Goal: Information Seeking & Learning: Learn about a topic

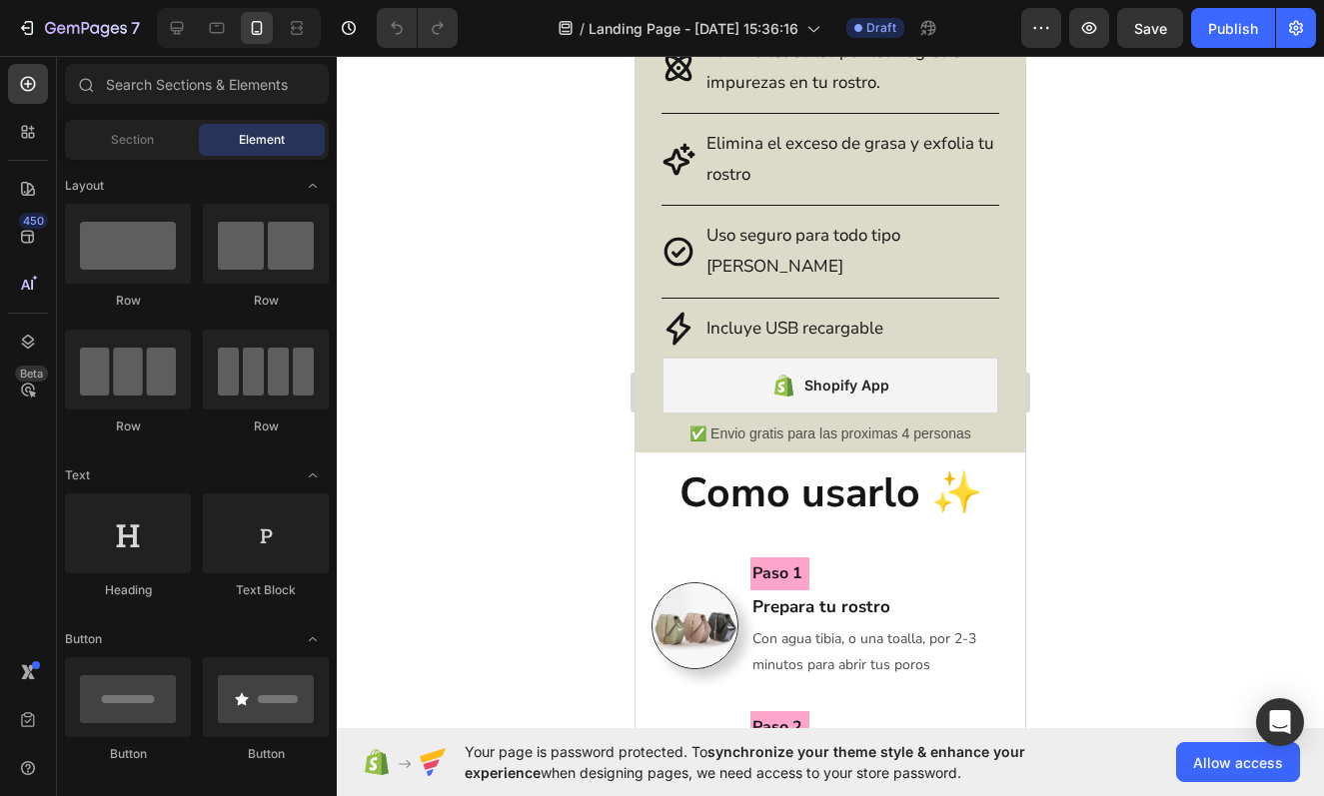
scroll to position [1643, 0]
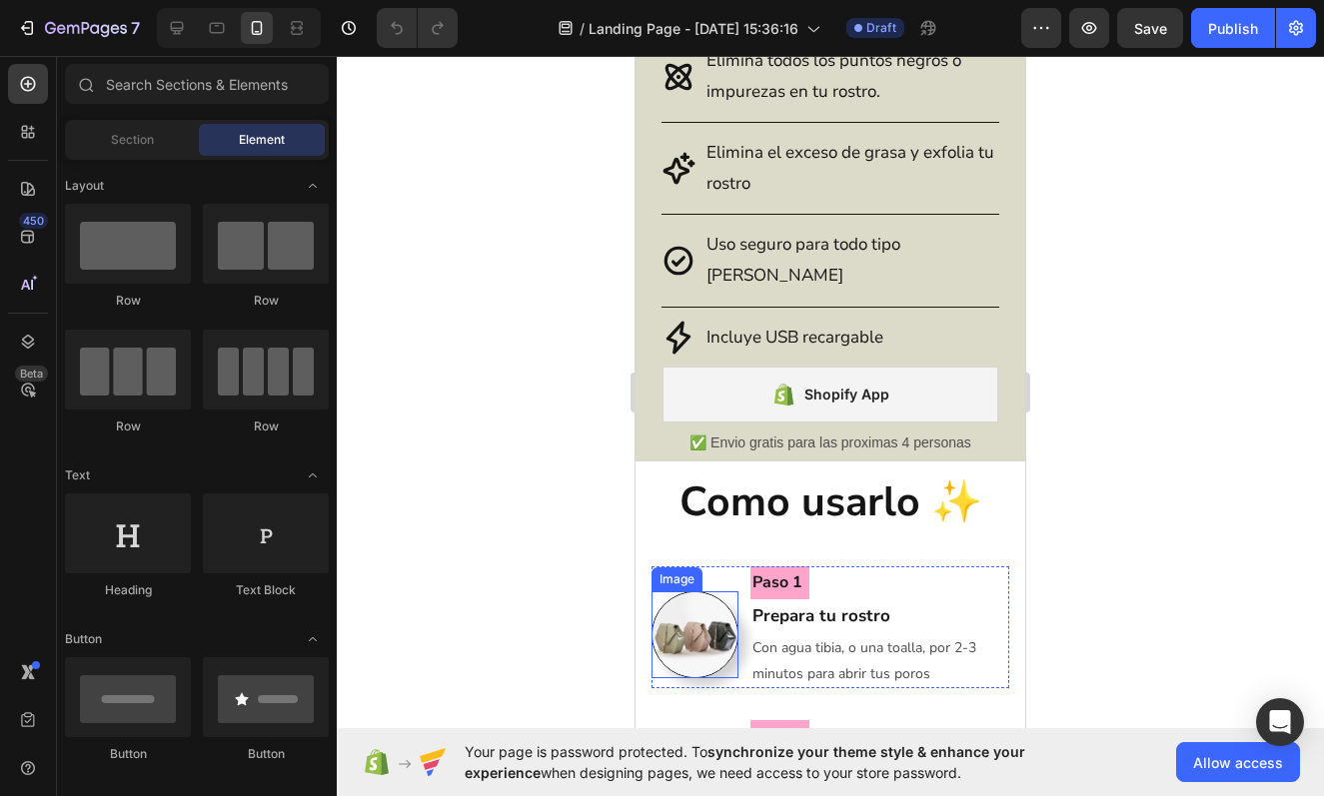
click at [708, 616] on img at bounding box center [694, 635] width 87 height 87
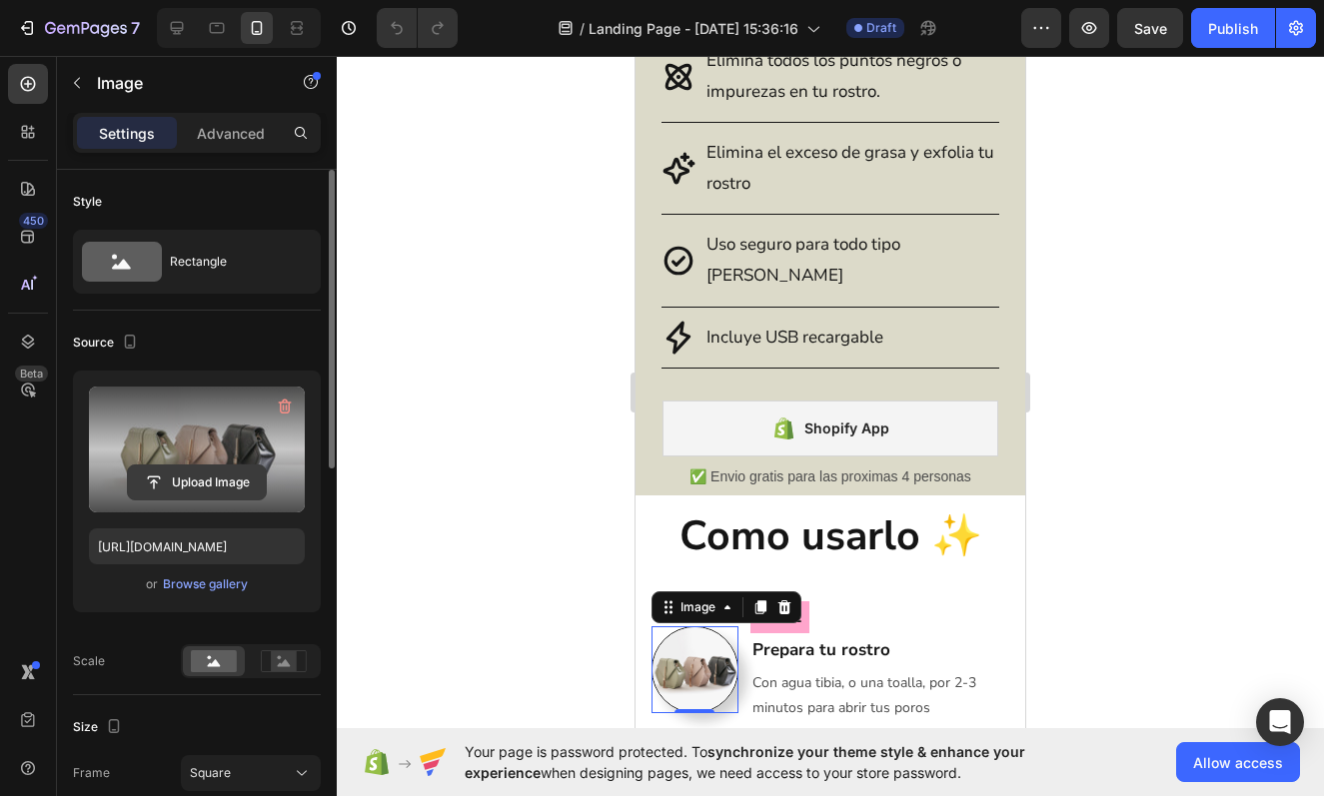
click at [203, 480] on input "file" at bounding box center [197, 483] width 138 height 34
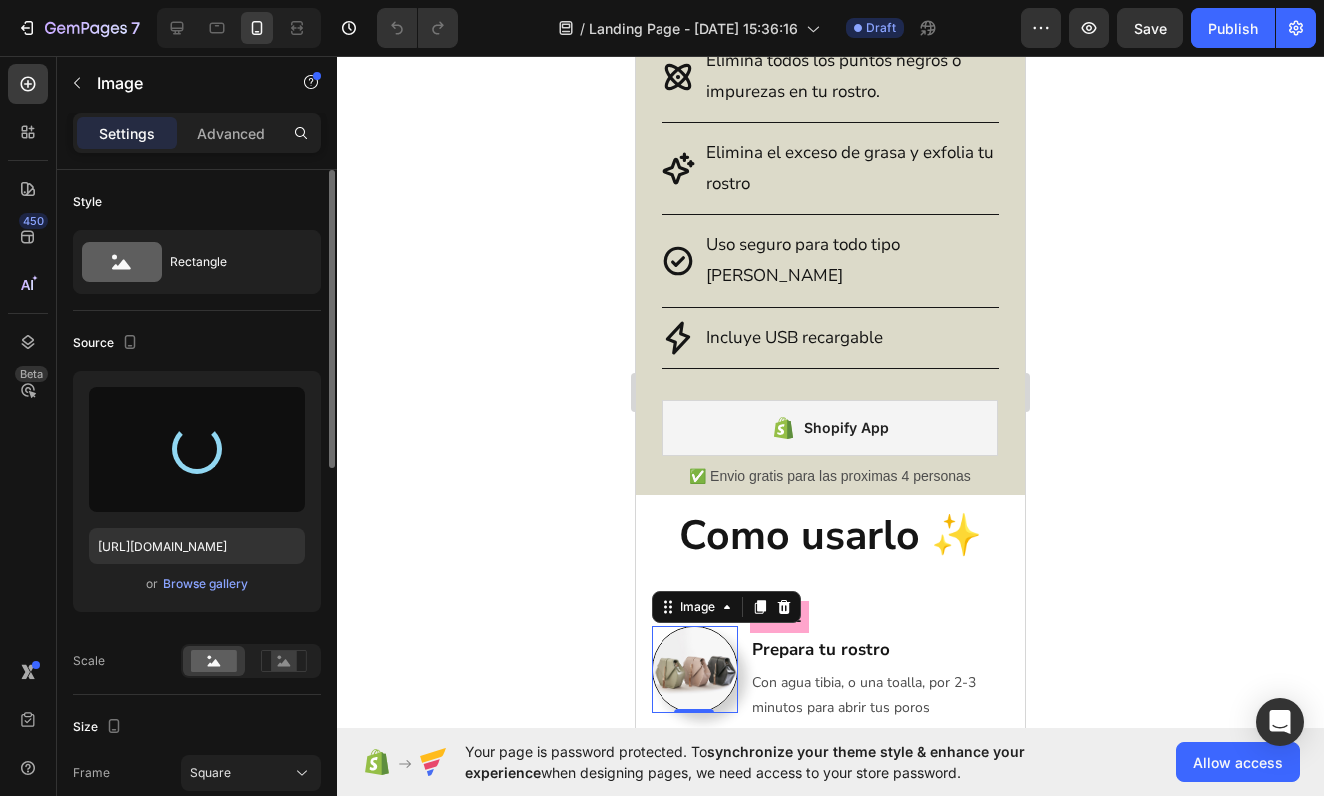
type input "[URL][DOMAIN_NAME]"
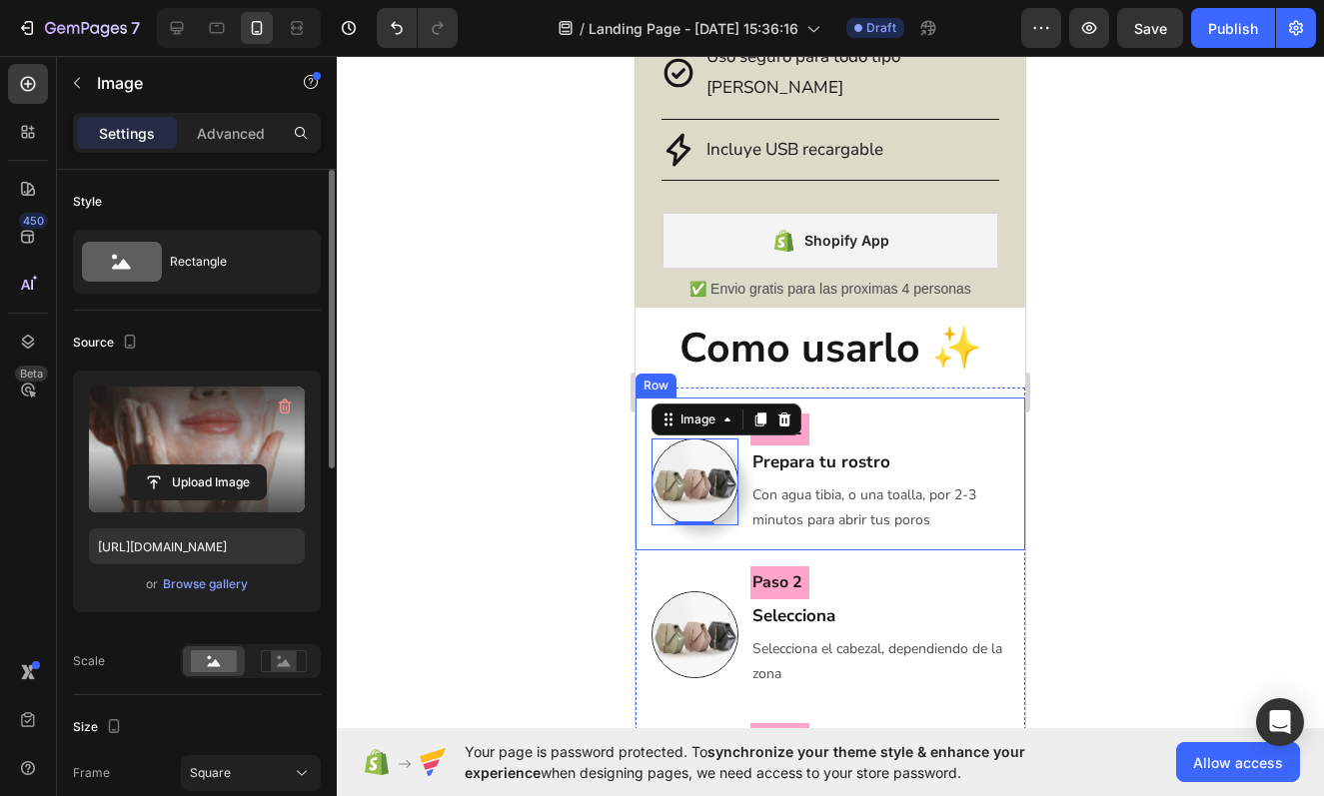
scroll to position [1837, 0]
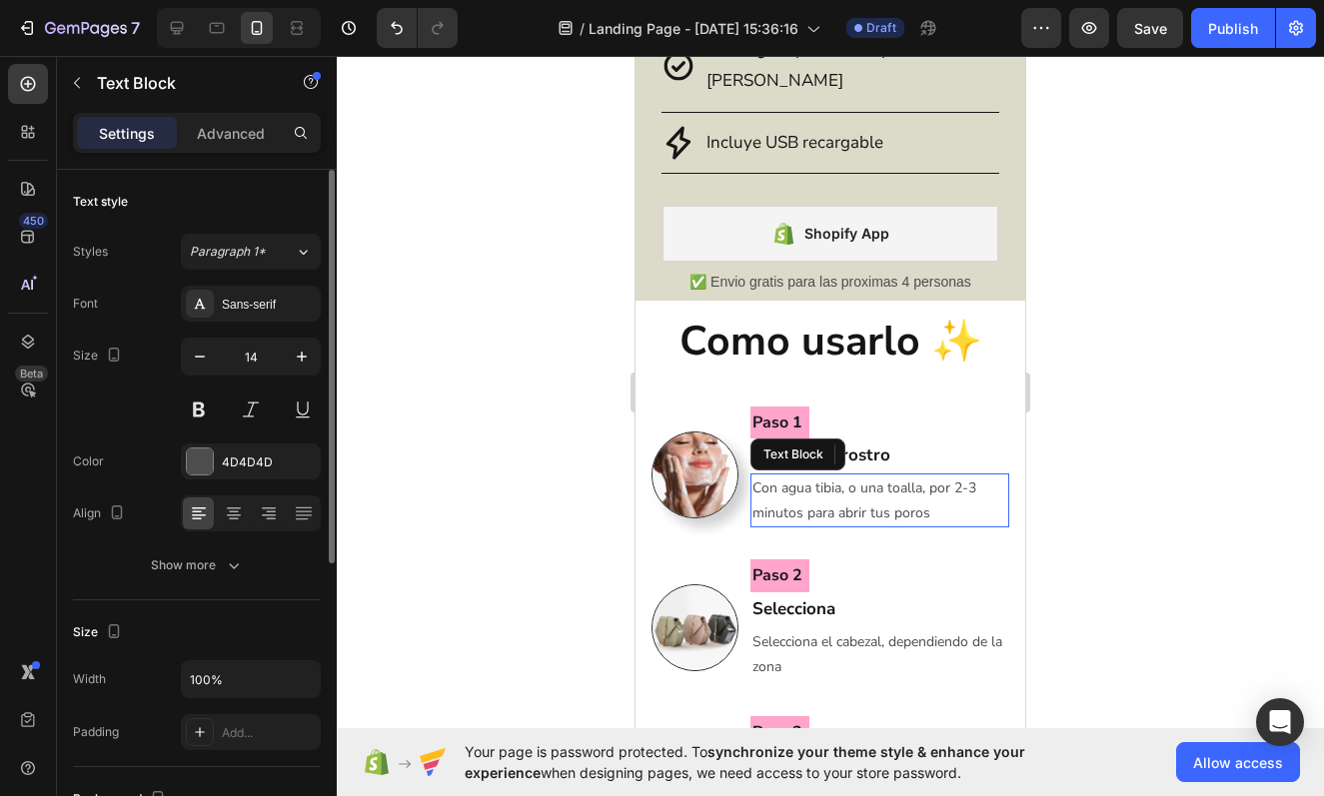
click at [890, 476] on p "Con agua tibia, o una toalla, por 2-3 minutos para abrir tus poros" at bounding box center [879, 501] width 255 height 50
click at [923, 476] on p "Con agua tibia, o una toalla, por 2-3 minutos para abrir tus poros" at bounding box center [879, 501] width 255 height 50
click at [1101, 545] on div at bounding box center [830, 426] width 987 height 740
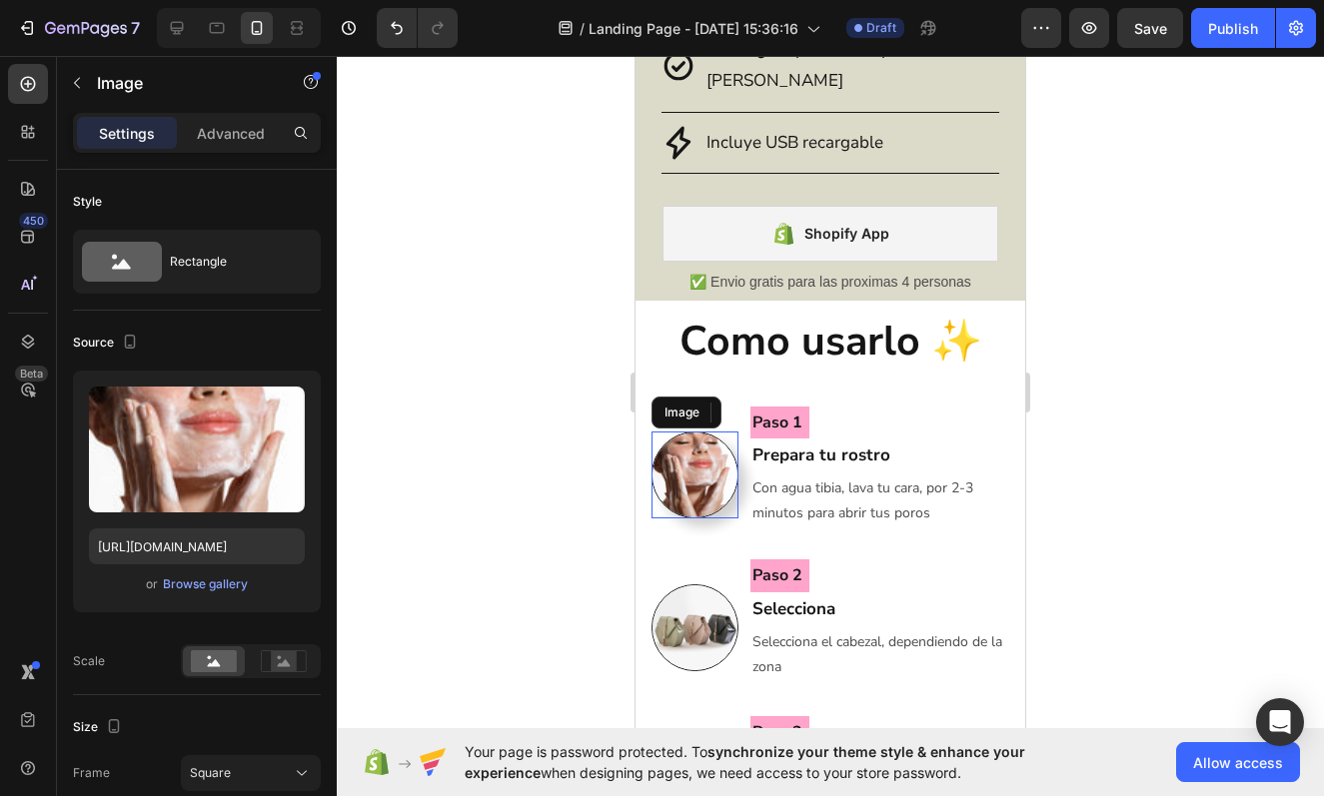
click at [722, 436] on img at bounding box center [694, 475] width 87 height 87
click at [783, 405] on icon at bounding box center [784, 413] width 16 height 16
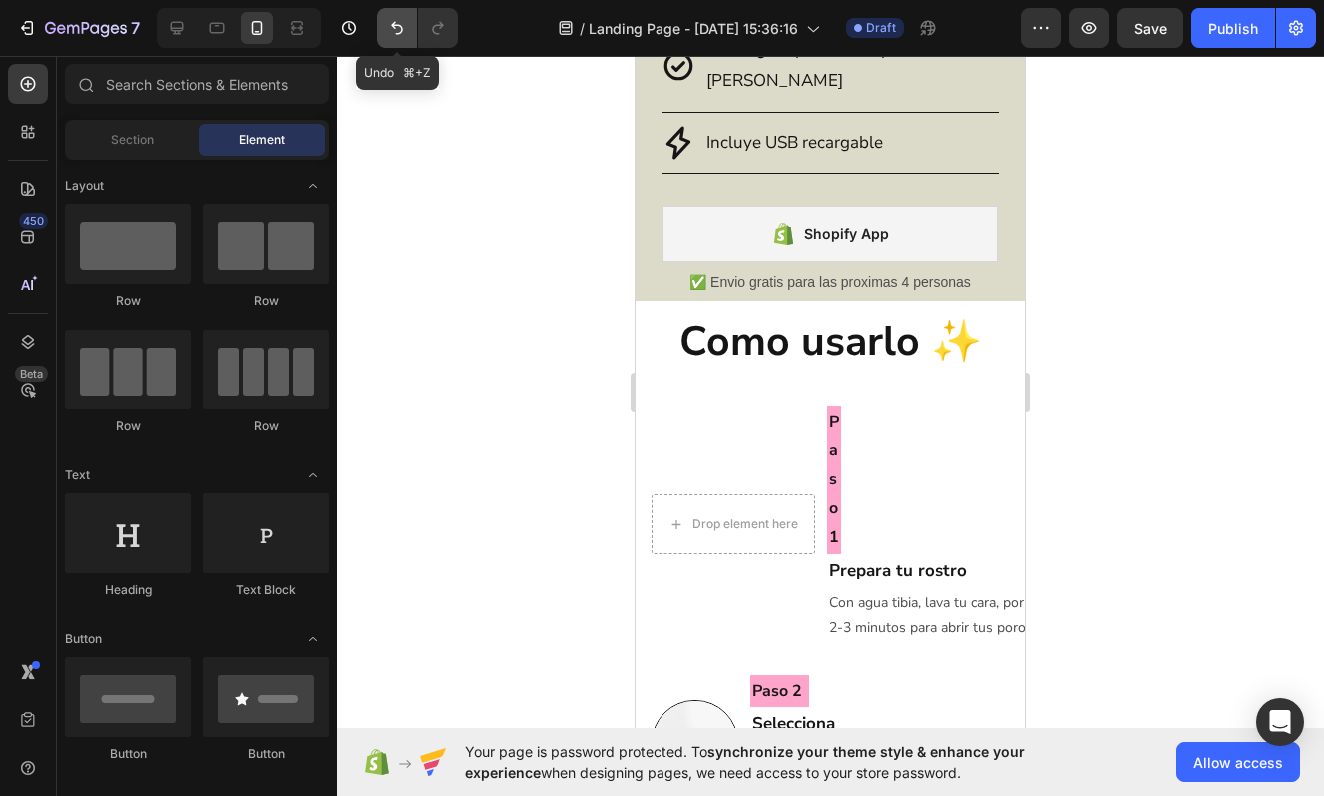
click at [386, 28] on button "Undo/Redo" at bounding box center [397, 28] width 40 height 40
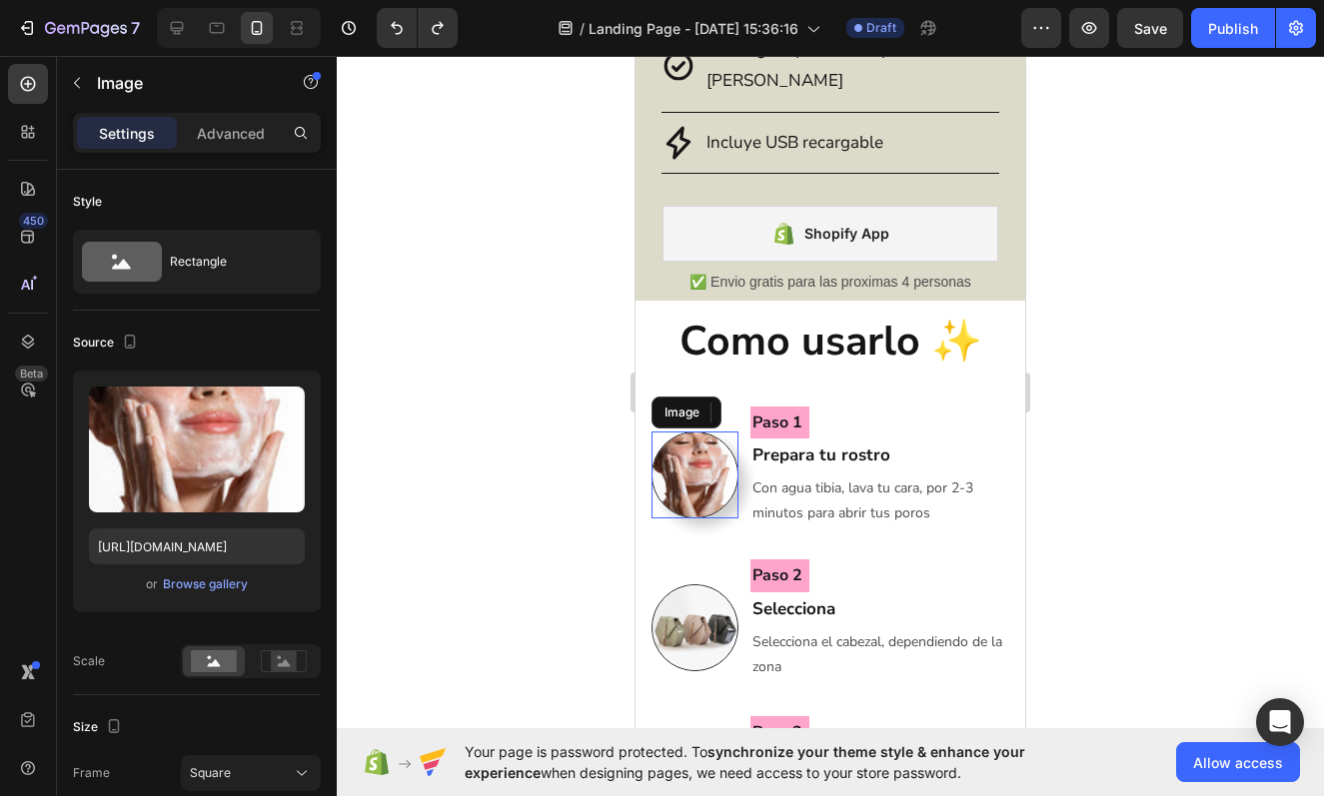
click at [700, 434] on img at bounding box center [694, 475] width 87 height 87
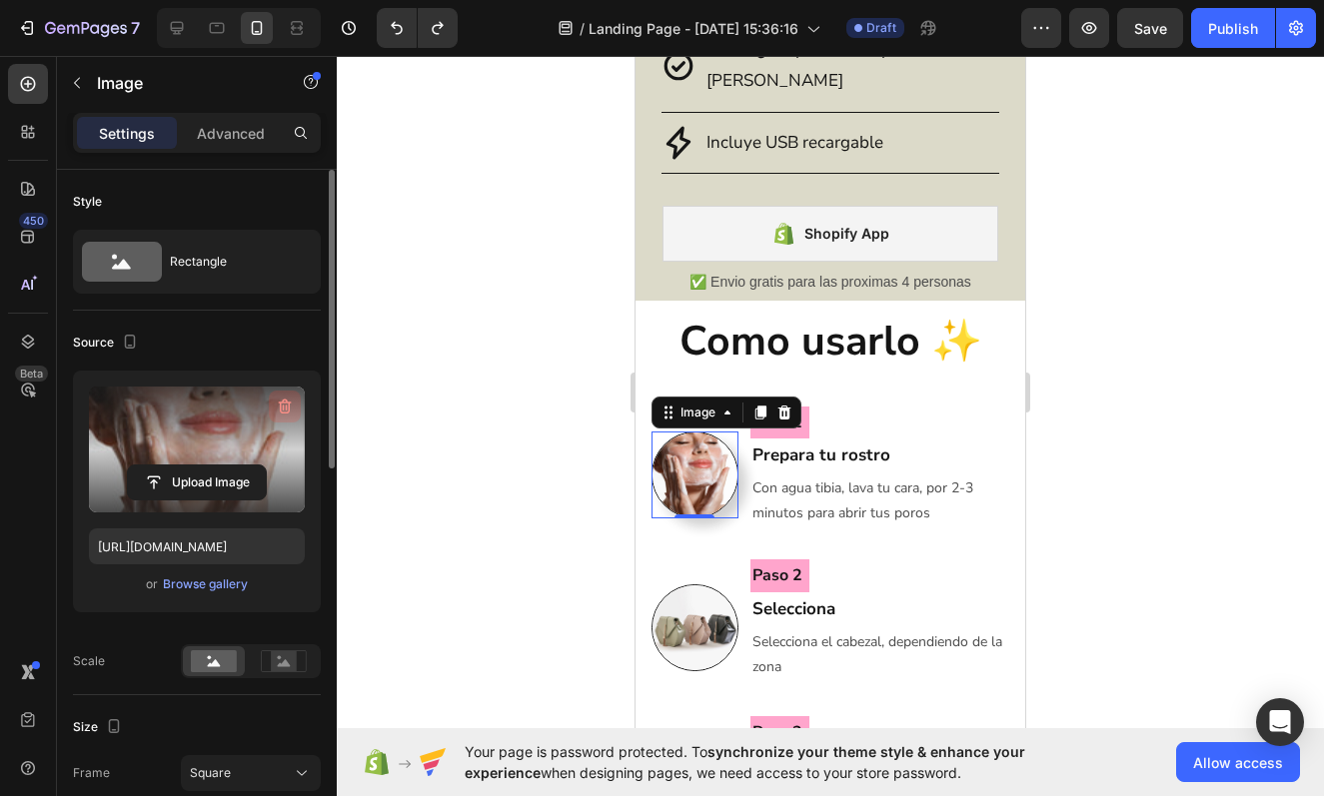
click at [289, 411] on icon "button" at bounding box center [285, 407] width 13 height 15
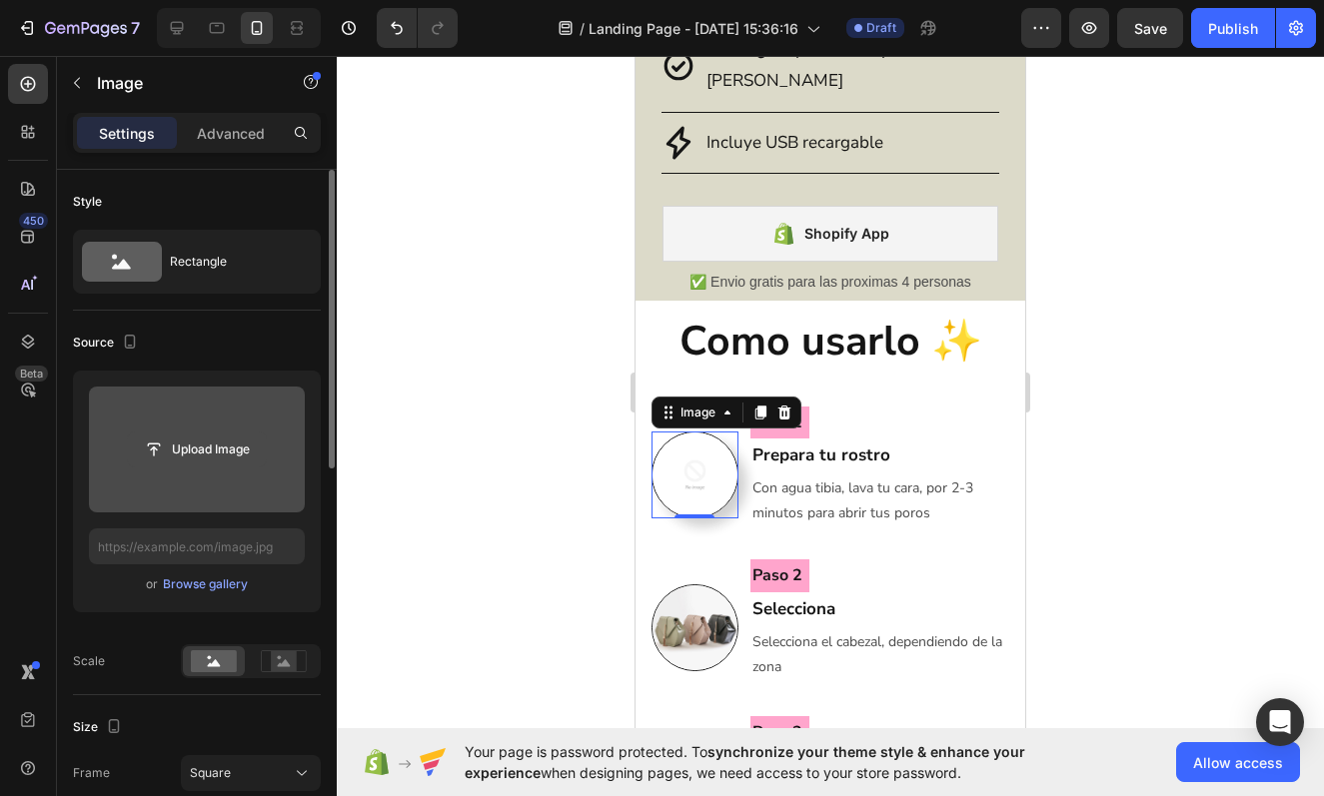
click at [204, 463] on input "file" at bounding box center [197, 450] width 138 height 34
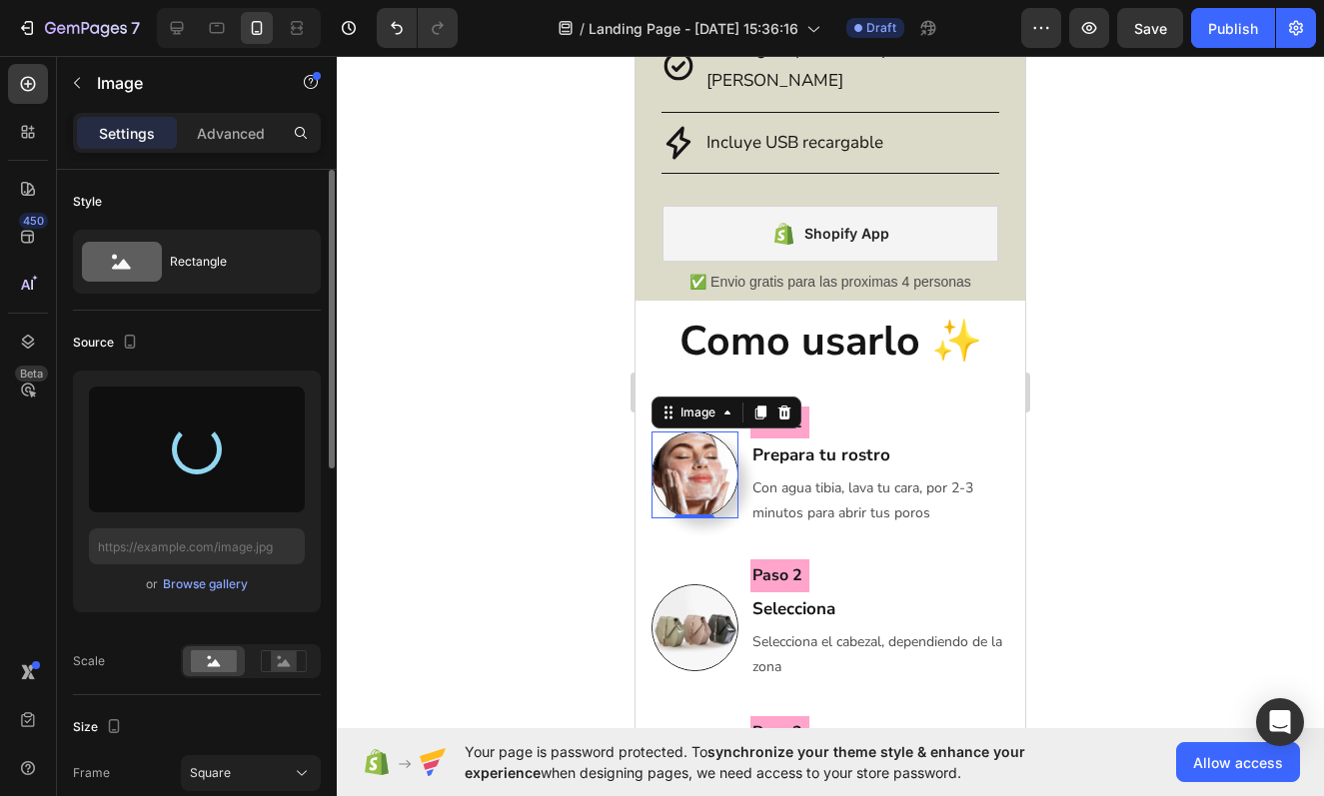
type input "[URL][DOMAIN_NAME]"
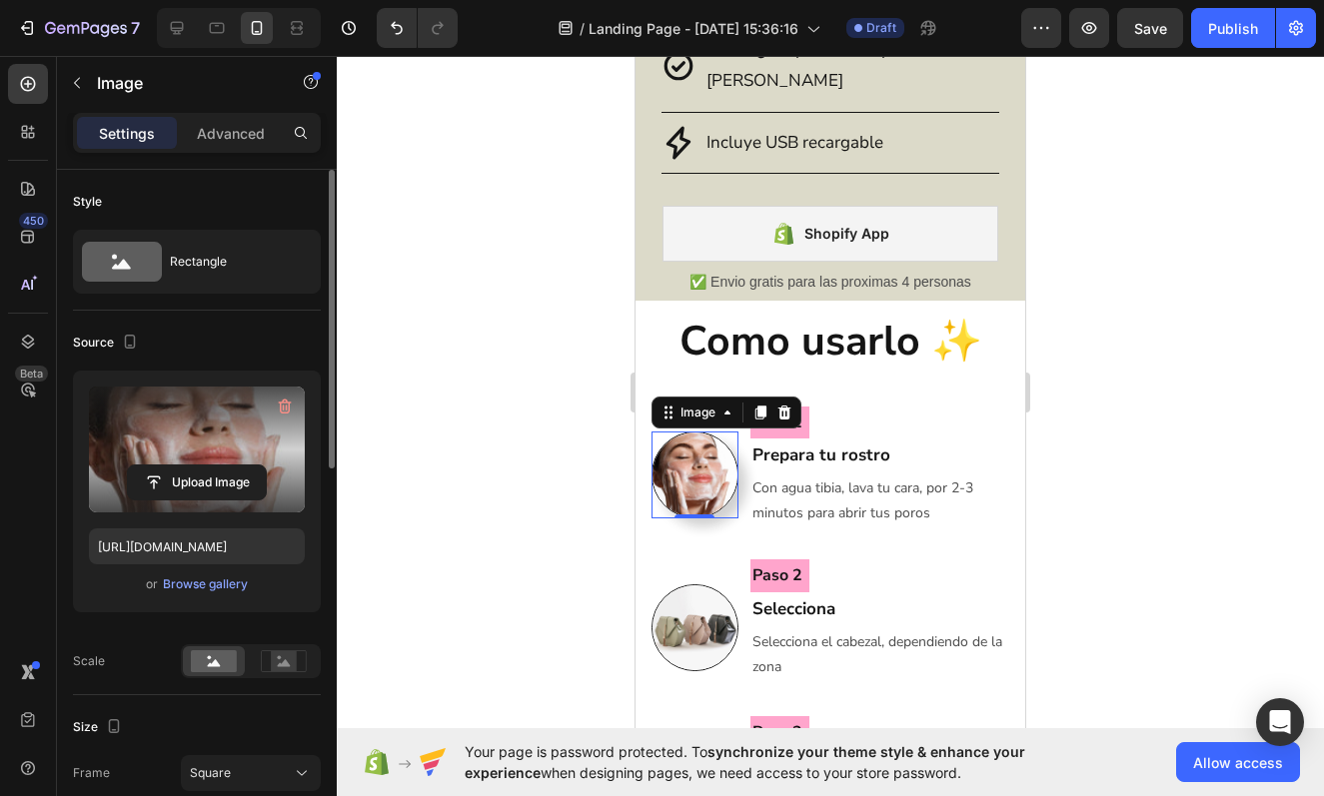
click at [1160, 443] on div at bounding box center [830, 426] width 987 height 740
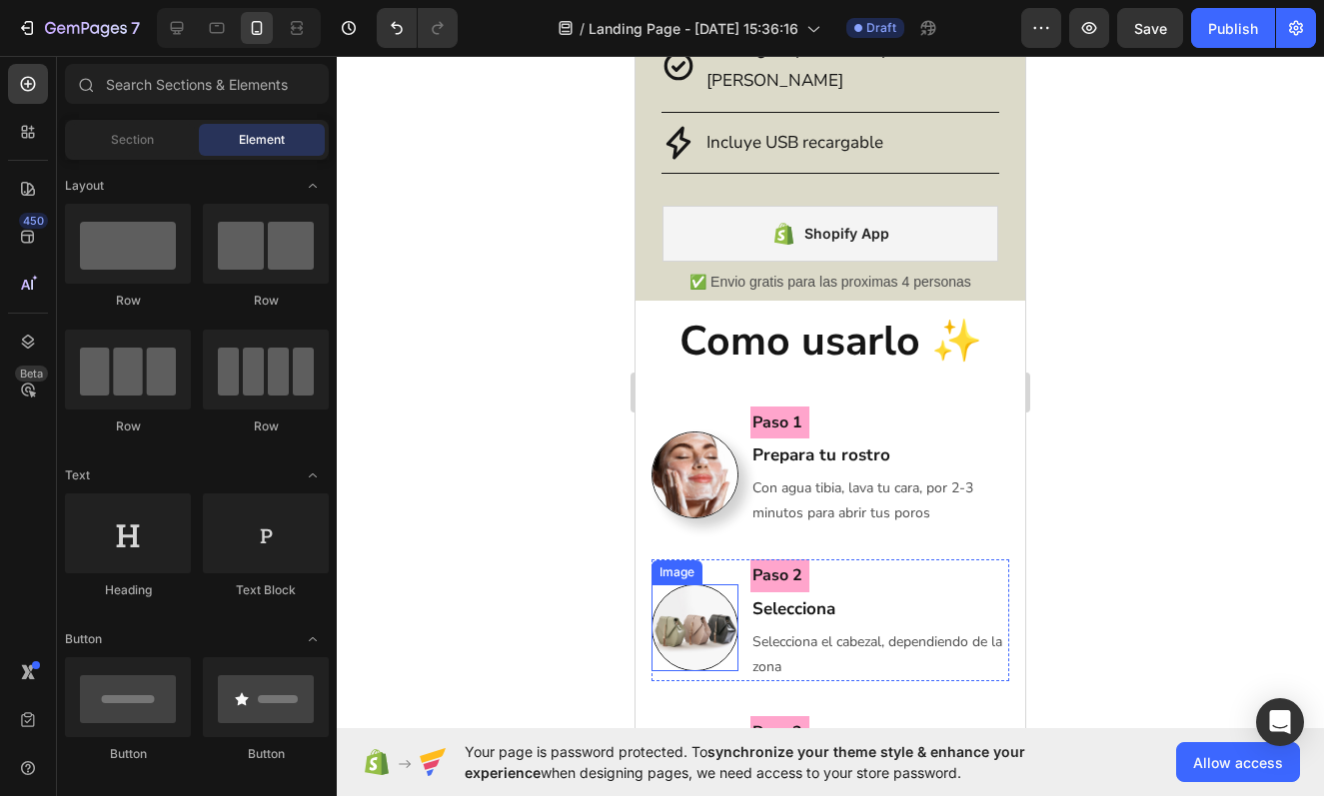
click at [699, 591] on img at bounding box center [694, 628] width 87 height 87
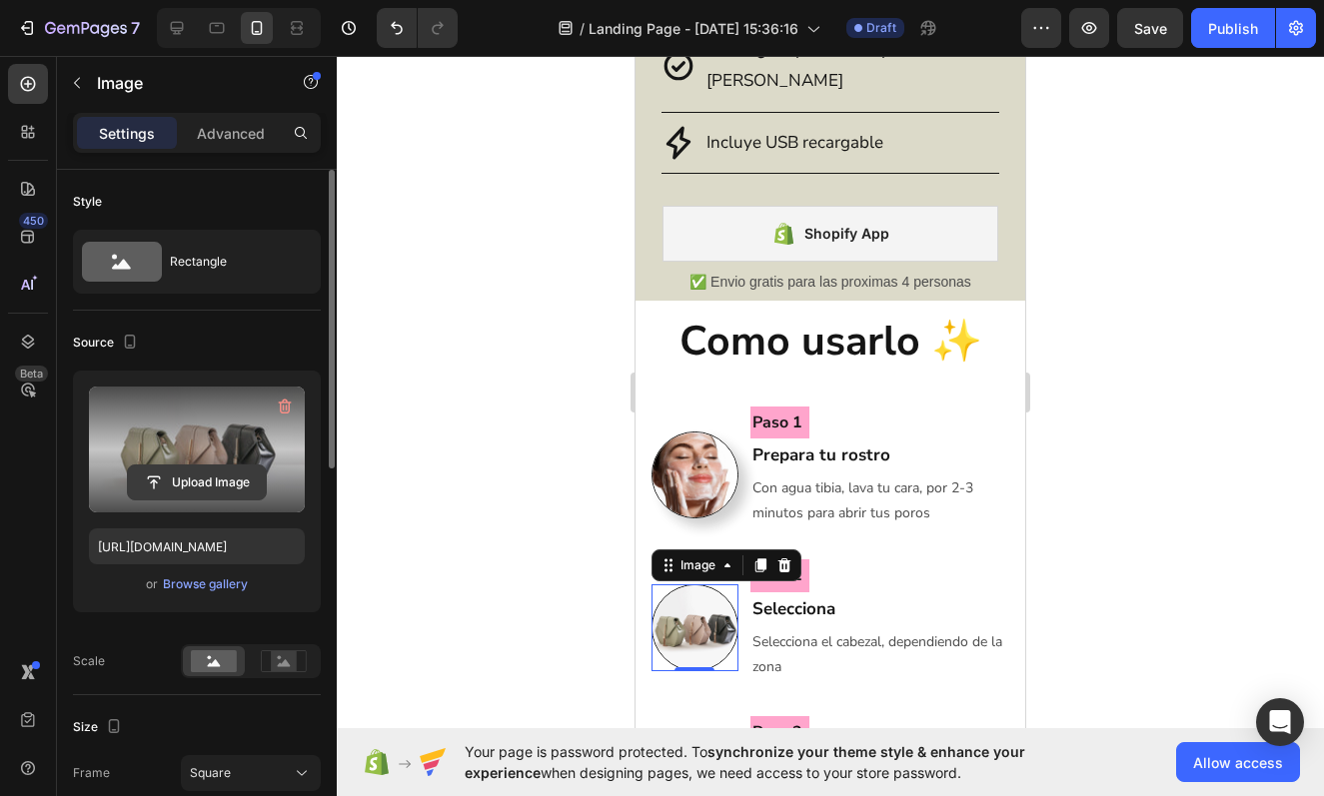
click at [220, 482] on input "file" at bounding box center [197, 483] width 138 height 34
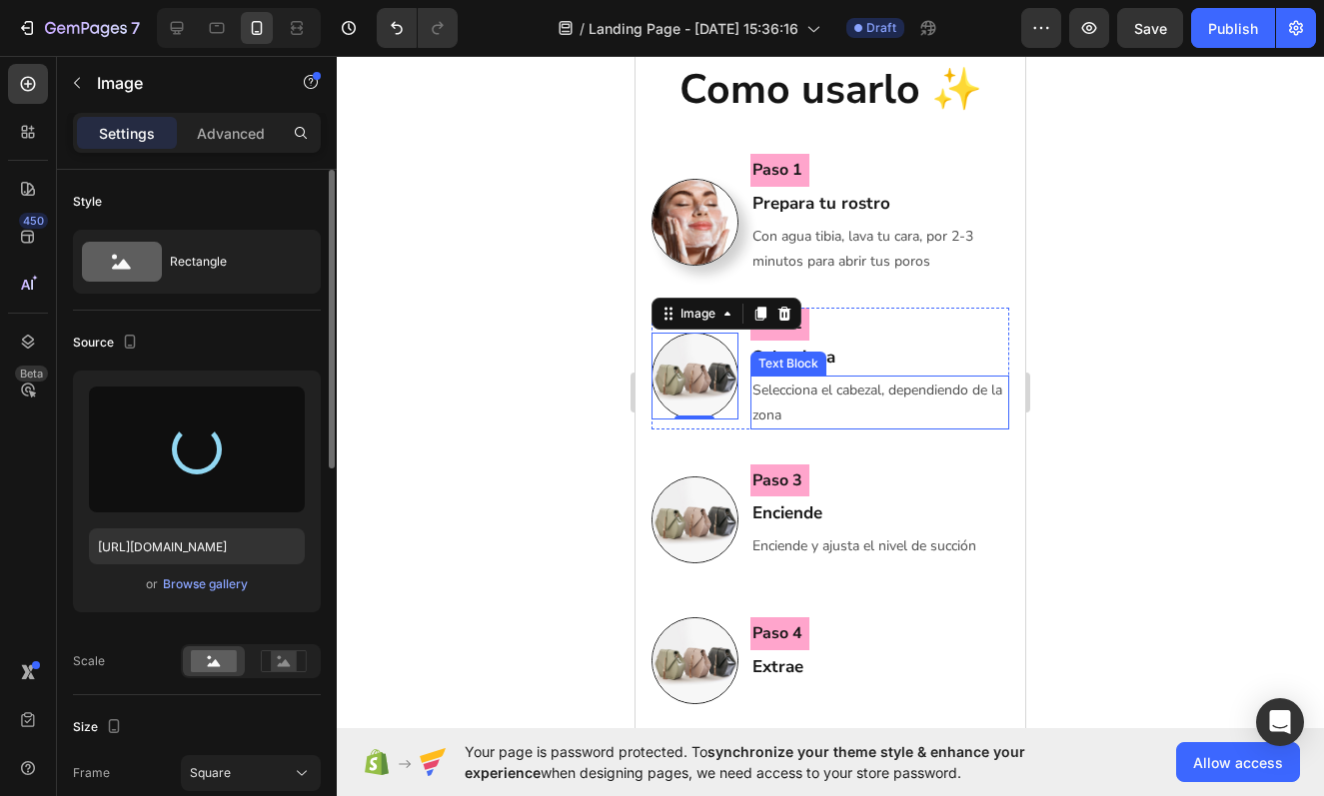
scroll to position [2056, 0]
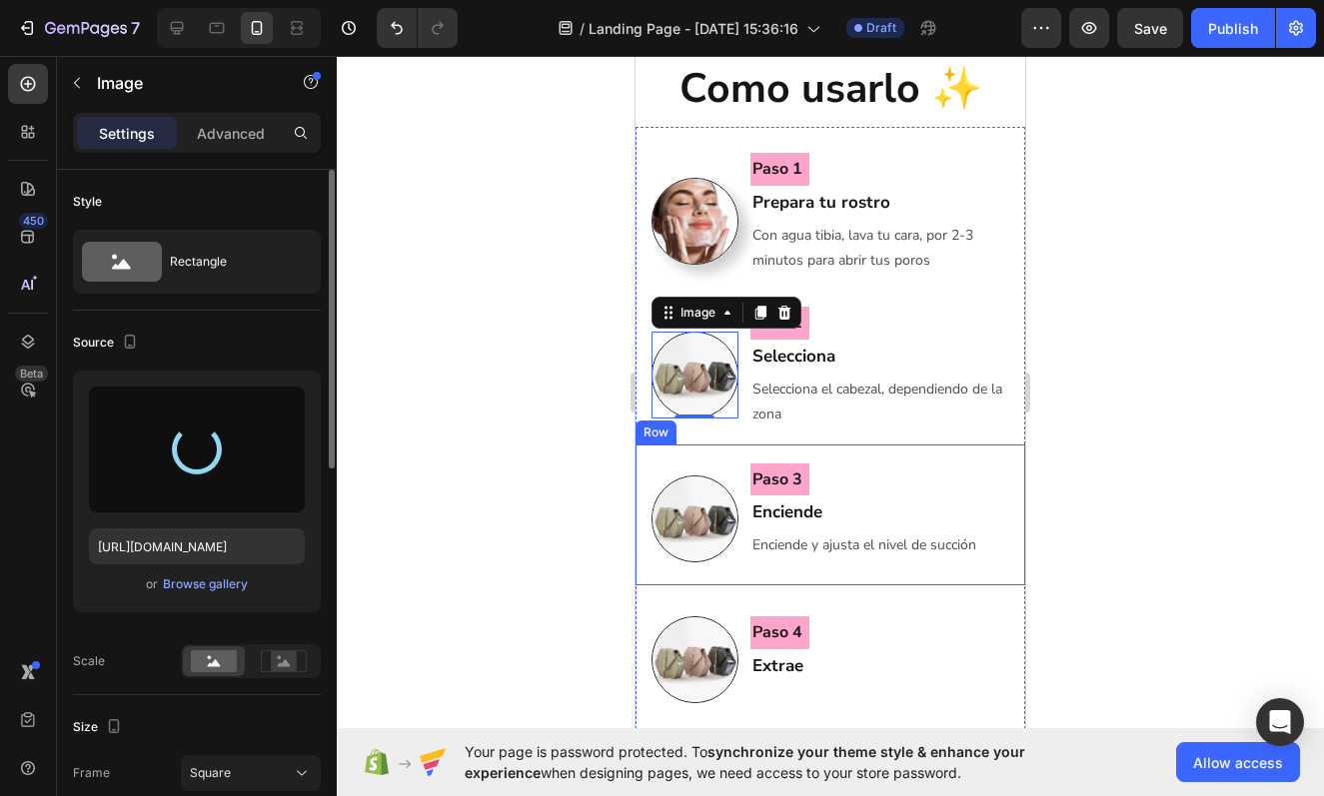
type input "[URL][DOMAIN_NAME]"
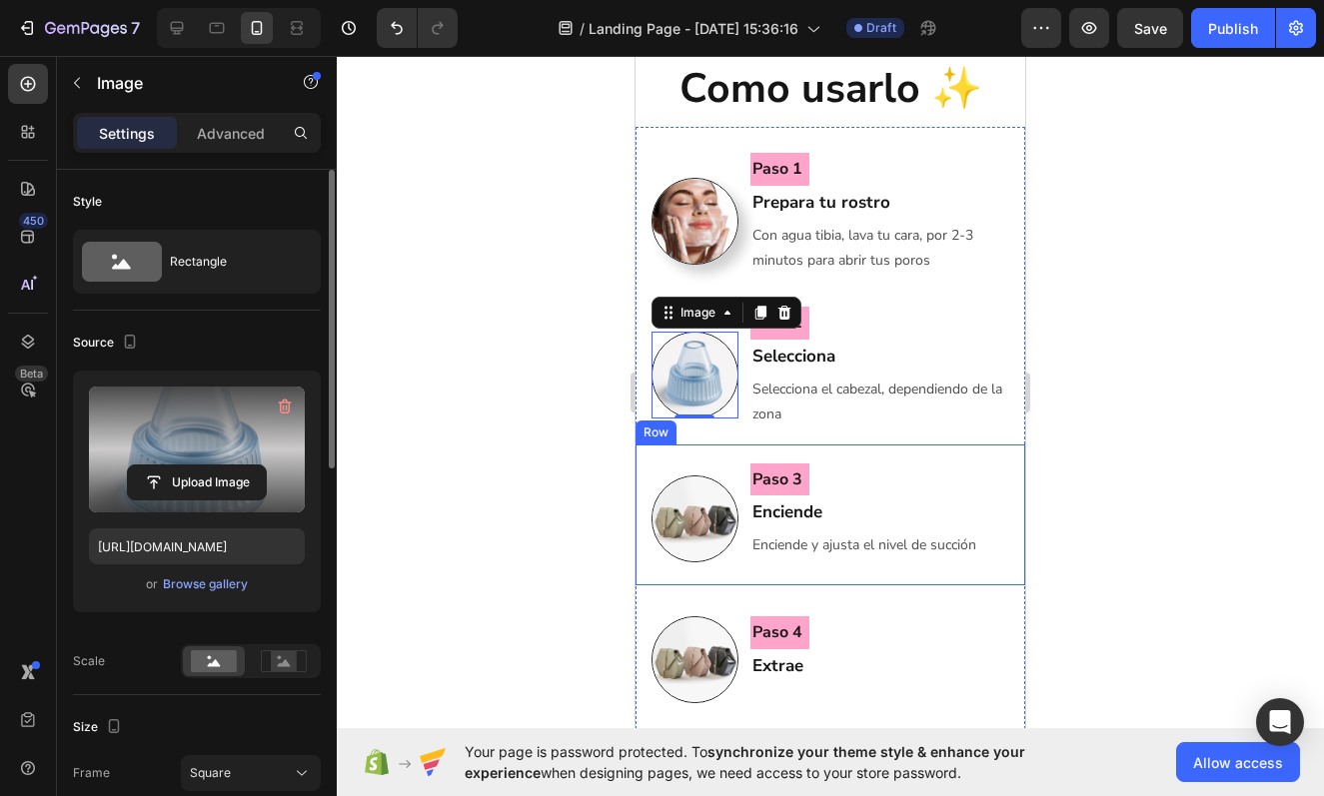
click at [1130, 530] on div at bounding box center [830, 426] width 987 height 740
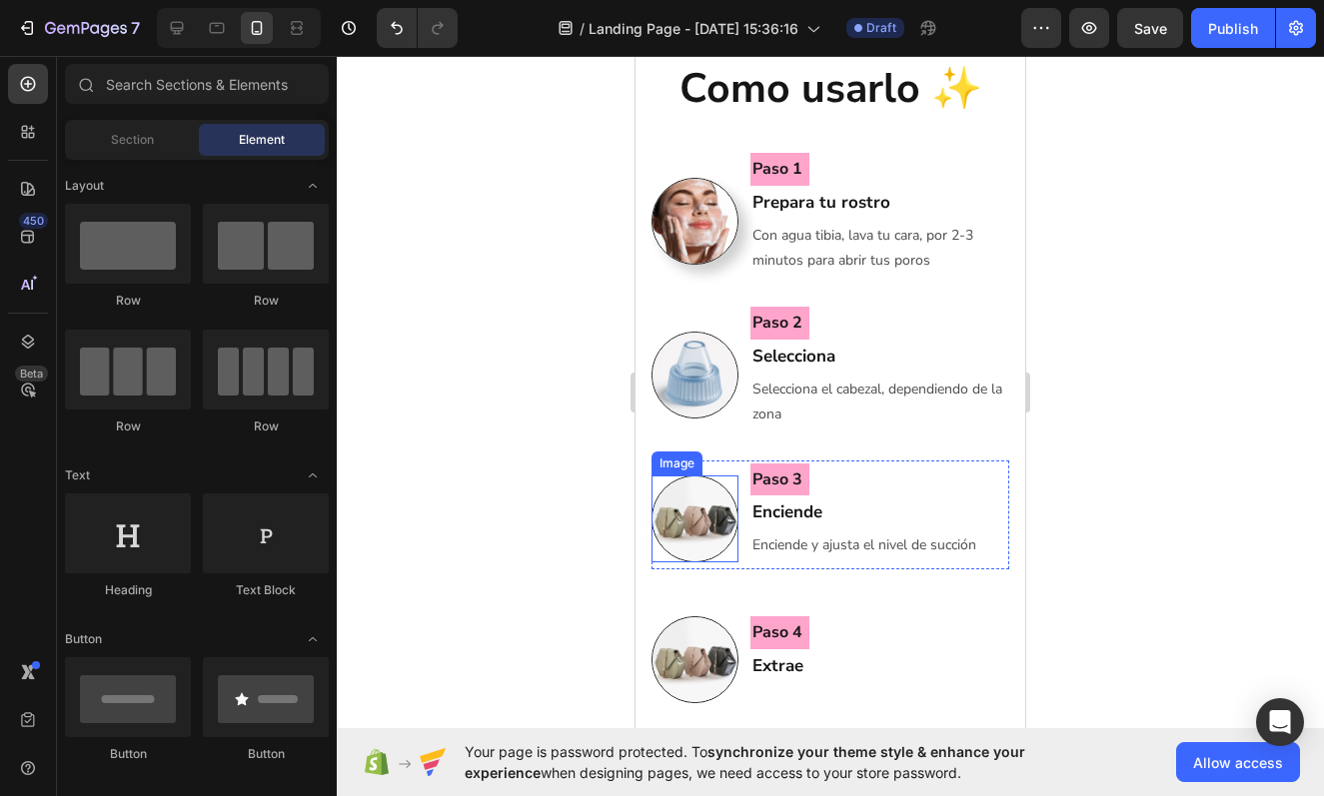
click at [719, 510] on img at bounding box center [694, 519] width 87 height 87
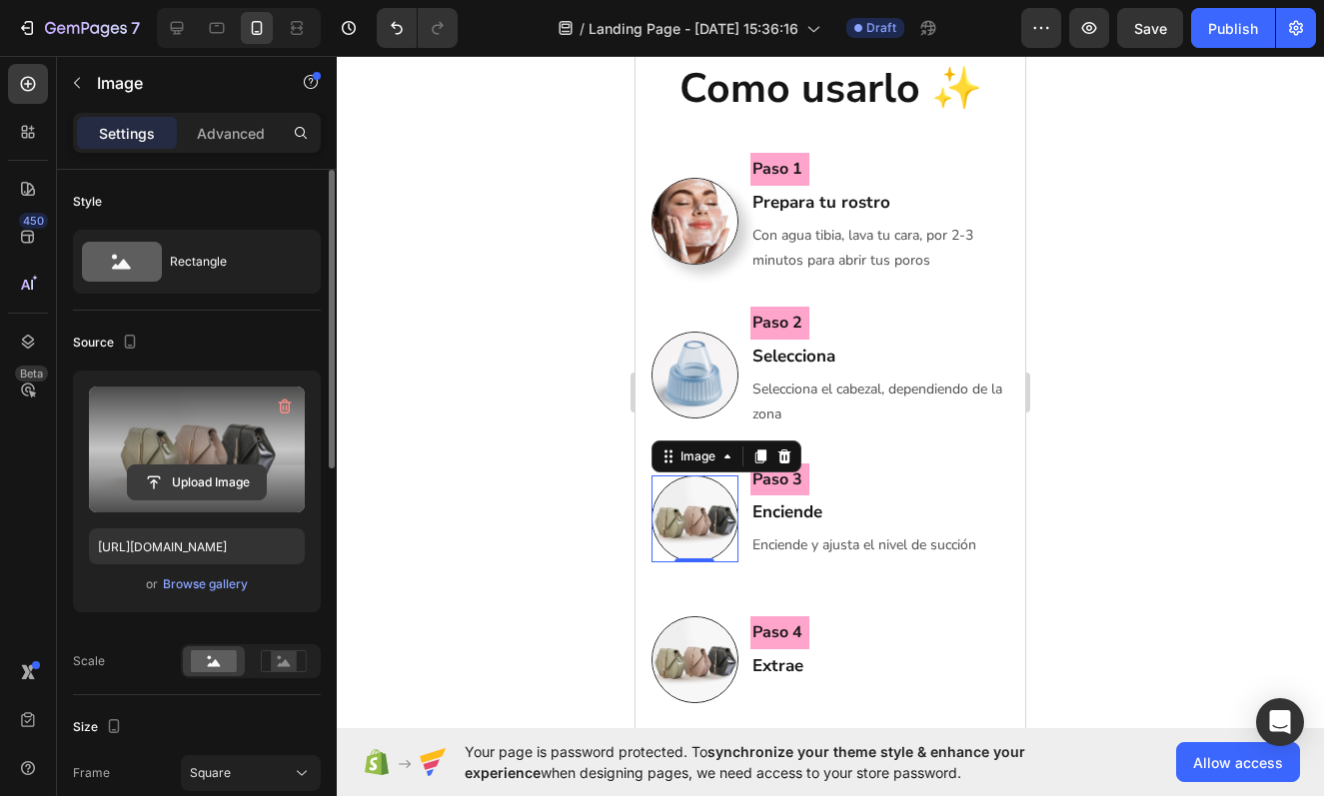
click at [197, 482] on input "file" at bounding box center [197, 483] width 138 height 34
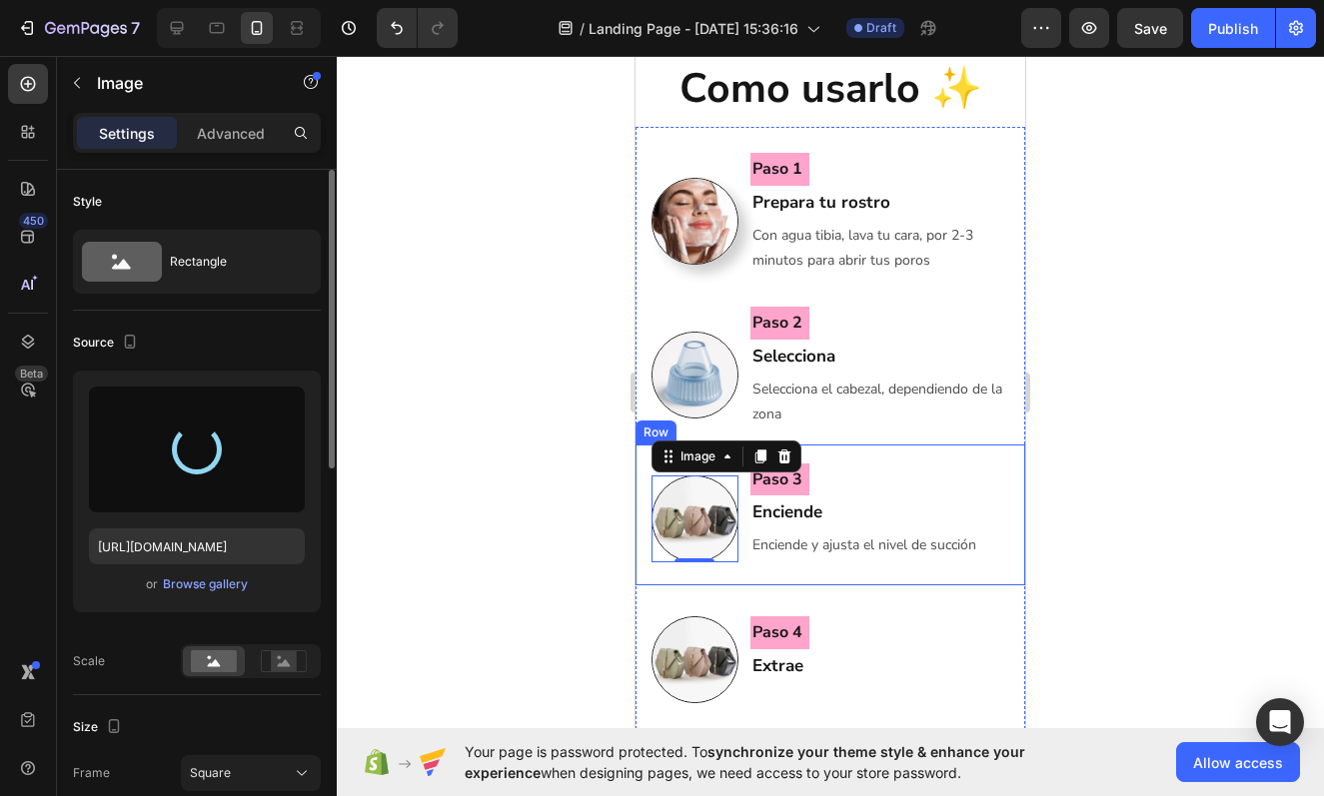
type input "[URL][DOMAIN_NAME]"
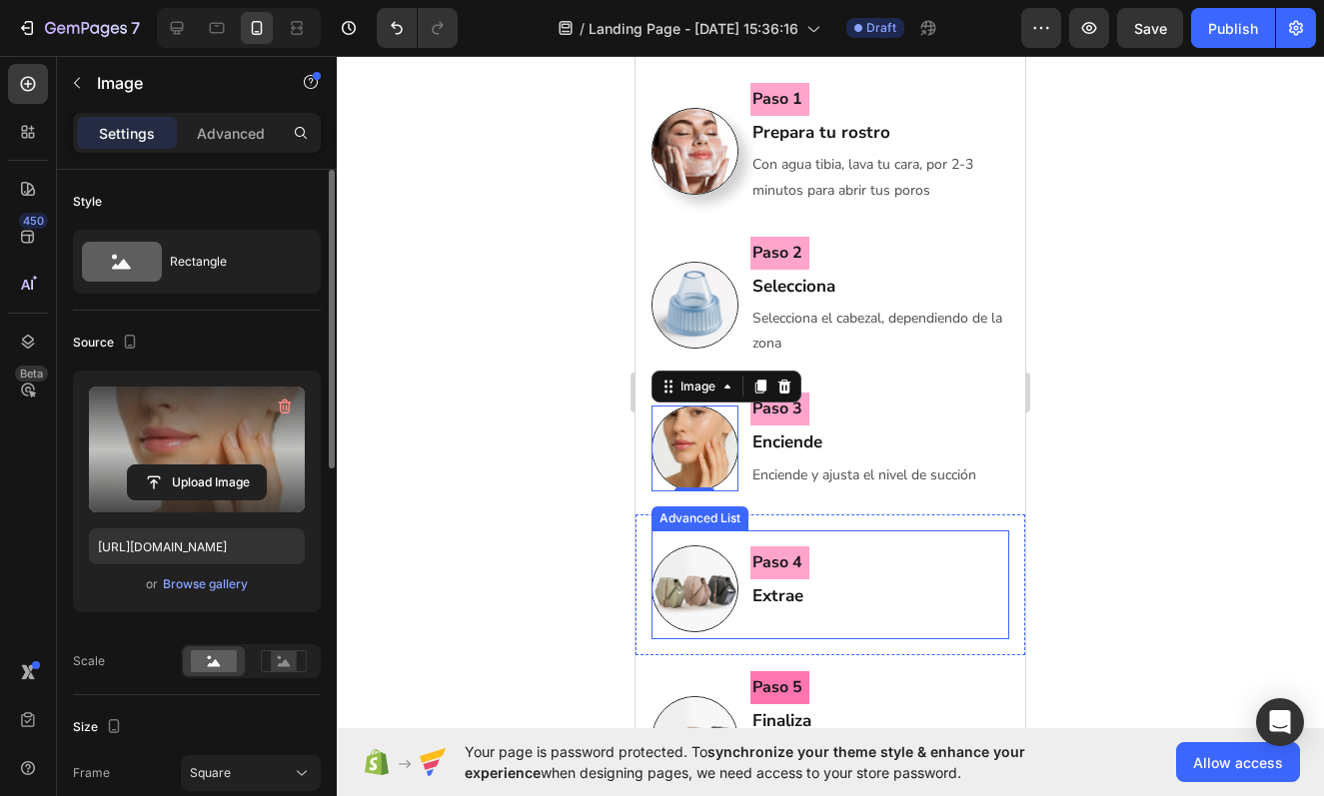
scroll to position [2128, 0]
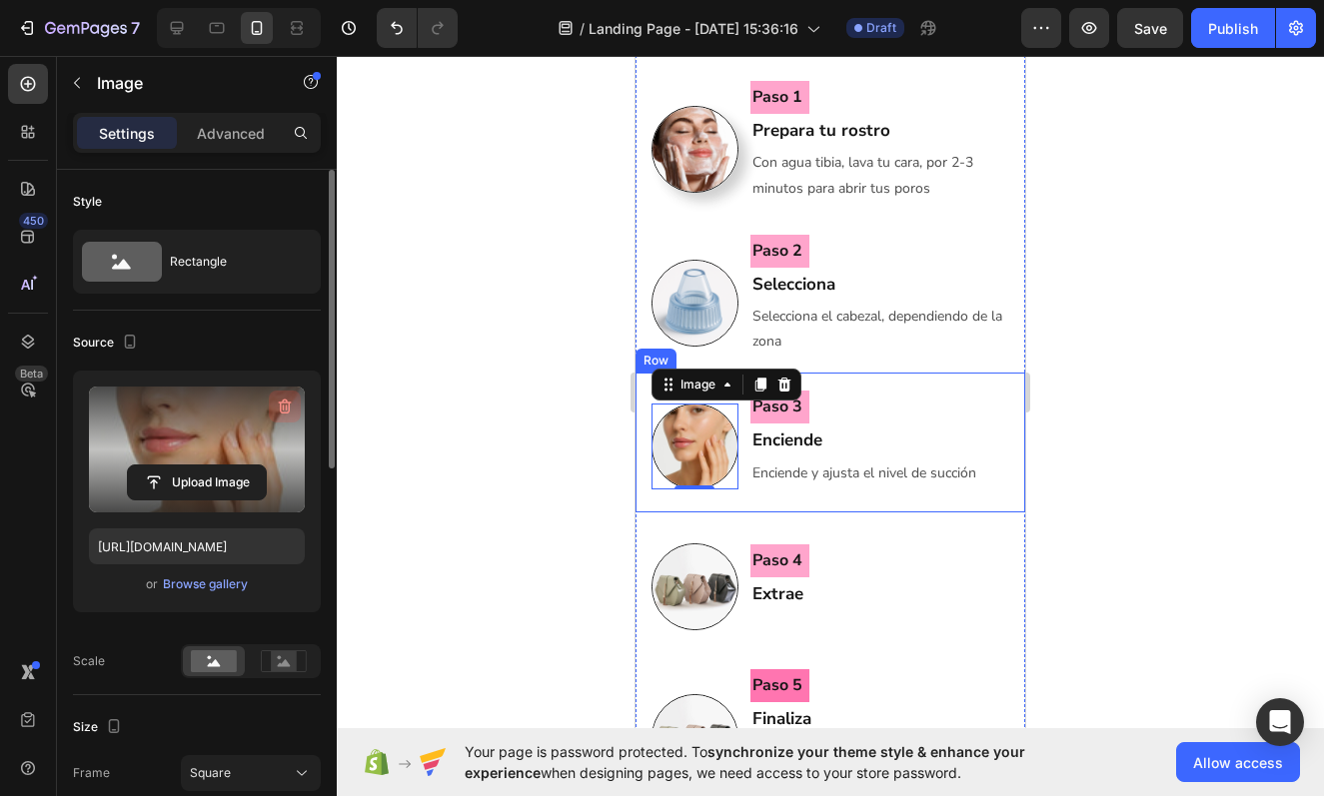
click at [283, 412] on icon "button" at bounding box center [285, 407] width 20 height 20
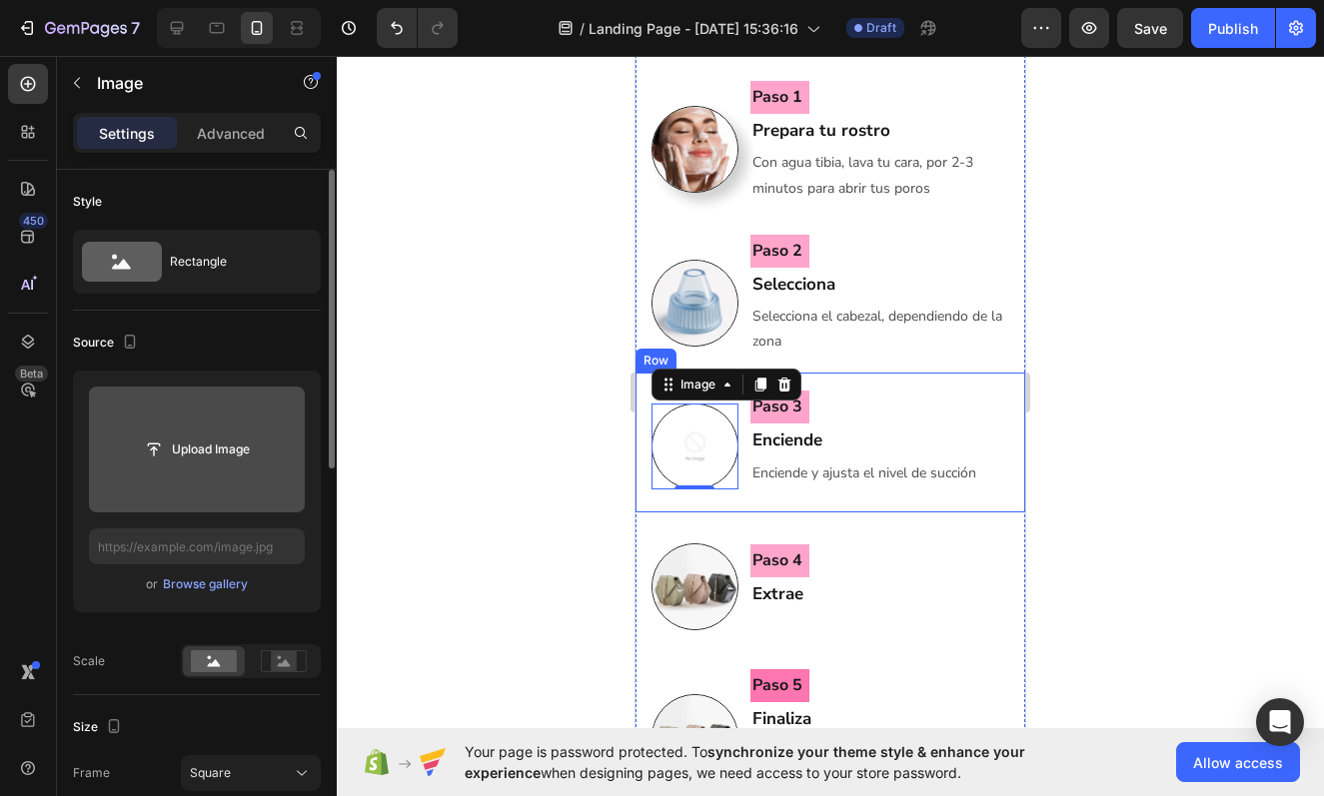
click at [244, 454] on input "file" at bounding box center [197, 450] width 138 height 34
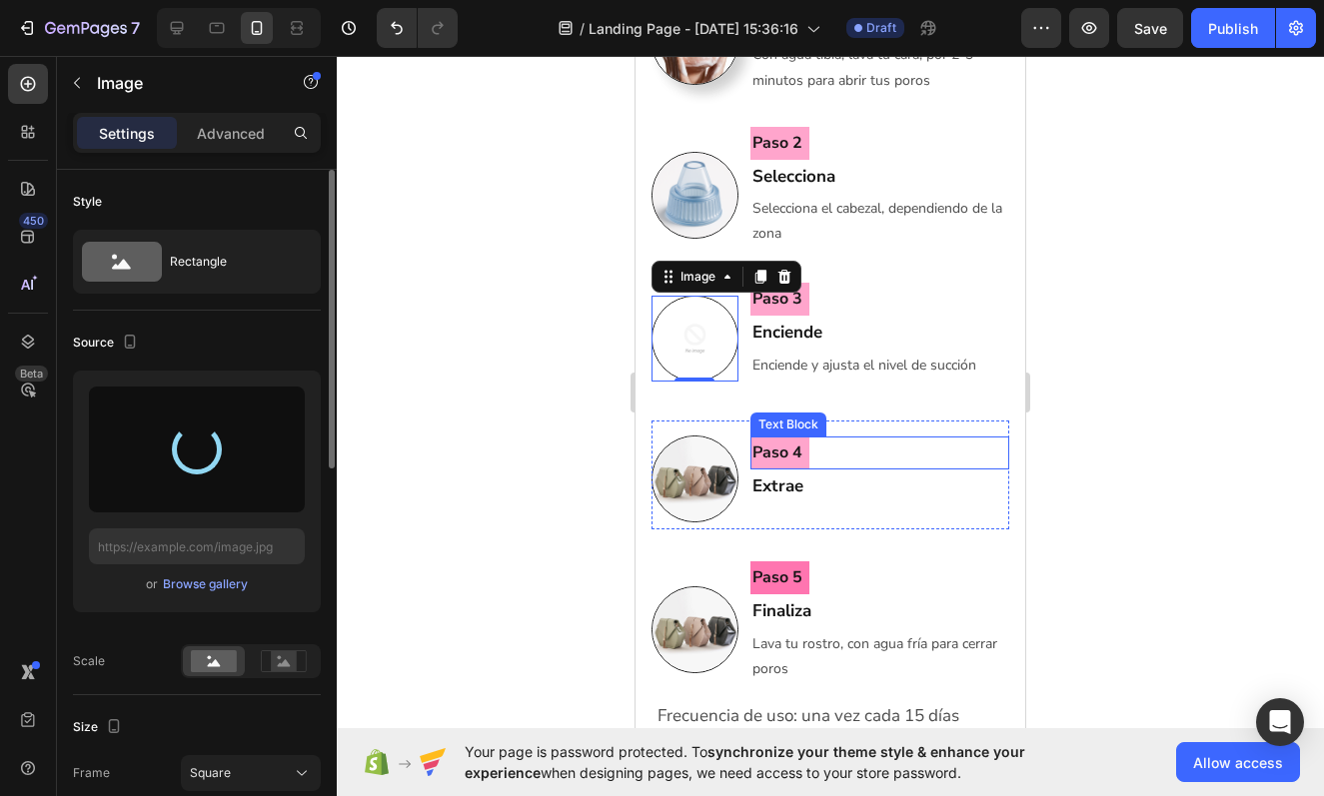
scroll to position [2252, 0]
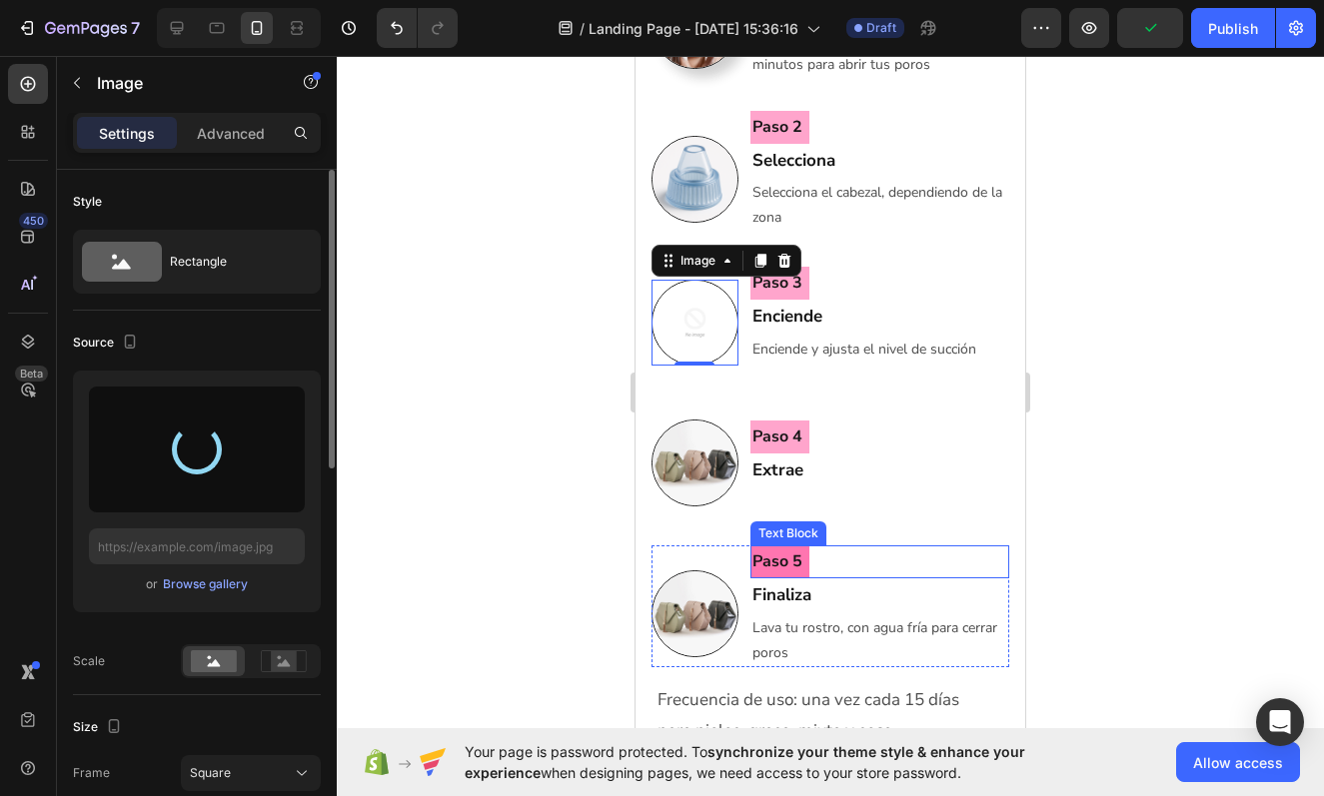
type input "[URL][DOMAIN_NAME]"
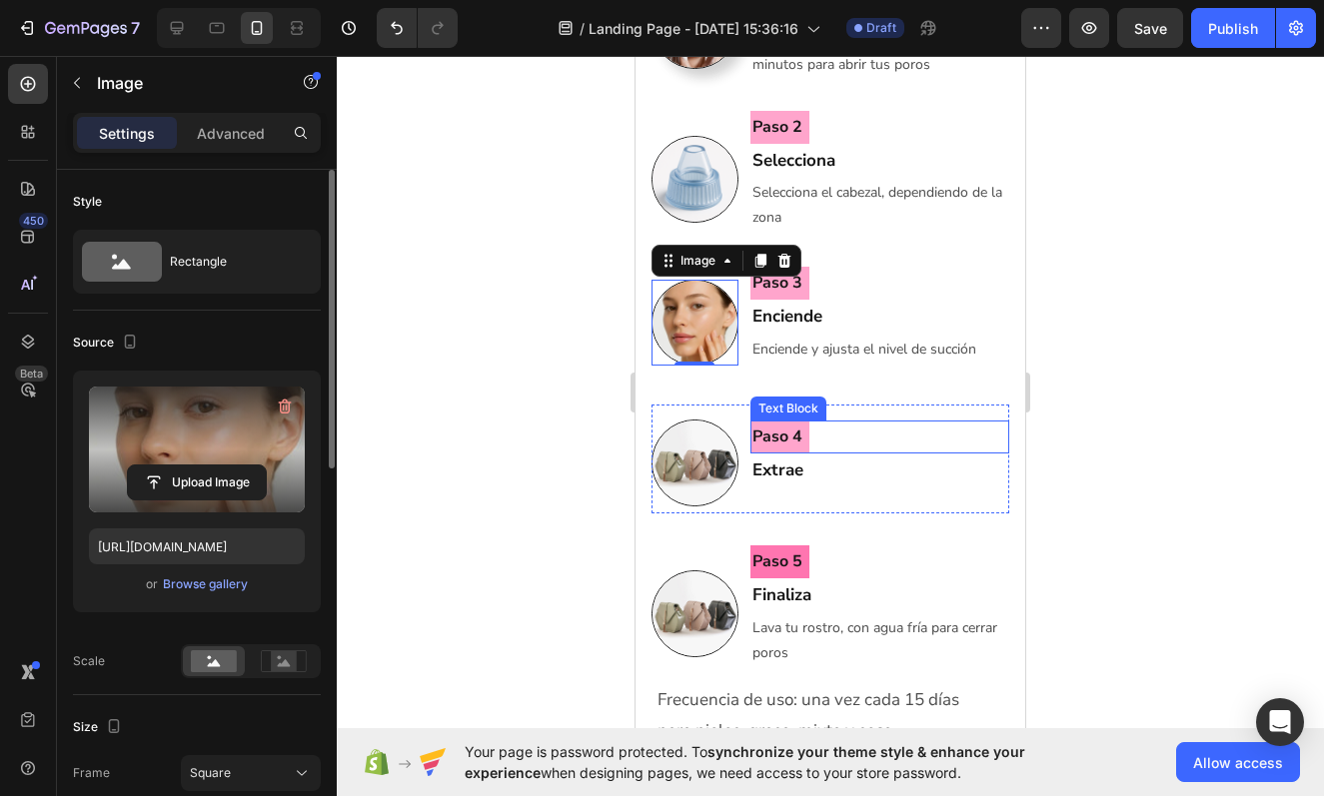
click at [1122, 392] on div at bounding box center [830, 426] width 987 height 740
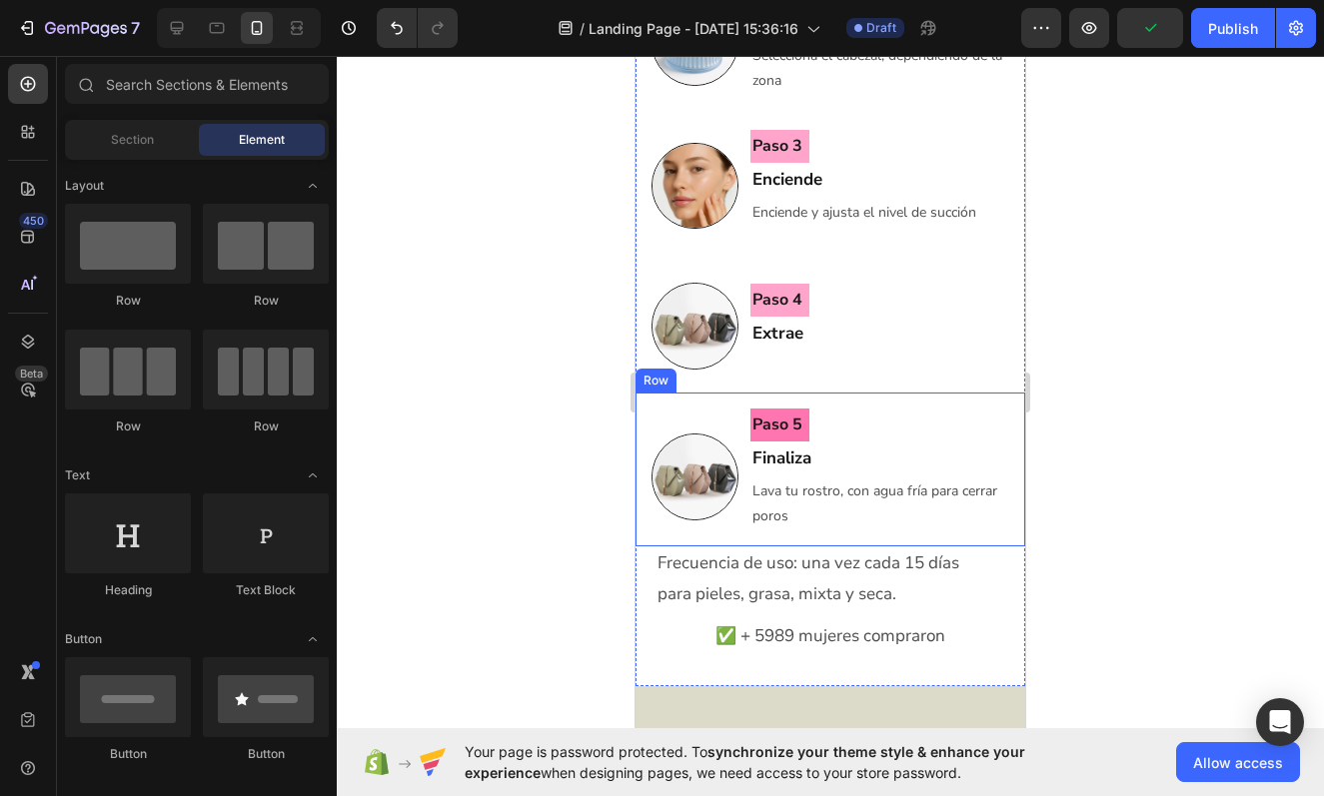
scroll to position [2407, 0]
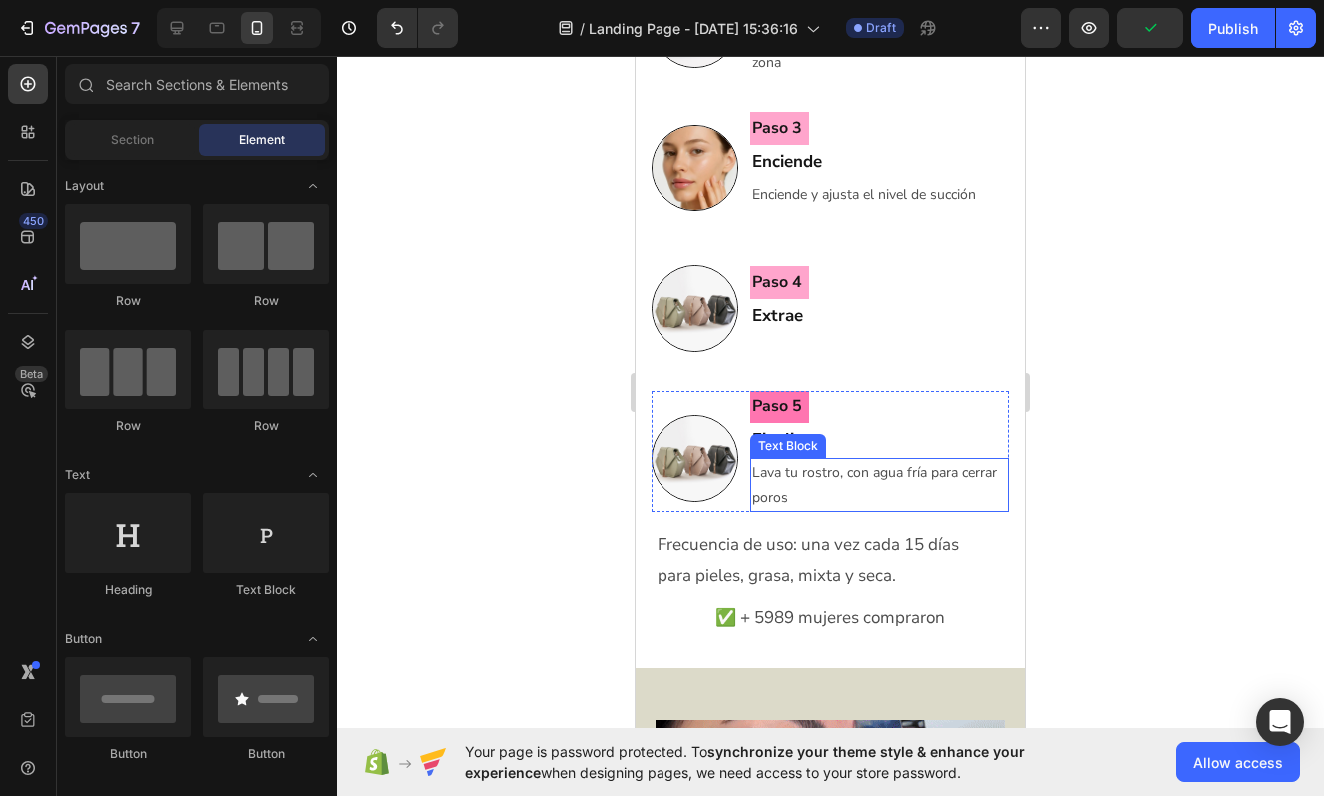
click at [798, 487] on p "Lava tu rostro, con agua fría para cerrar poros" at bounding box center [879, 486] width 255 height 50
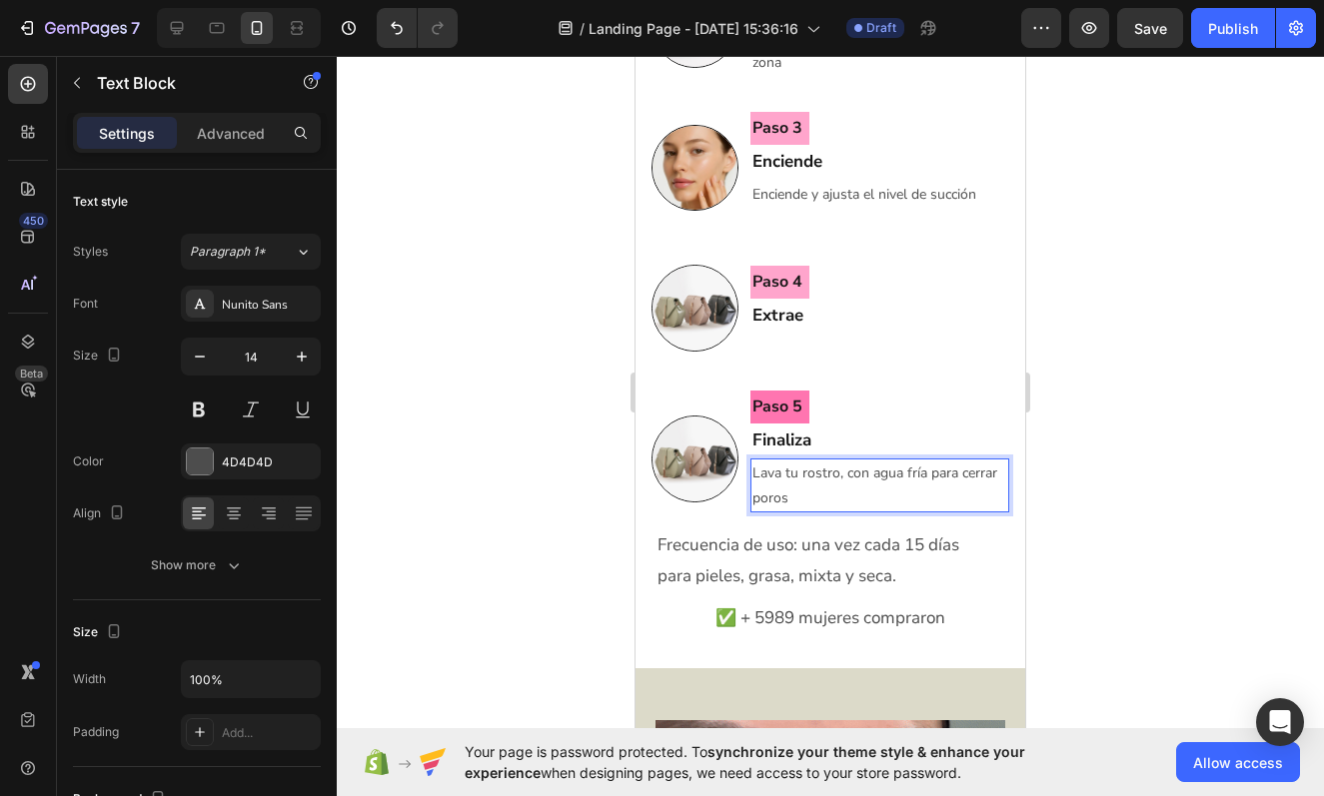
click at [794, 493] on p "Lava tu rostro, con agua fría para cerrar poros" at bounding box center [879, 486] width 255 height 50
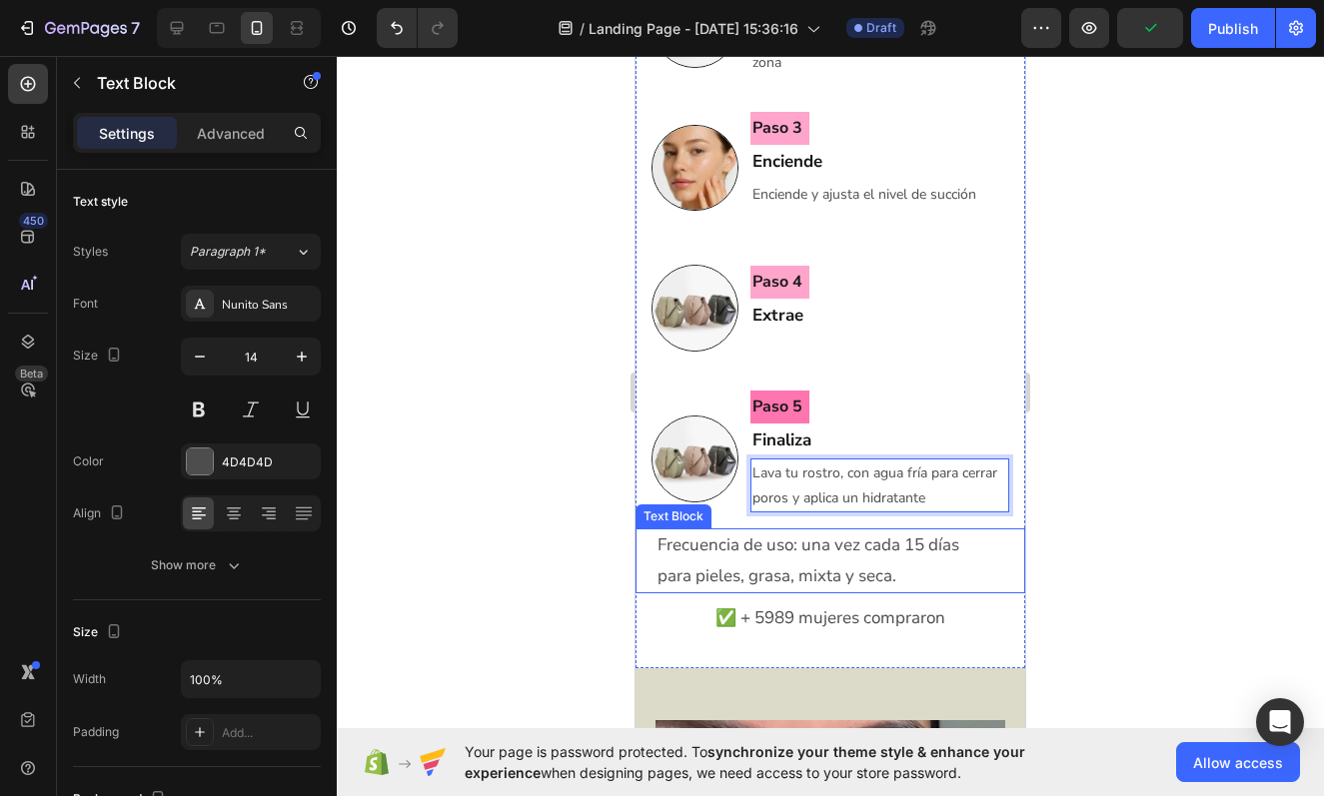
click at [1140, 526] on div at bounding box center [830, 426] width 987 height 740
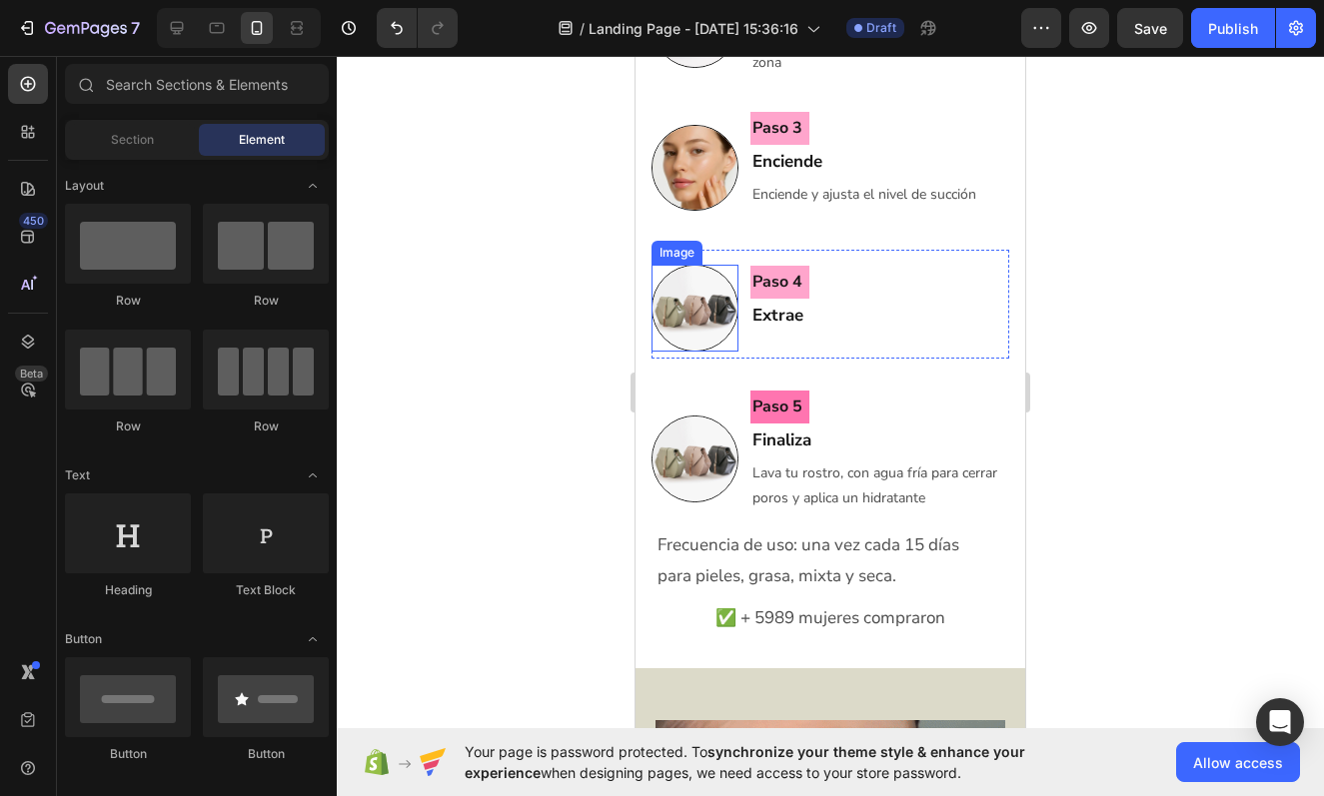
click at [691, 330] on img at bounding box center [694, 308] width 87 height 87
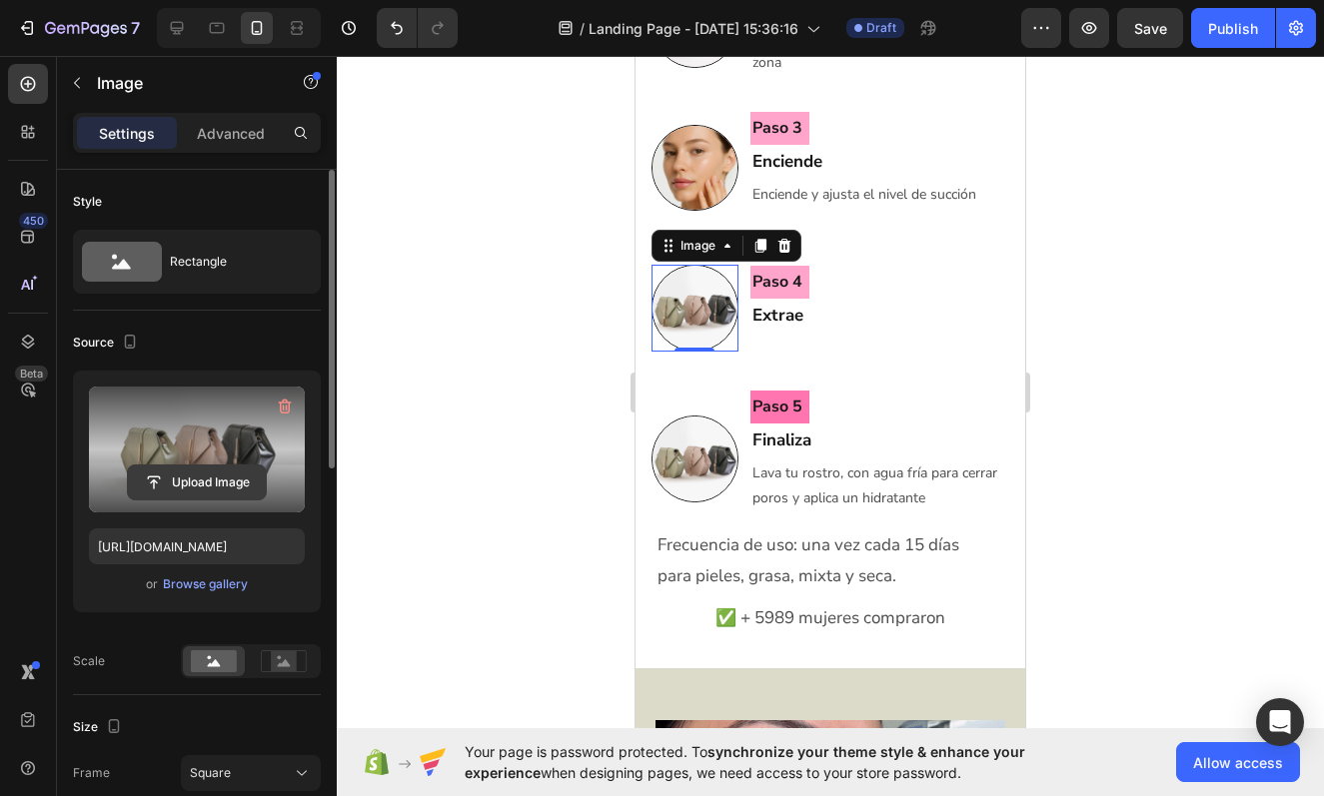
click at [212, 482] on input "file" at bounding box center [197, 483] width 138 height 34
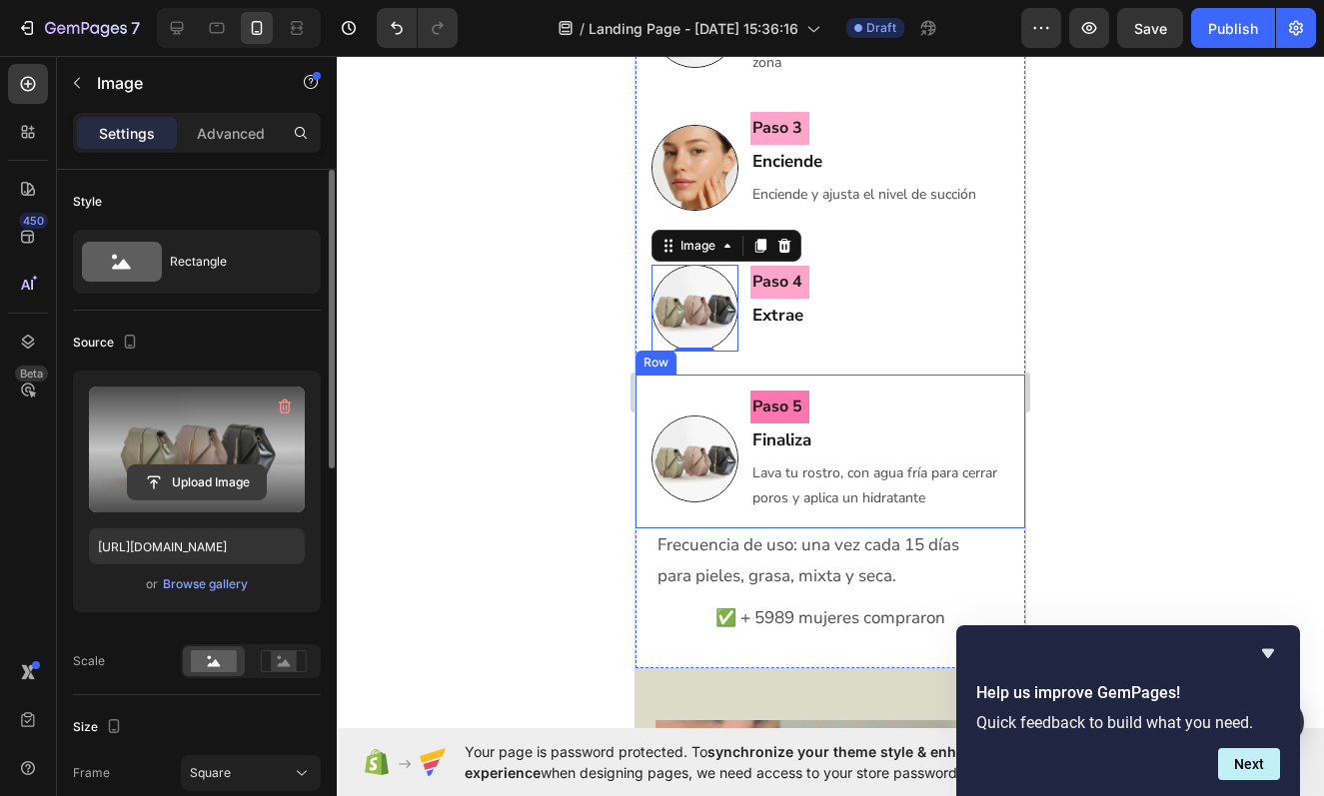
click at [199, 479] on input "file" at bounding box center [197, 483] width 138 height 34
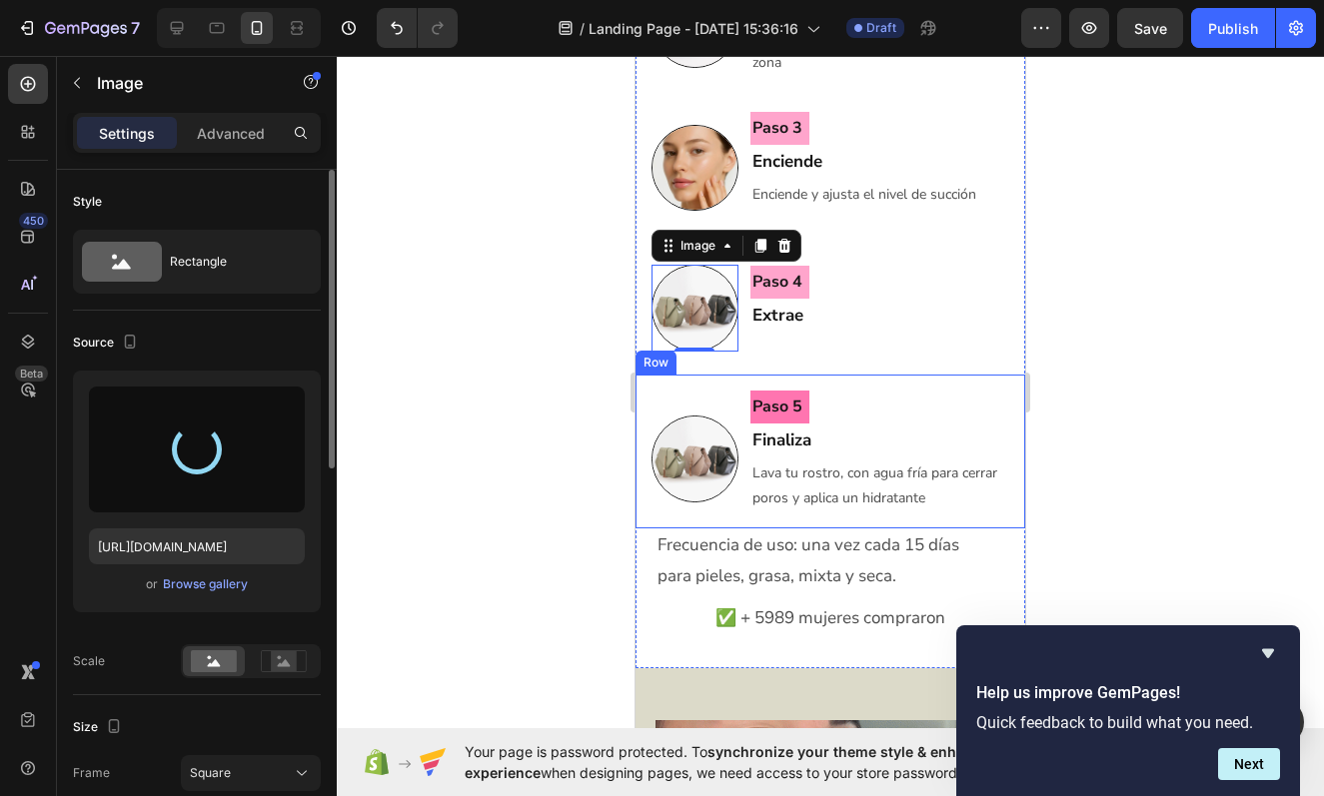
type input "[URL][DOMAIN_NAME]"
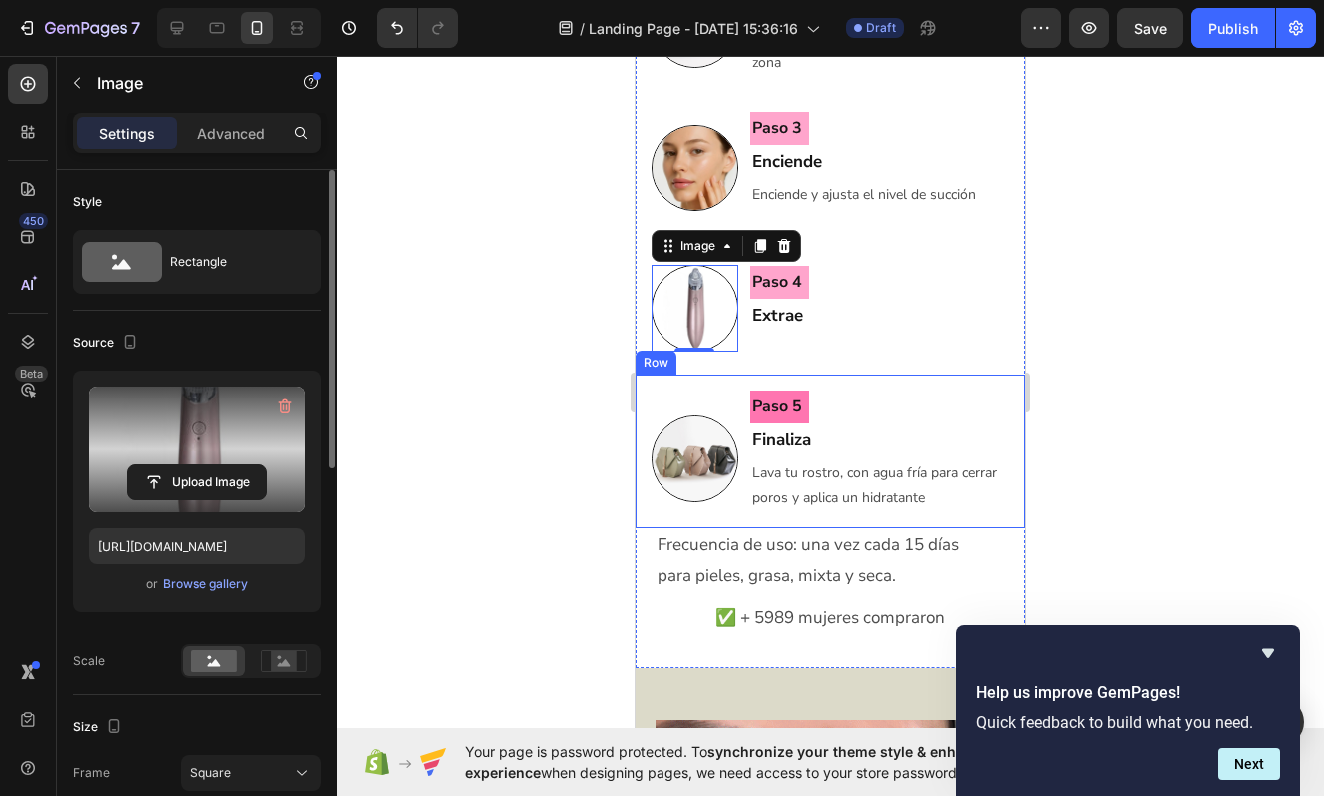
click at [1122, 418] on div at bounding box center [830, 426] width 987 height 740
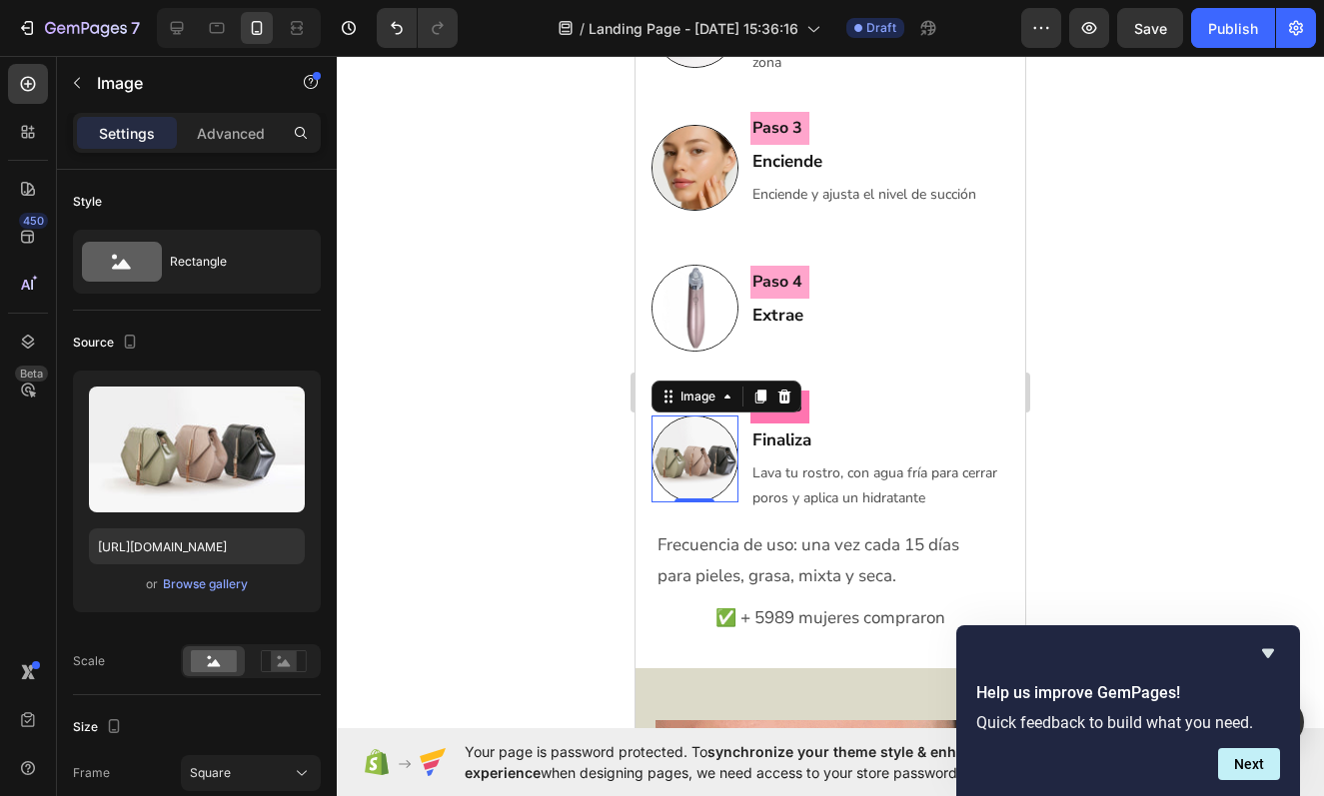
click at [697, 469] on img at bounding box center [694, 459] width 87 height 87
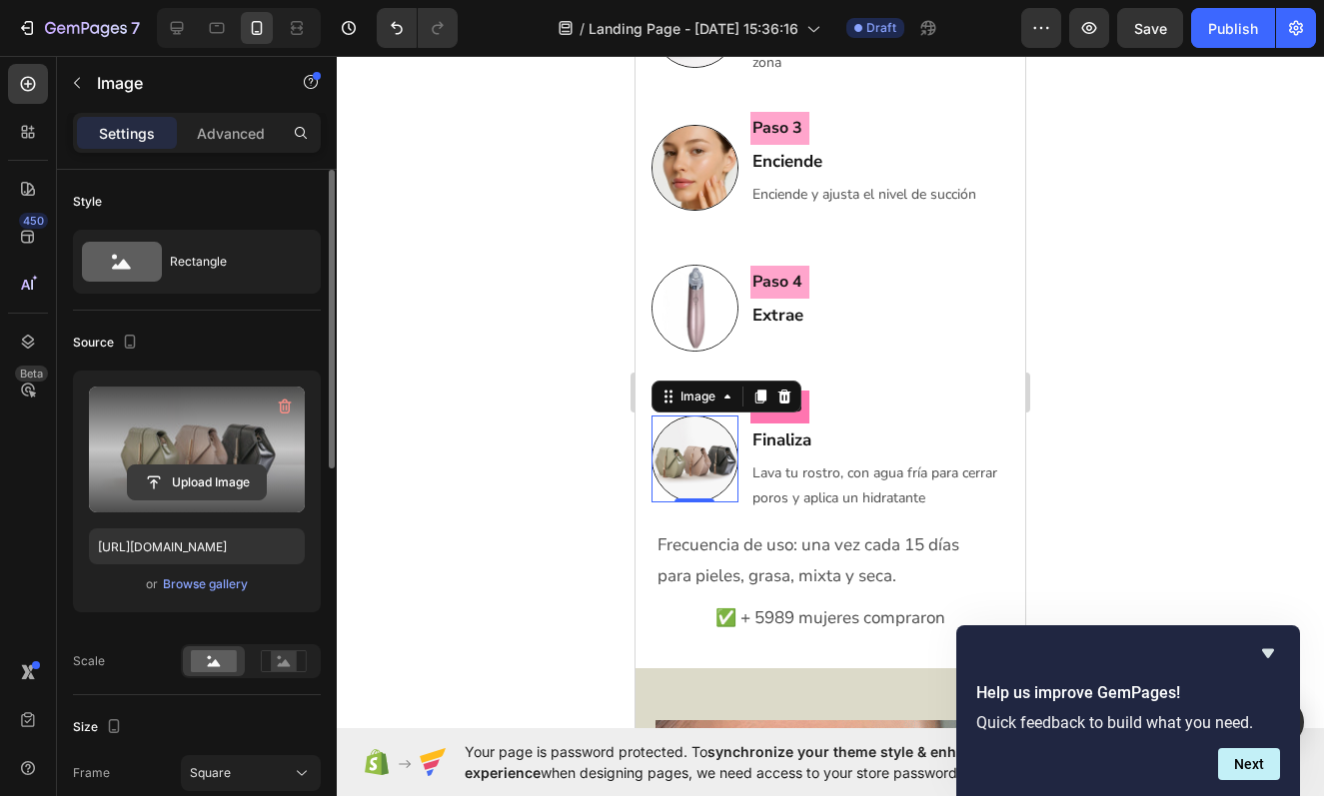
click at [208, 482] on input "file" at bounding box center [197, 483] width 138 height 34
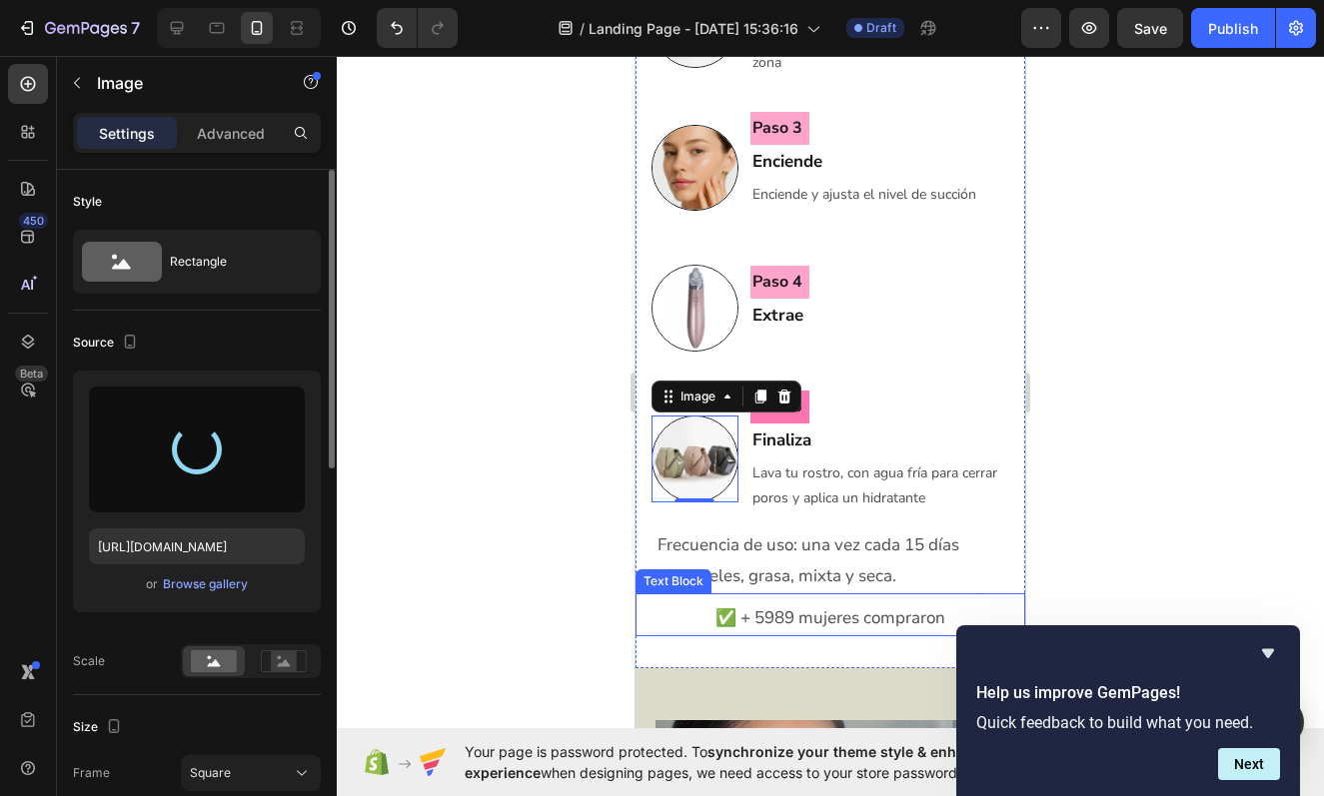
type input "[URL][DOMAIN_NAME]"
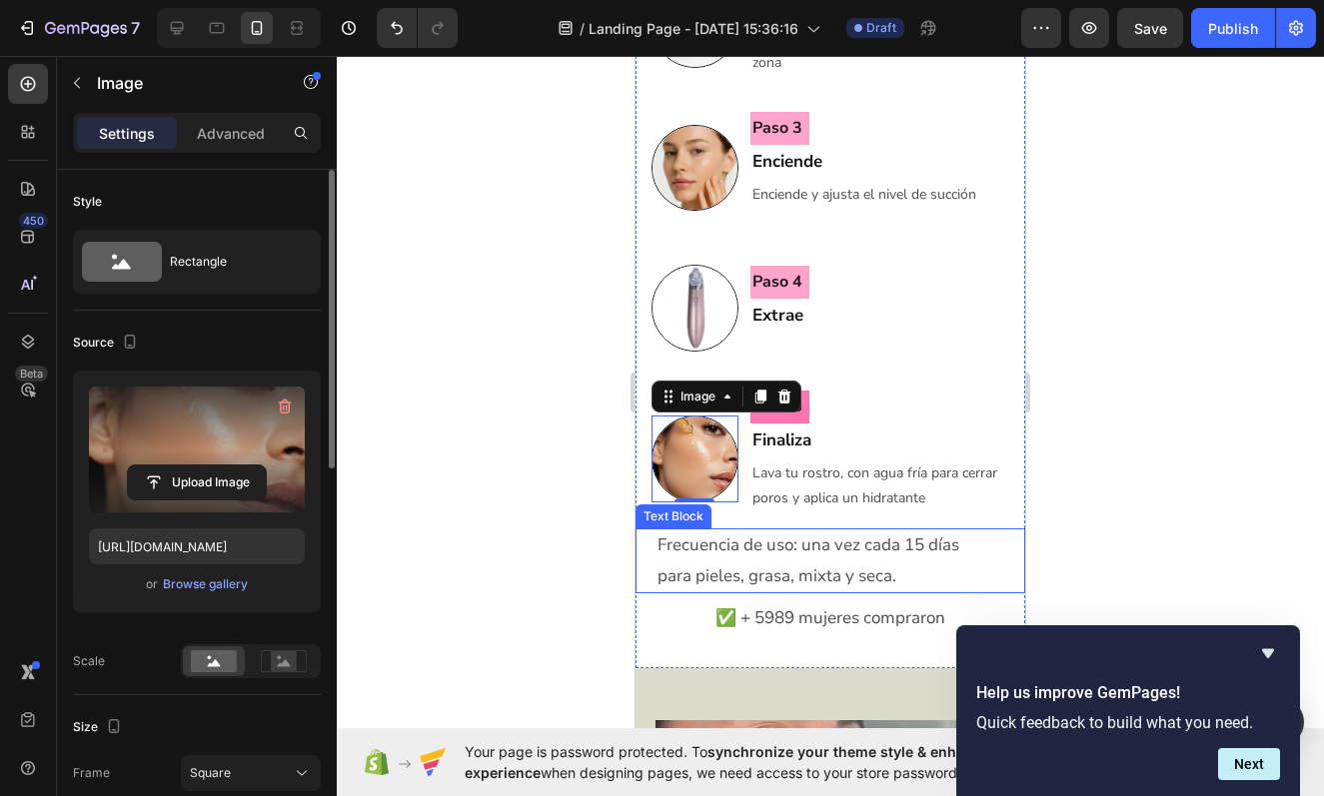
click at [996, 582] on div "Frecuencia de uso: una vez cada 15 días para pieles, grasa, mixta y seca. Text …" at bounding box center [830, 561] width 390 height 65
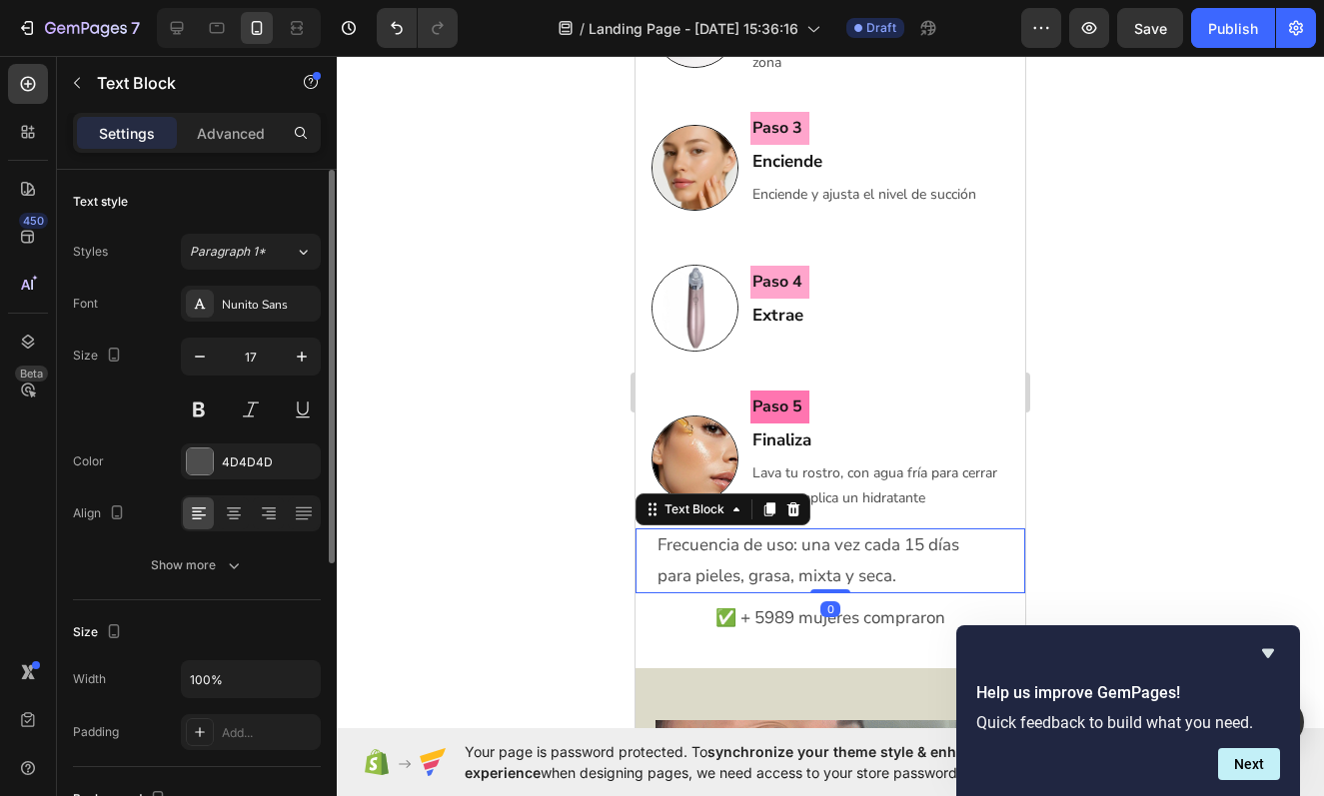
click at [1136, 470] on div at bounding box center [830, 426] width 987 height 740
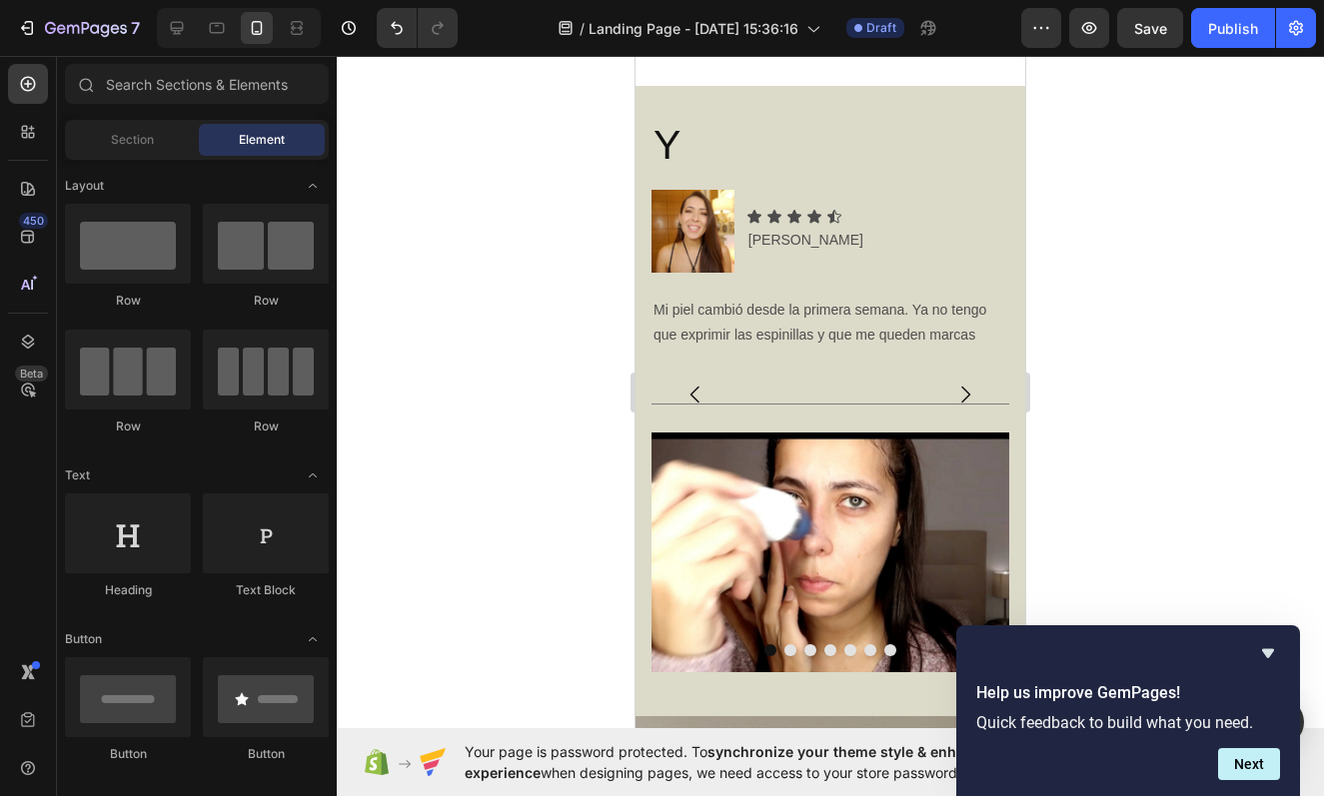
scroll to position [5878, 0]
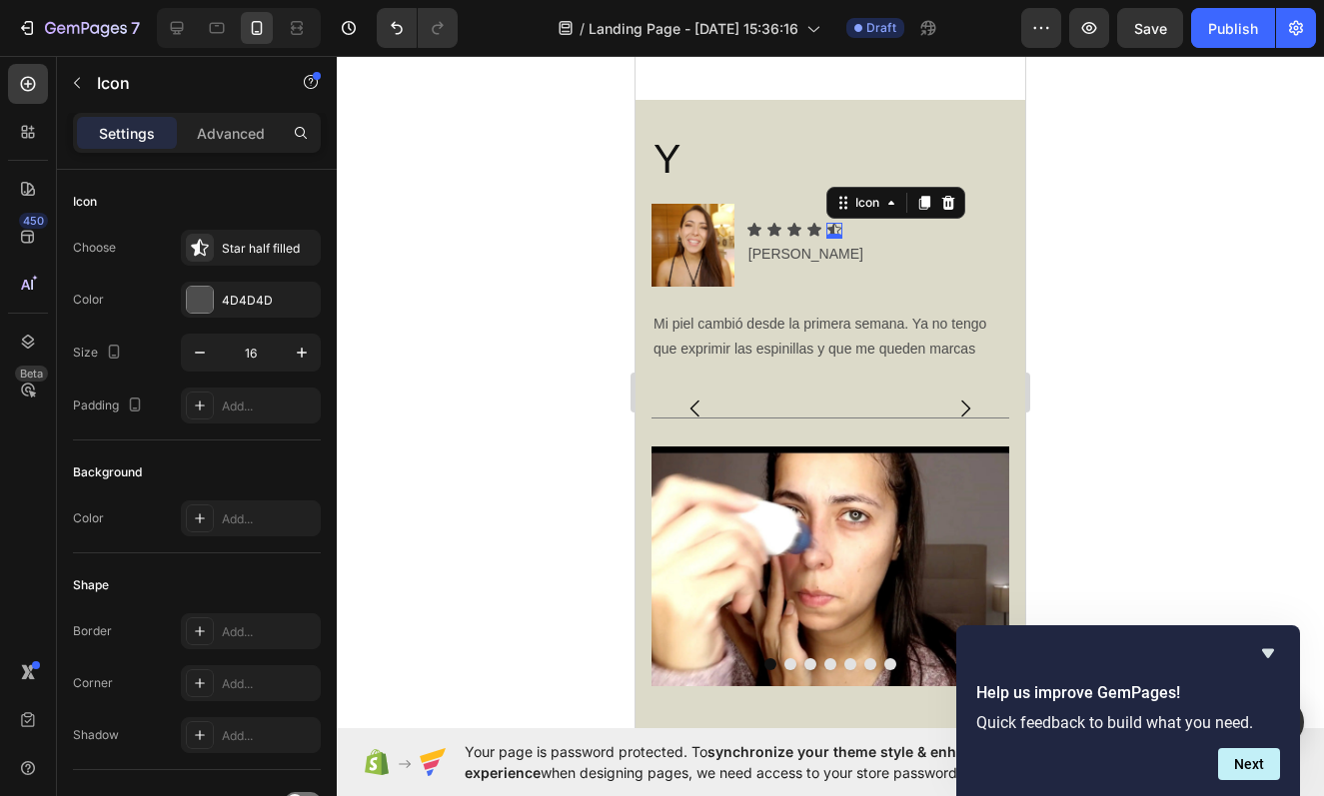
click at [834, 222] on icon at bounding box center [834, 230] width 16 height 16
click at [815, 223] on icon at bounding box center [814, 229] width 14 height 13
click at [902, 197] on icon at bounding box center [904, 204] width 11 height 14
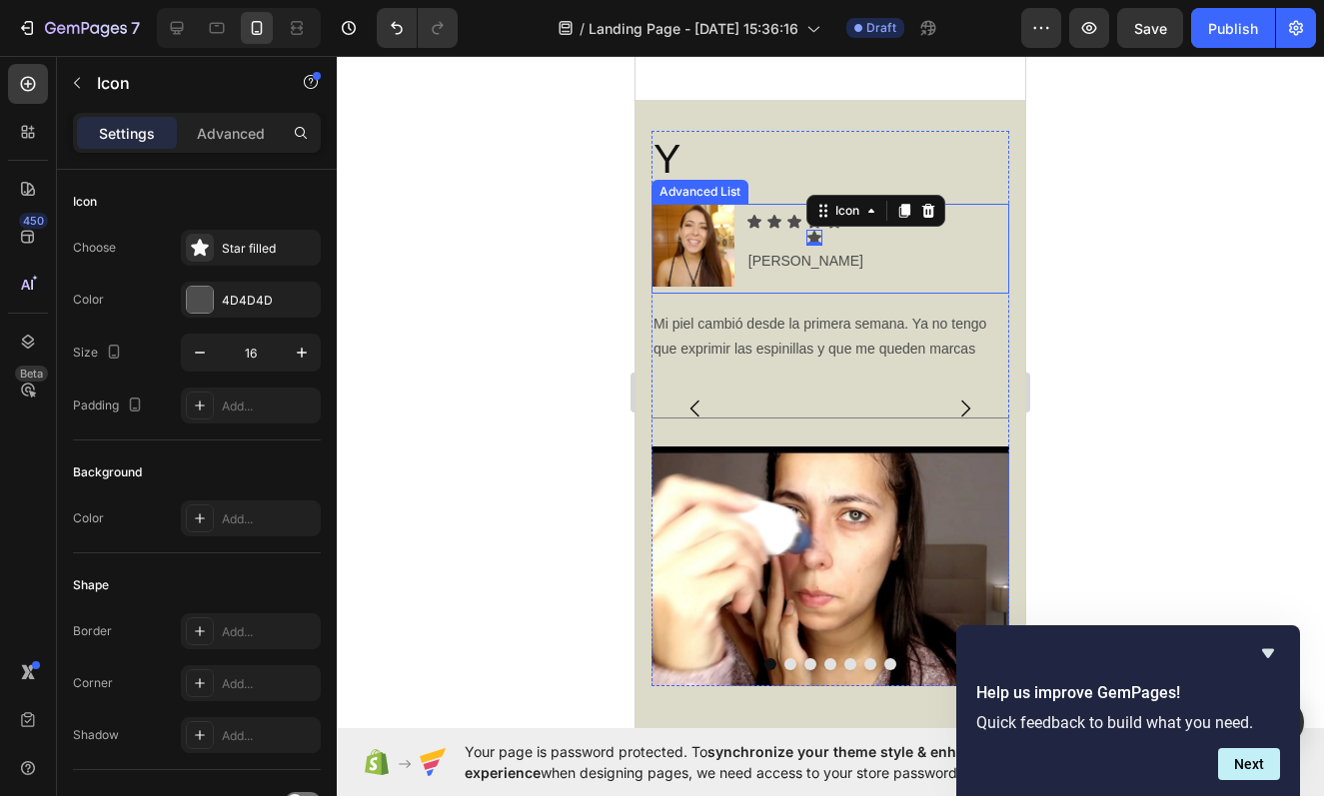
click at [899, 241] on div "Image Icon Icon Icon Icon Icon 0 Icon Icon List [PERSON_NAME] Text Block" at bounding box center [830, 249] width 358 height 90
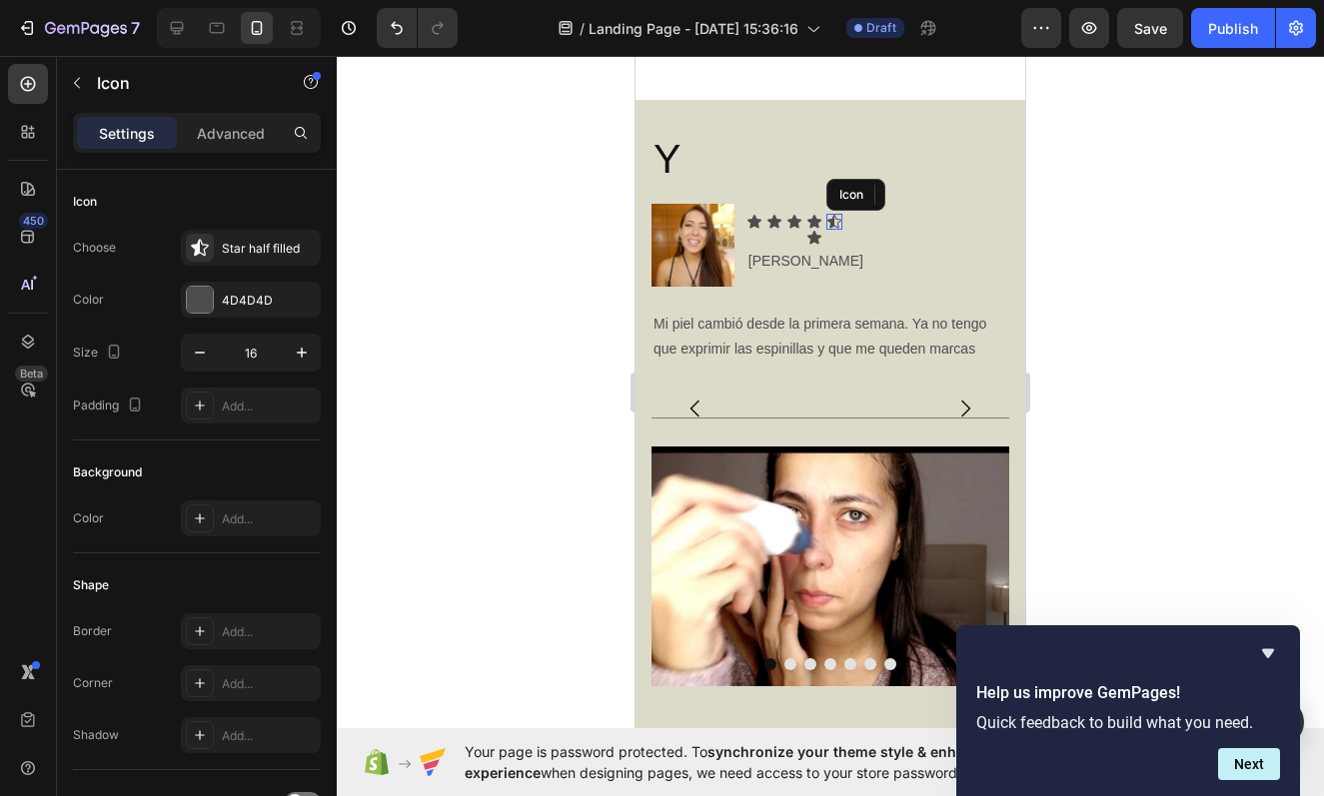
click at [827, 215] on icon at bounding box center [834, 221] width 14 height 13
click at [928, 187] on icon at bounding box center [924, 195] width 16 height 16
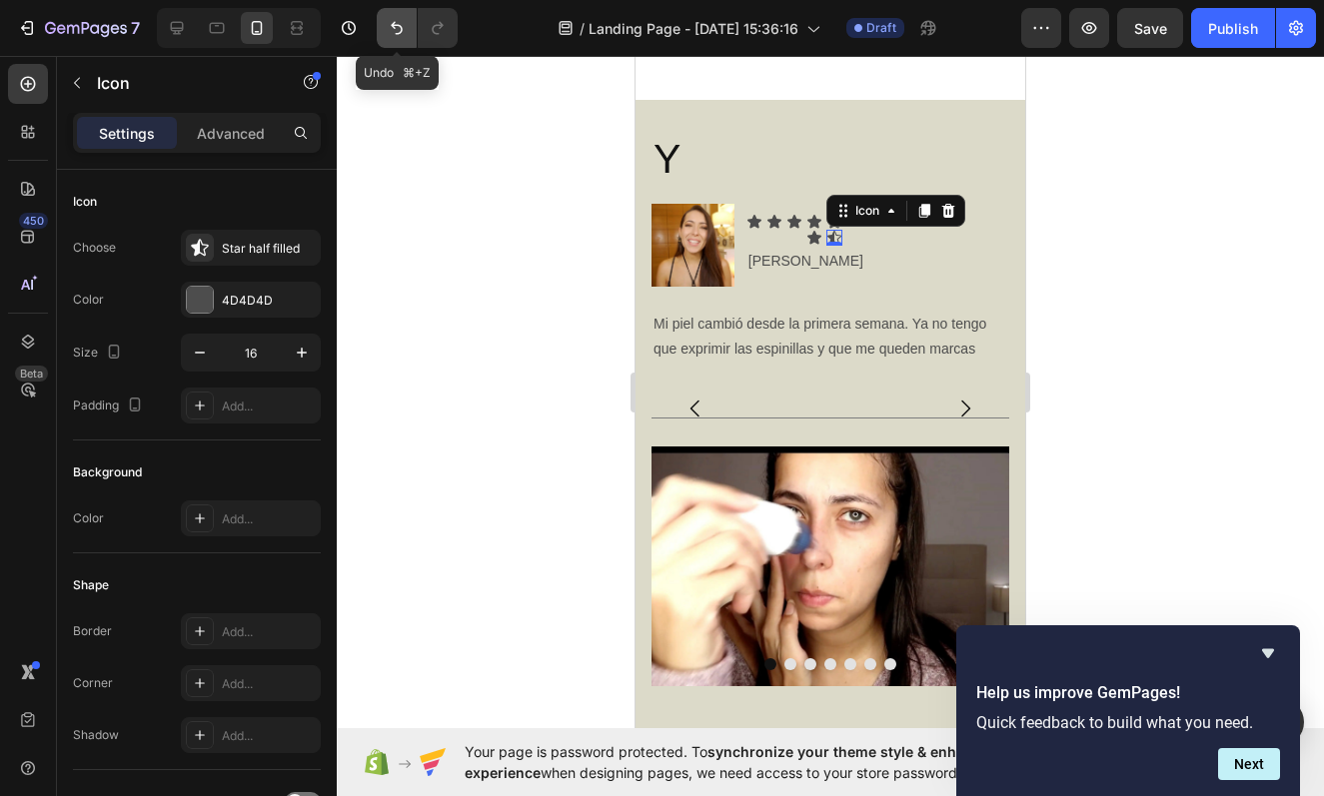
click at [393, 29] on icon "Undo/Redo" at bounding box center [397, 28] width 20 height 20
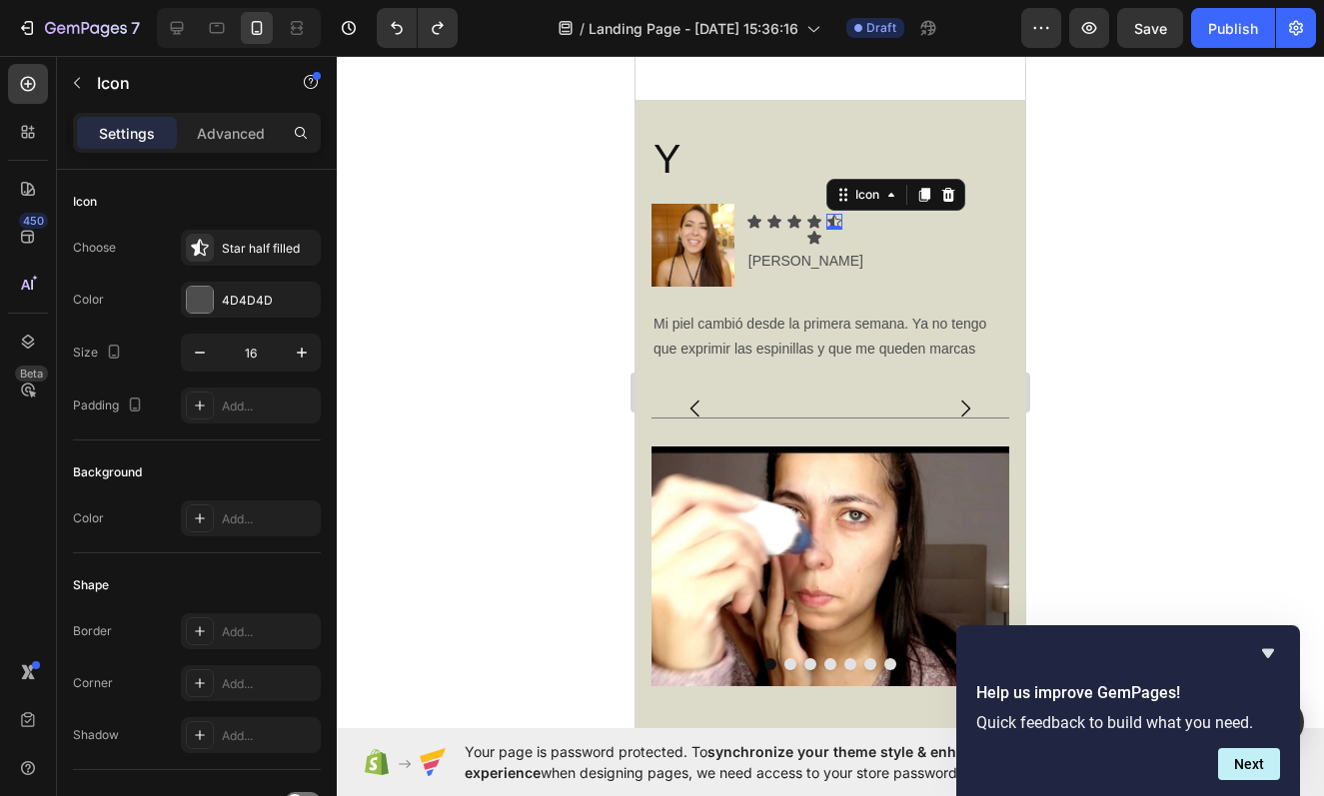
click at [827, 214] on icon at bounding box center [834, 222] width 16 height 16
click at [926, 189] on icon at bounding box center [924, 196] width 11 height 14
click at [923, 205] on icon at bounding box center [924, 212] width 11 height 14
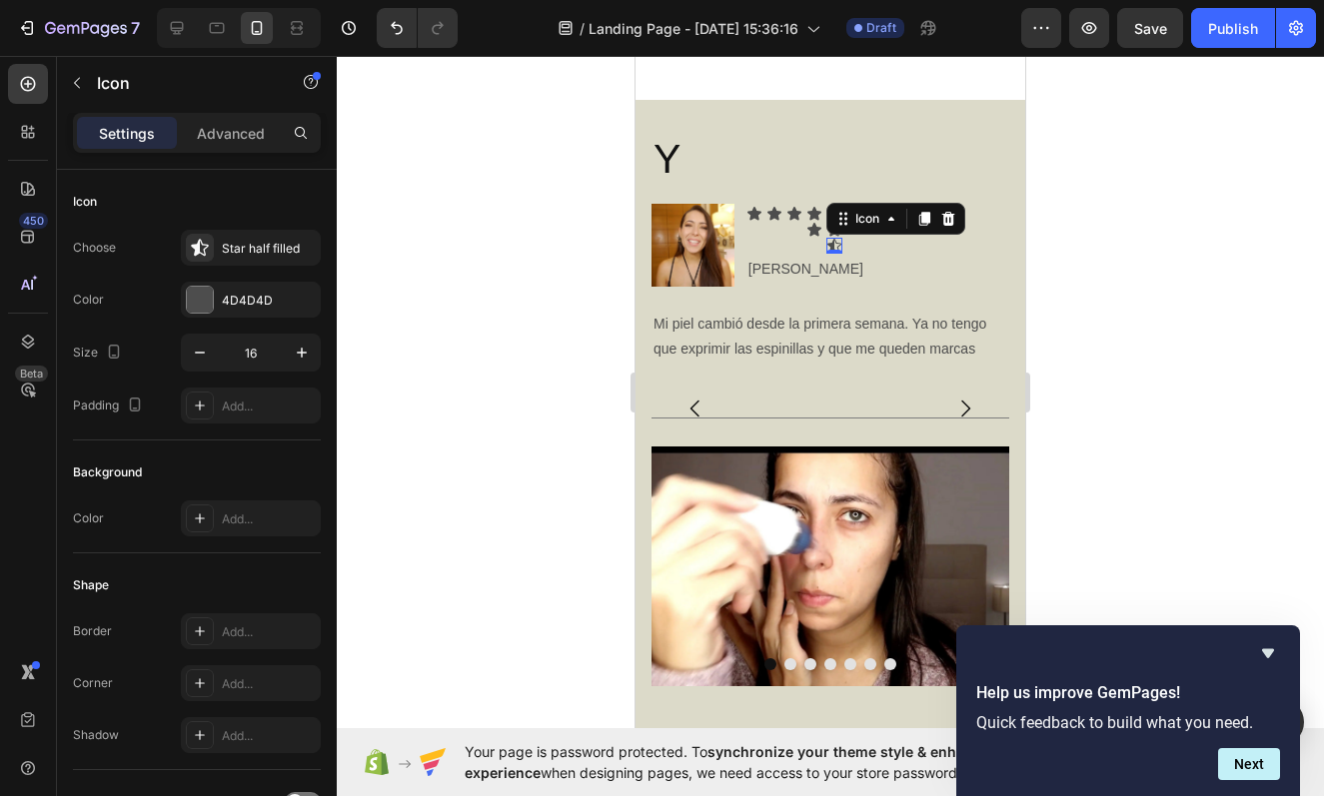
click at [495, 185] on div at bounding box center [830, 426] width 987 height 740
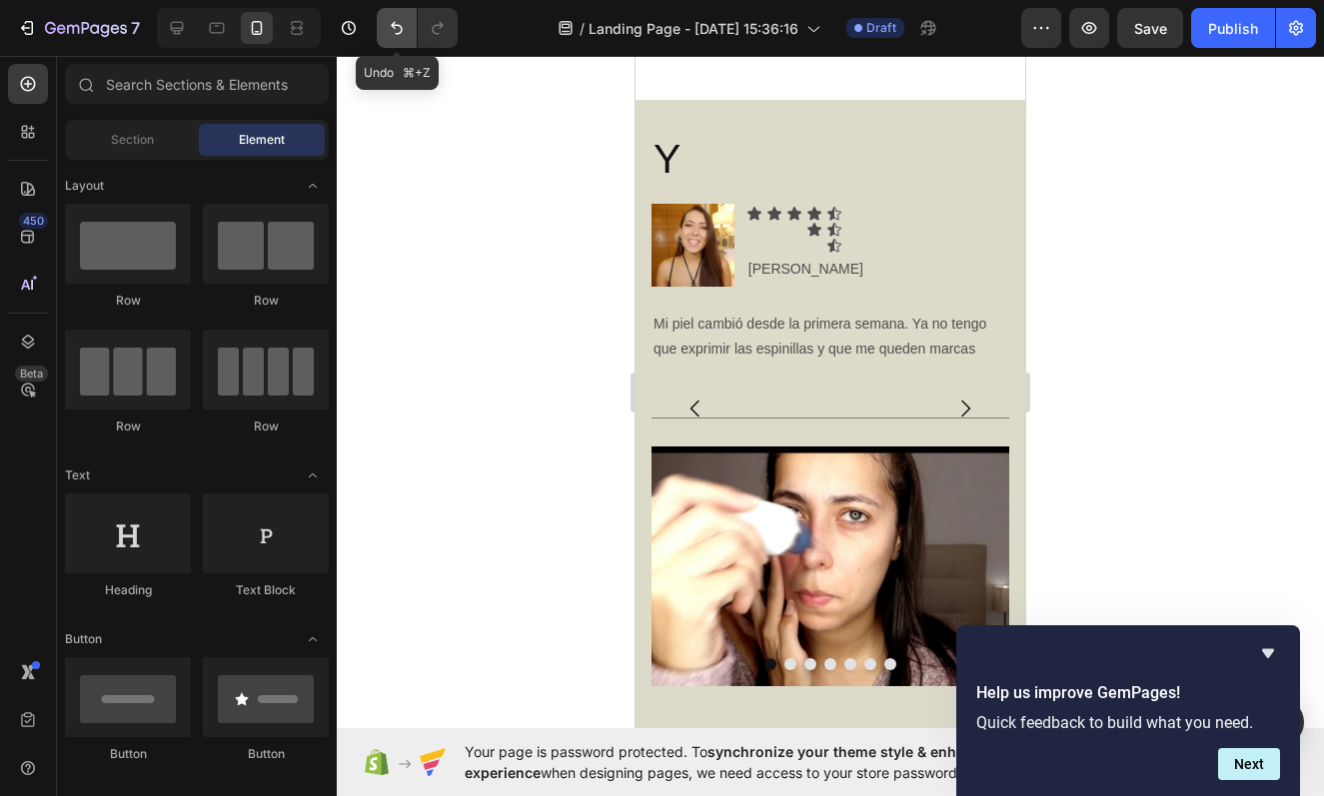
click at [387, 34] on icon "Undo/Redo" at bounding box center [397, 28] width 20 height 20
click at [833, 215] on icon at bounding box center [834, 221] width 14 height 13
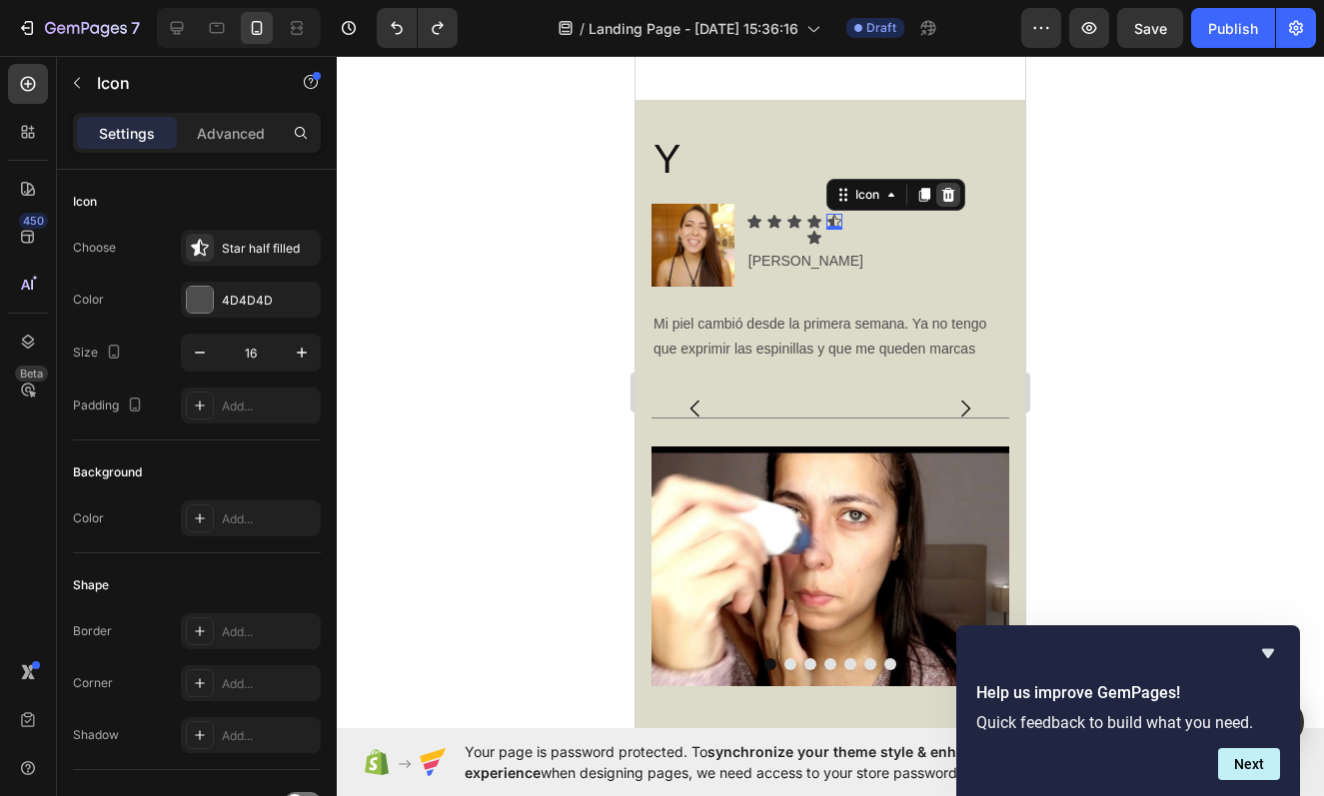
click at [946, 188] on icon at bounding box center [947, 195] width 13 height 14
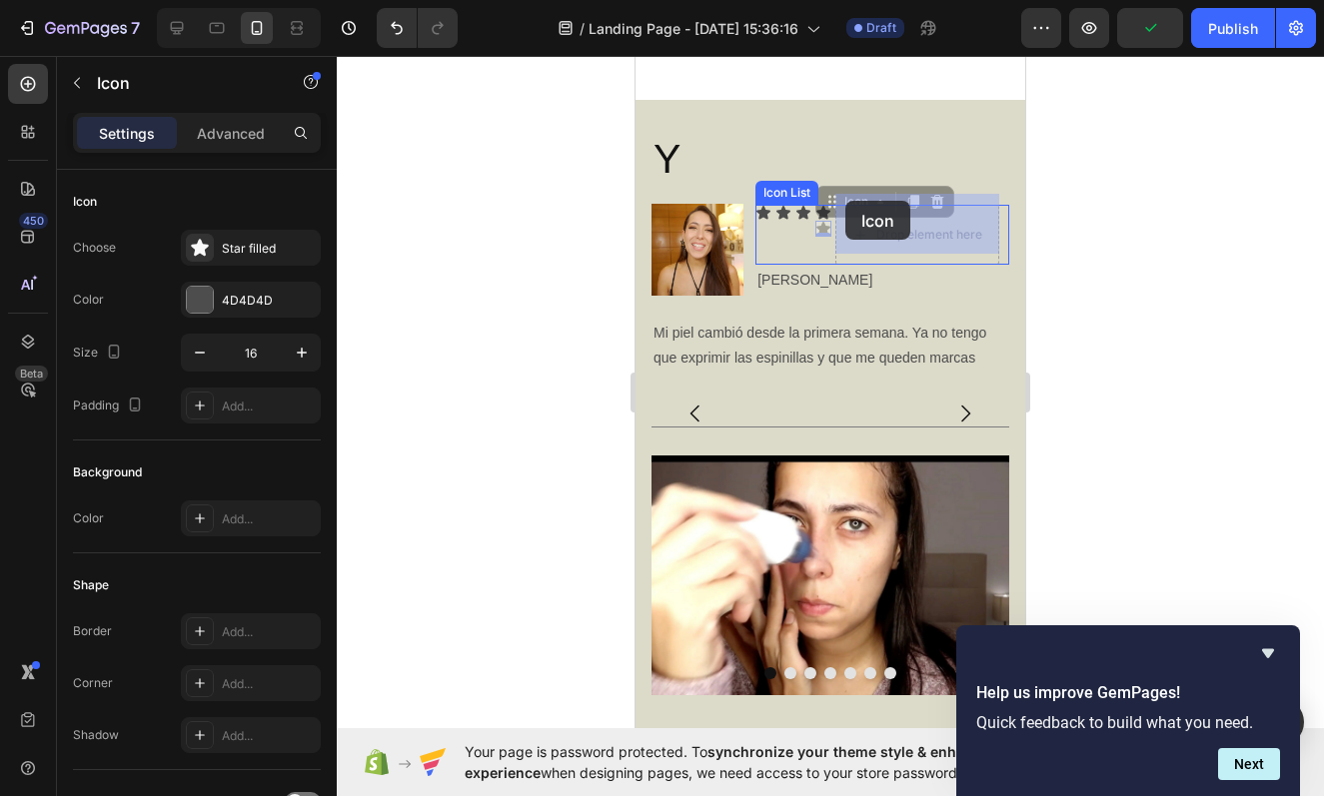
drag, startPoint x: 826, startPoint y: 217, endPoint x: 845, endPoint y: 201, distance: 24.8
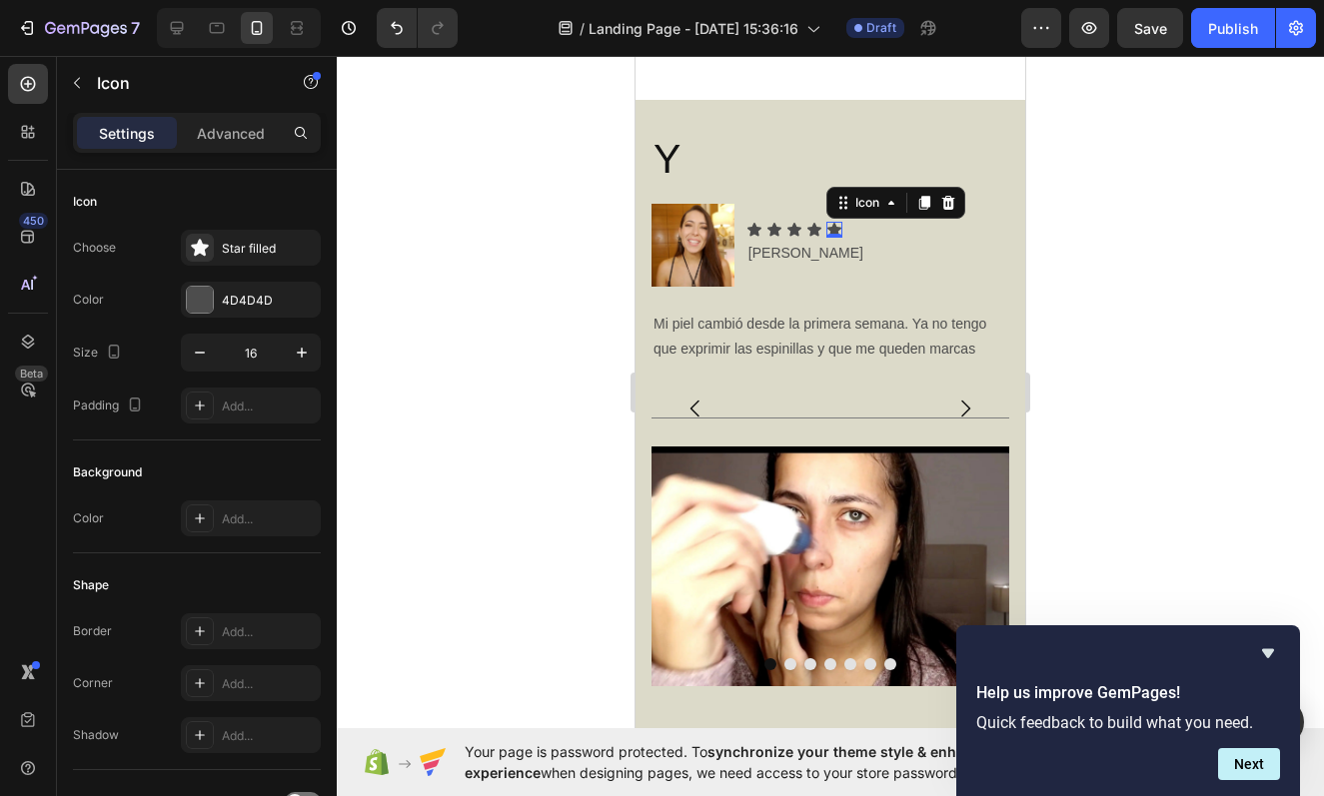
click at [538, 254] on div at bounding box center [830, 426] width 987 height 740
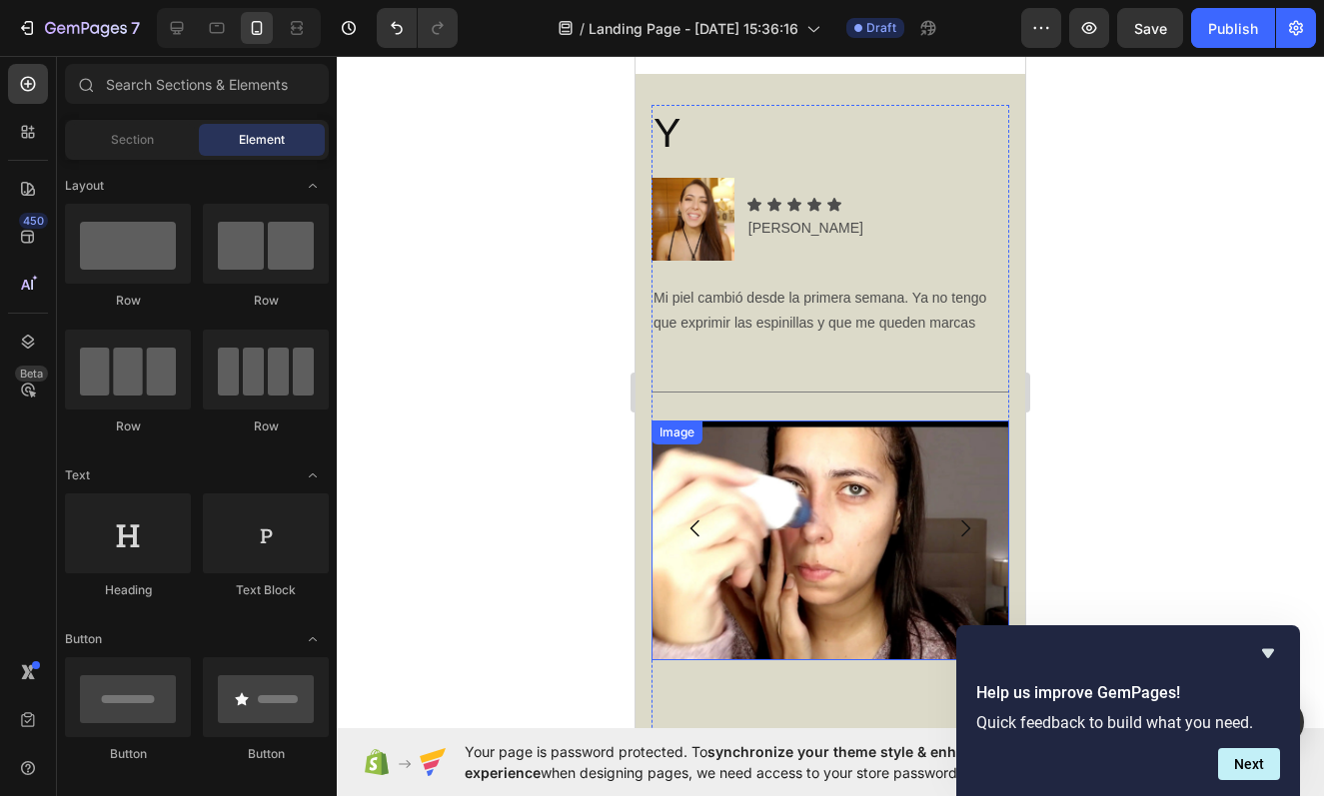
scroll to position [5892, 0]
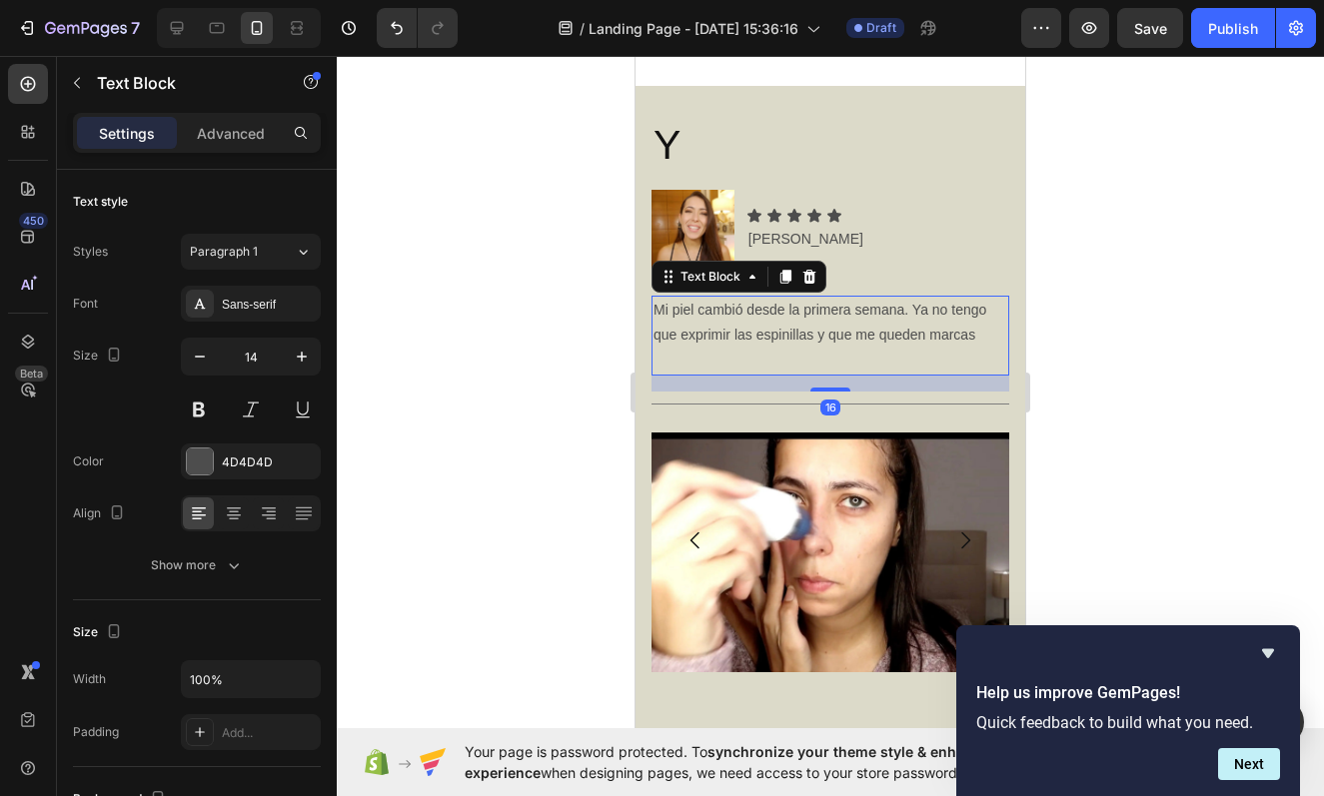
click at [971, 317] on p "Mi piel cambió desde la primera semana. Ya no tengo que exprimir las espinillas…" at bounding box center [830, 323] width 354 height 50
click at [975, 323] on p "Mi piel cambió desde la primera semana. Ya no tengo que exprimir las espinillas…" at bounding box center [830, 323] width 354 height 50
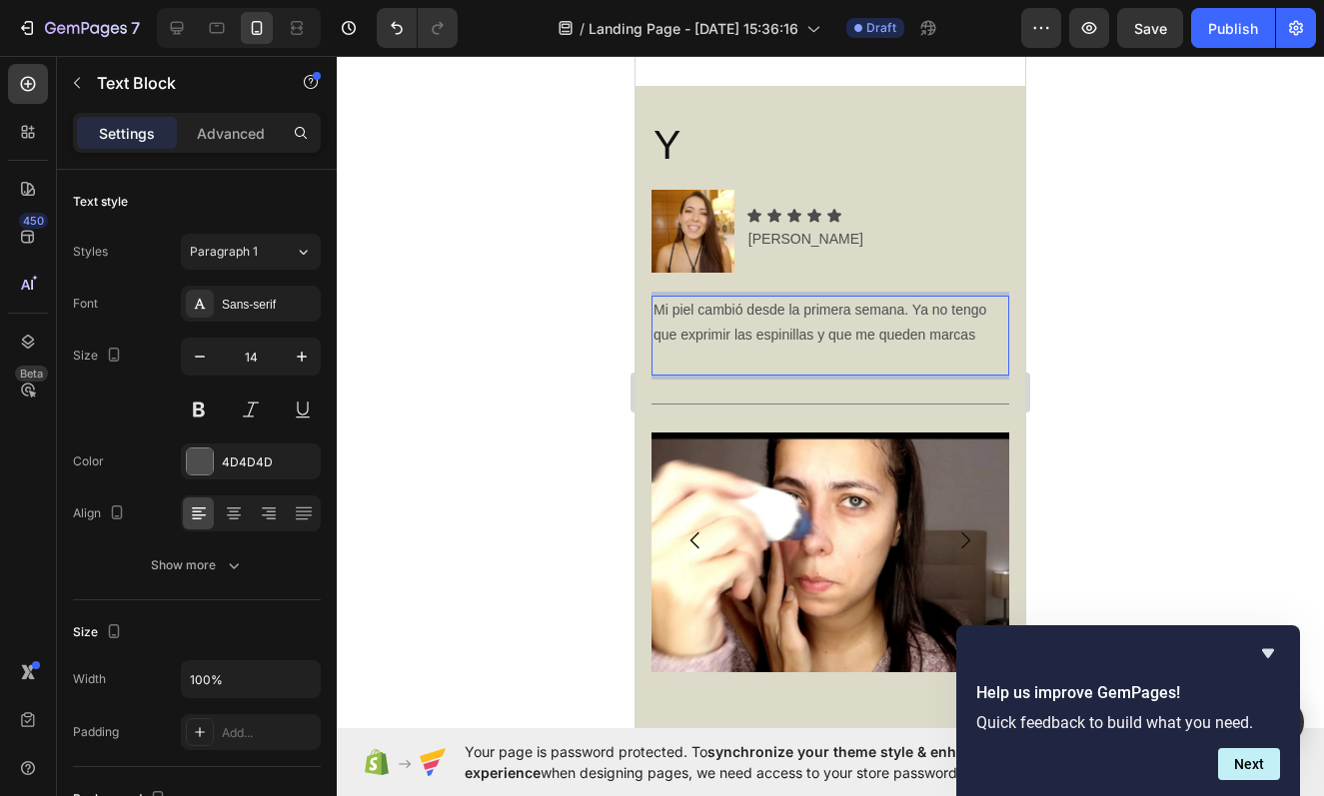
click at [910, 298] on p "Mi piel cambió desde la primera semana. Ya no tengo que exprimir las espinillas…" at bounding box center [830, 323] width 354 height 50
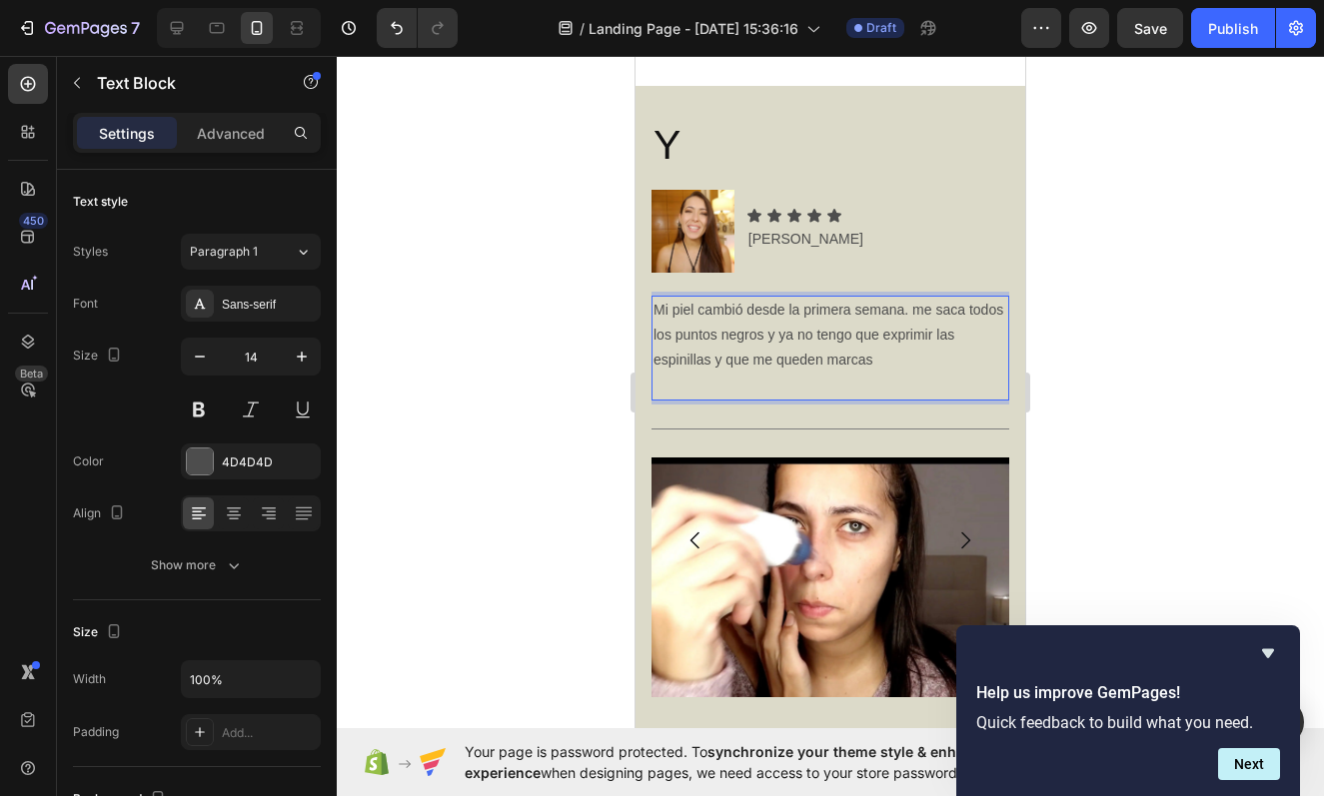
click at [774, 325] on p "Mi piel cambió desde la primera semana. me saca todos los puntos negros y ya no…" at bounding box center [830, 336] width 354 height 76
click at [1152, 361] on div at bounding box center [830, 426] width 987 height 740
click at [750, 341] on p "Mi piel cambió desde la primera semana. me saca todos los puntos negros aparte …" at bounding box center [830, 336] width 354 height 76
click at [1151, 366] on div at bounding box center [830, 426] width 987 height 740
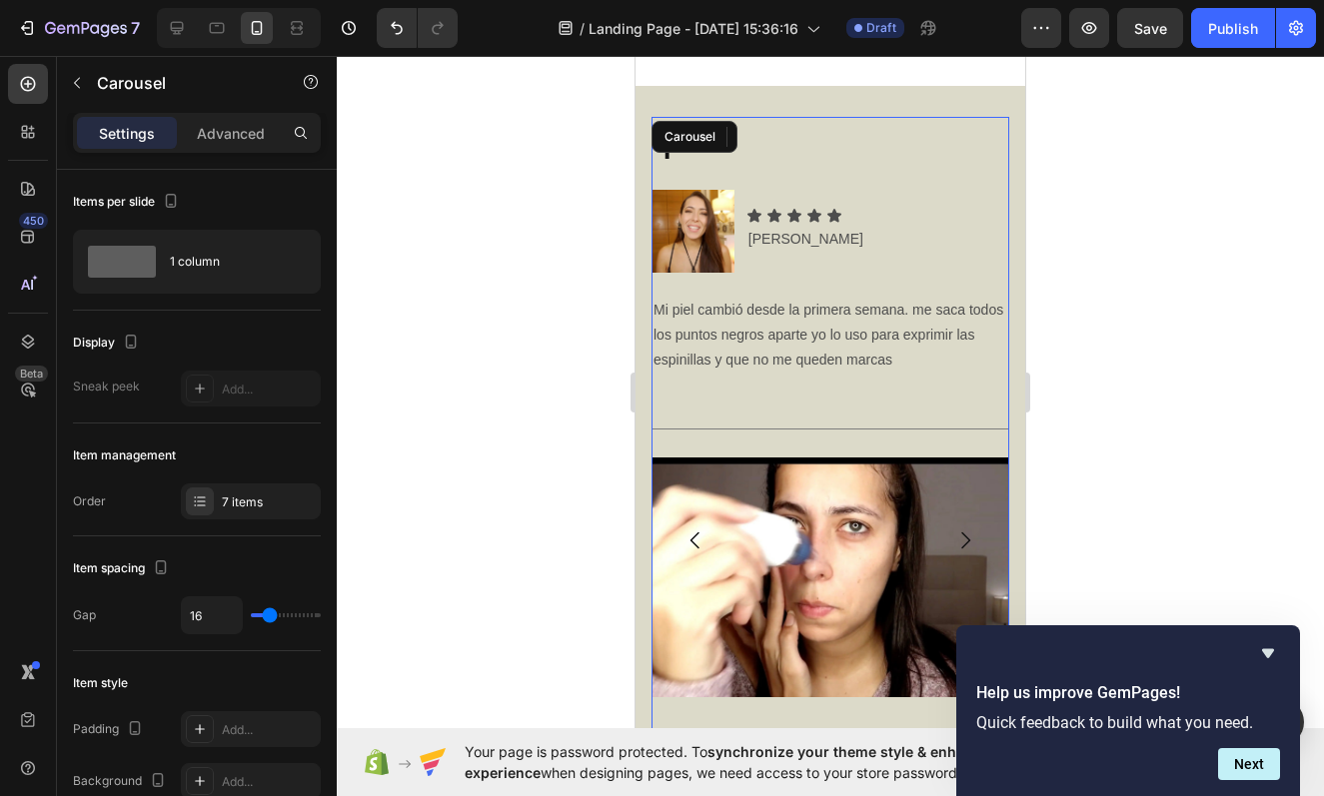
click at [959, 529] on icon "Carousel Next Arrow" at bounding box center [965, 541] width 24 height 24
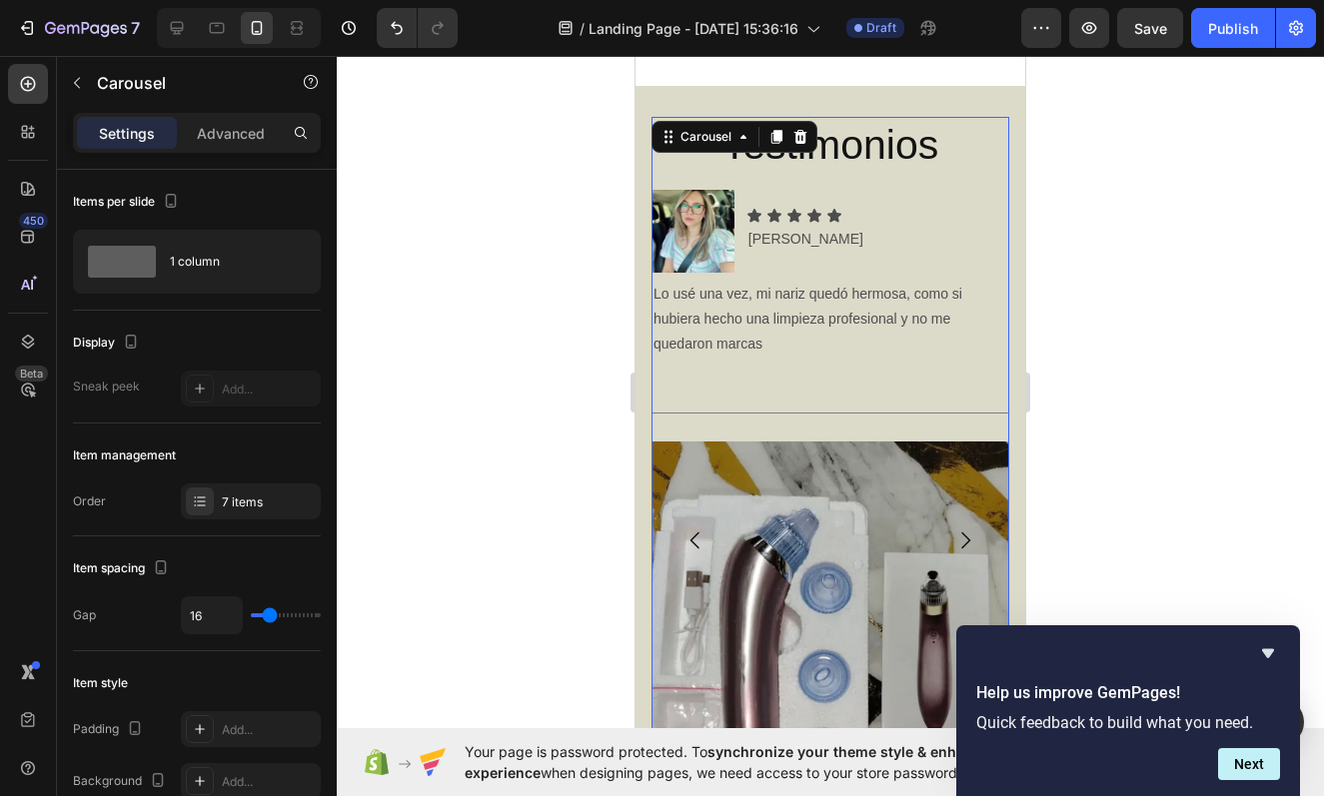
click at [965, 529] on icon "Carousel Next Arrow" at bounding box center [965, 541] width 24 height 24
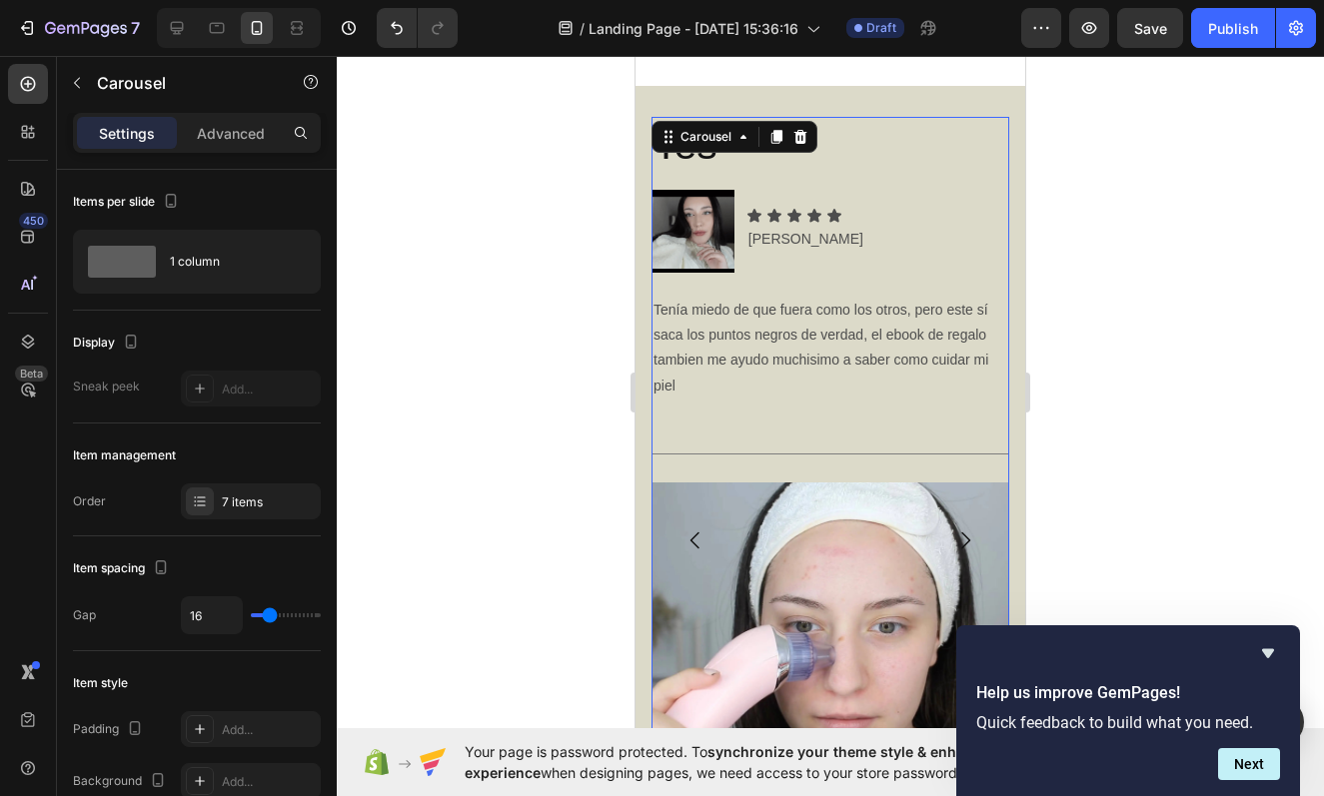
click at [962, 529] on icon "Carousel Next Arrow" at bounding box center [965, 541] width 24 height 24
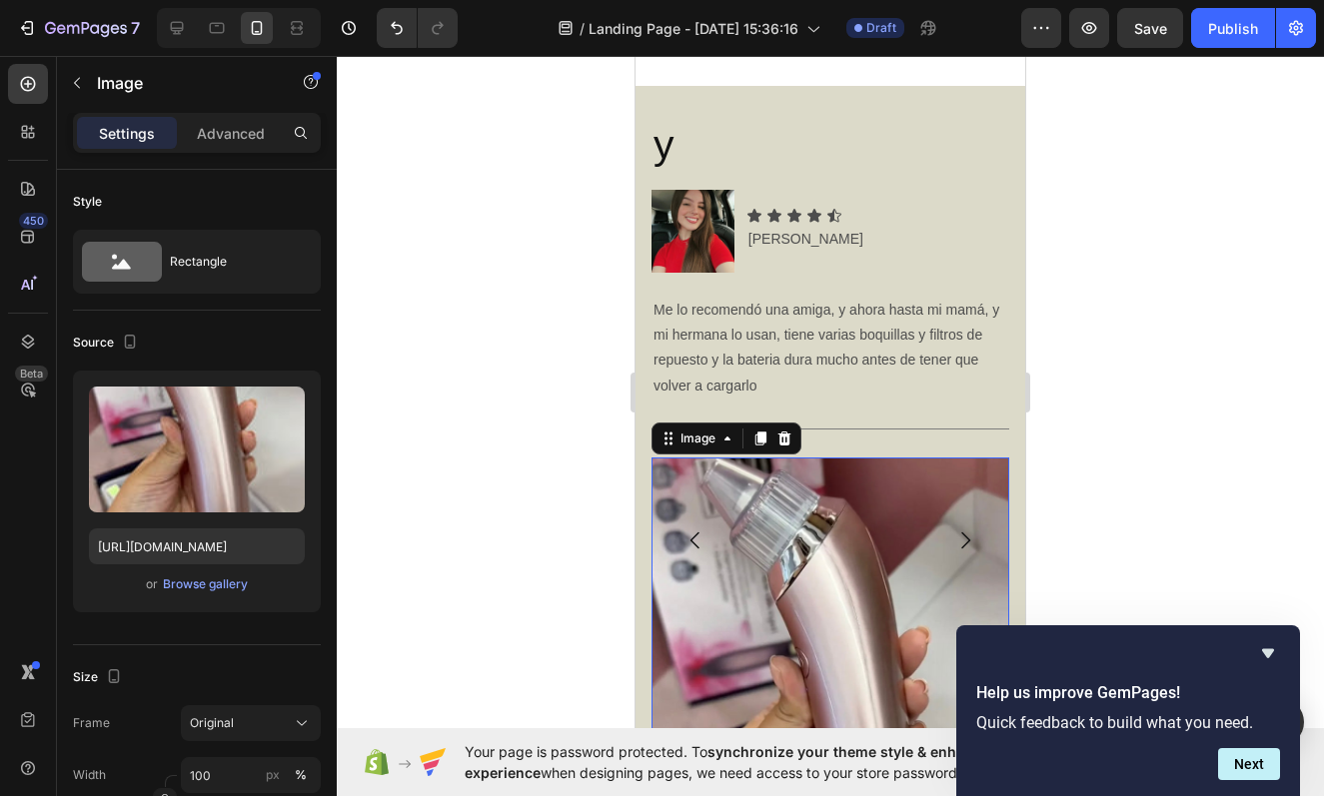
click at [962, 486] on img at bounding box center [830, 712] width 358 height 508
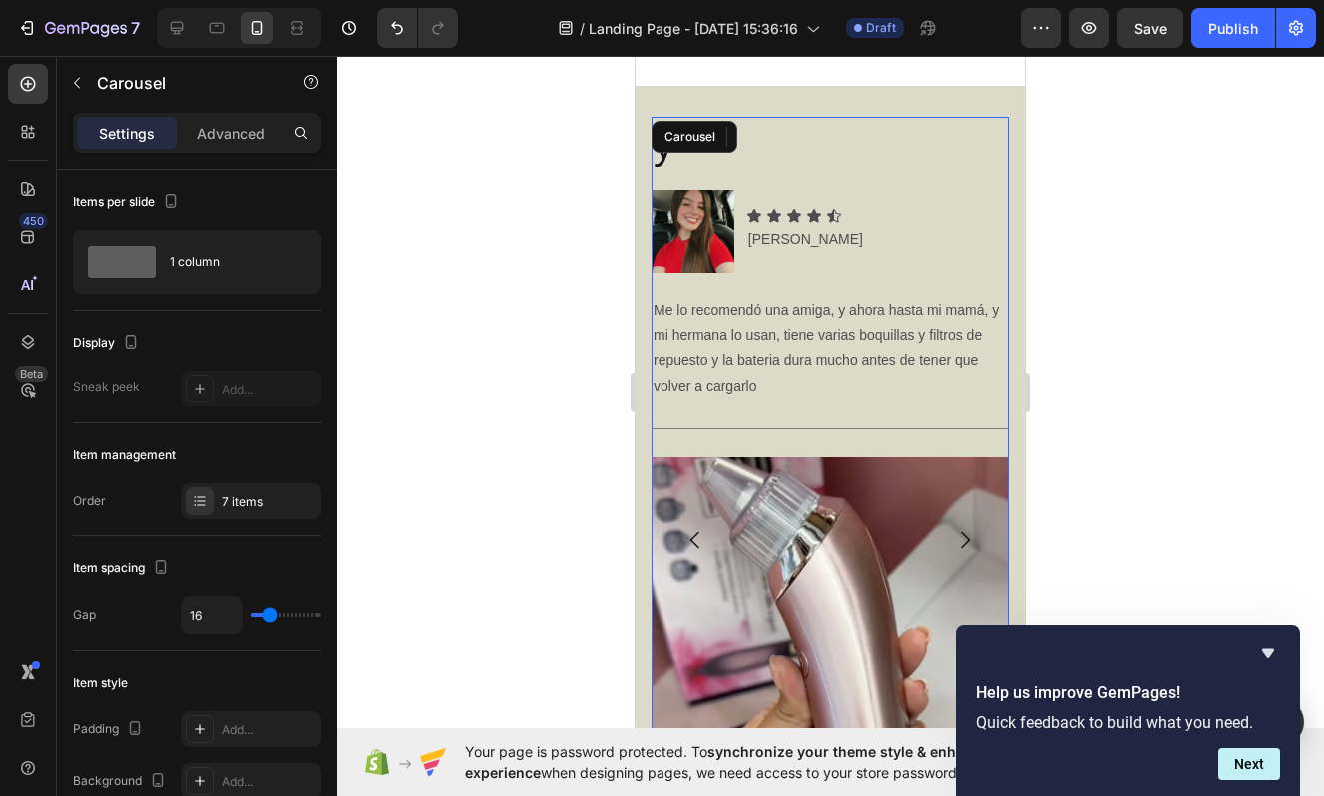
click at [963, 529] on icon "Carousel Next Arrow" at bounding box center [965, 541] width 24 height 24
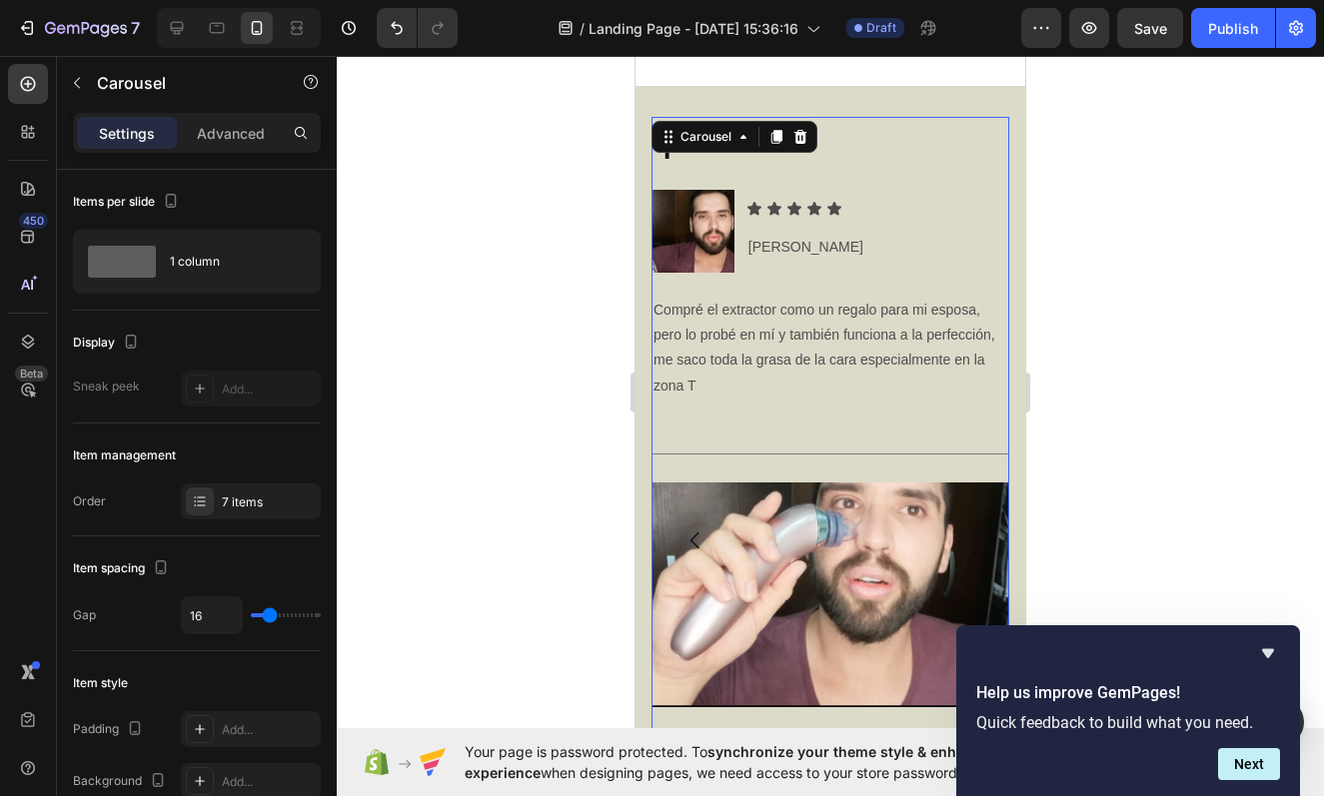
click at [975, 537] on icon "Carousel Next Arrow" at bounding box center [965, 541] width 24 height 24
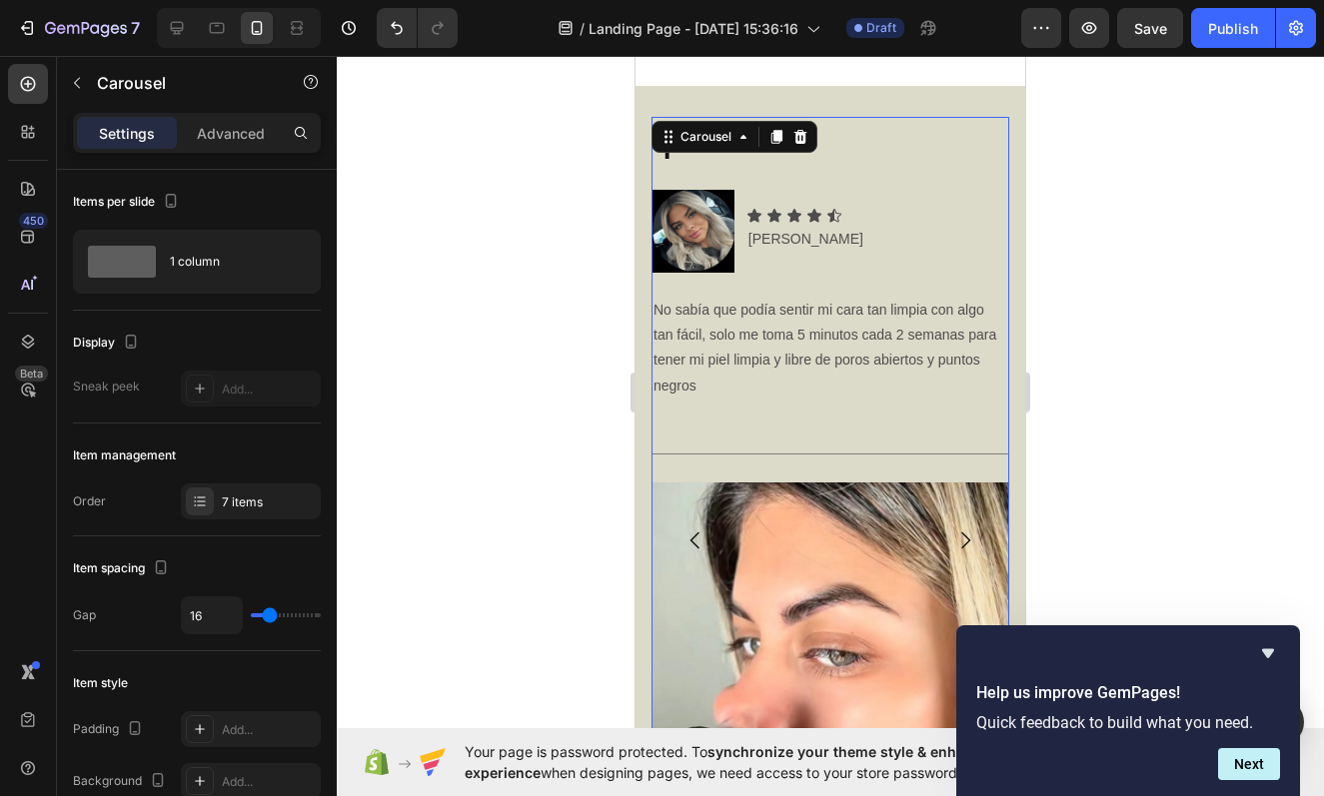
click at [962, 529] on icon "Carousel Next Arrow" at bounding box center [965, 541] width 24 height 24
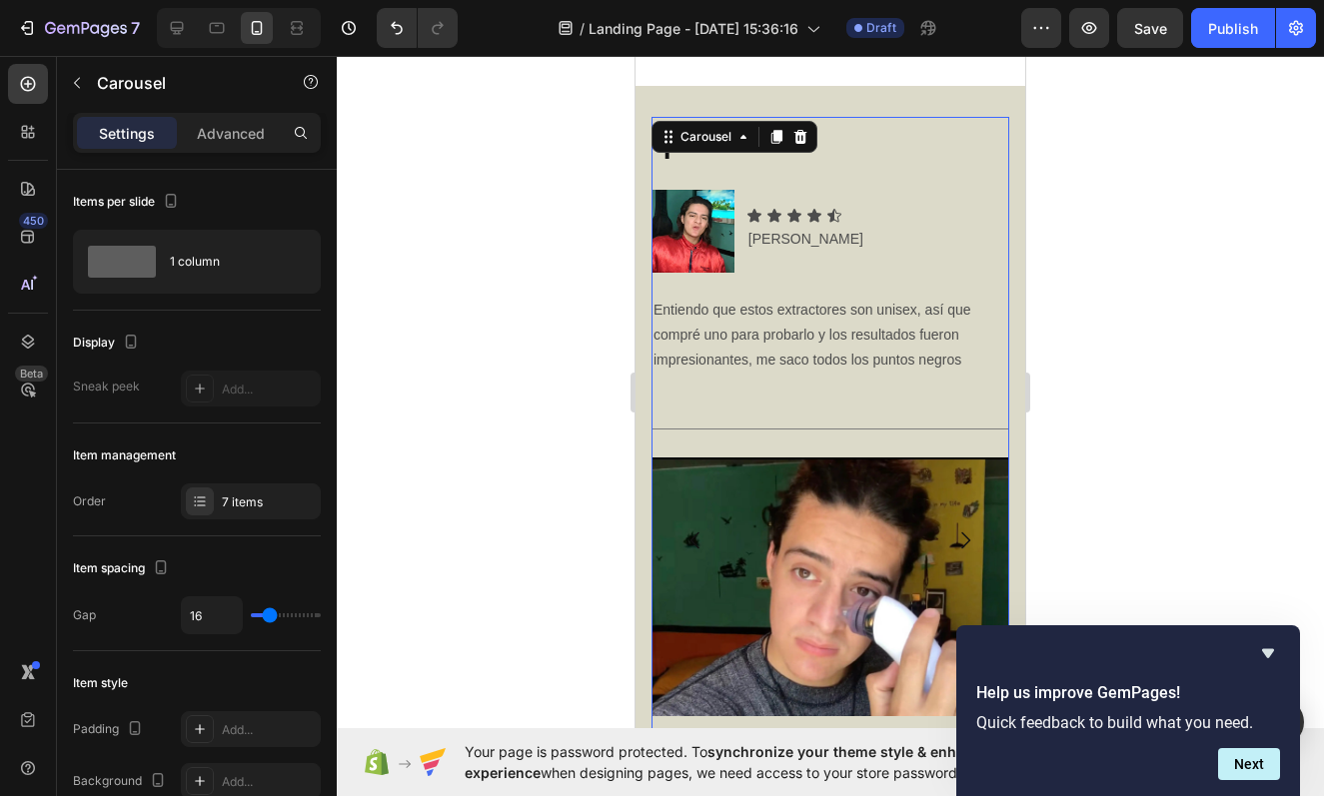
click at [961, 529] on icon "Carousel Next Arrow" at bounding box center [965, 541] width 24 height 24
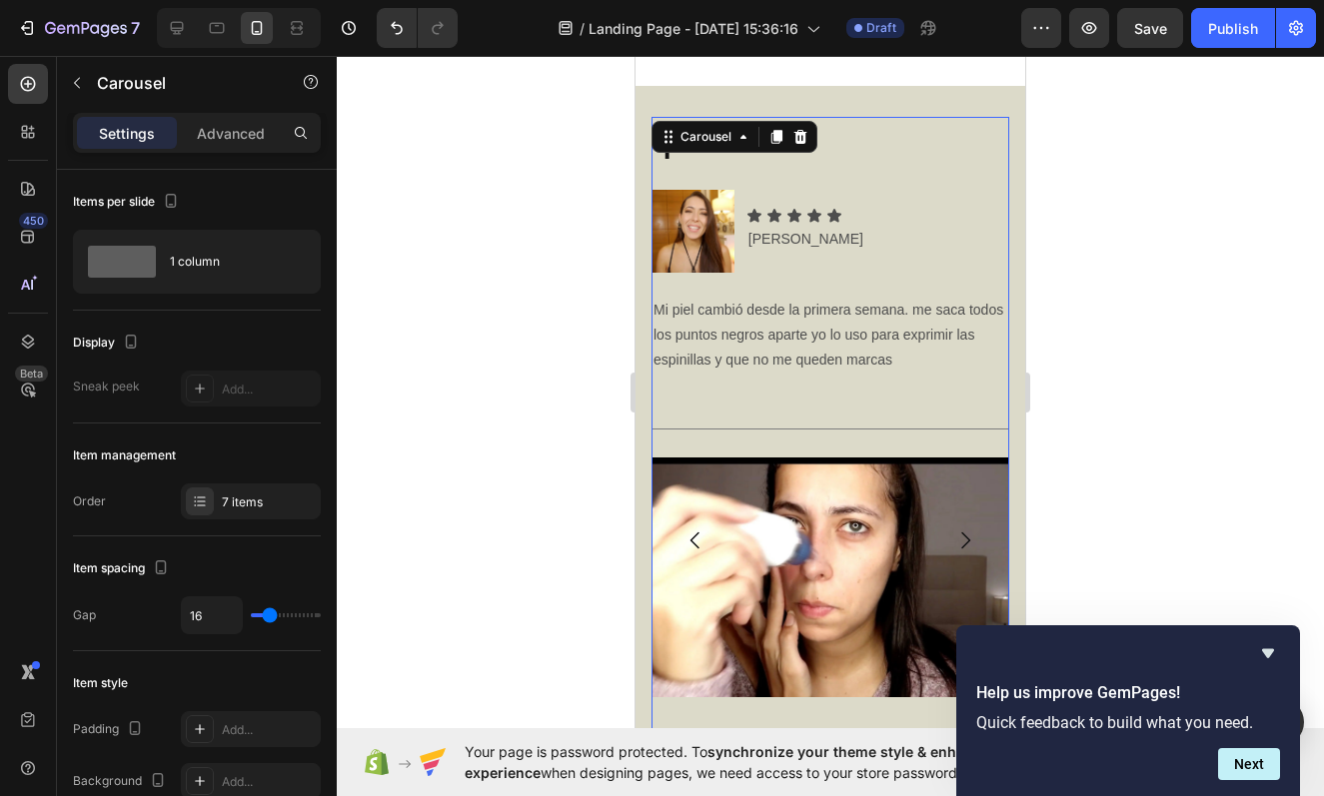
click at [967, 533] on icon "Carousel Next Arrow" at bounding box center [965, 541] width 9 height 17
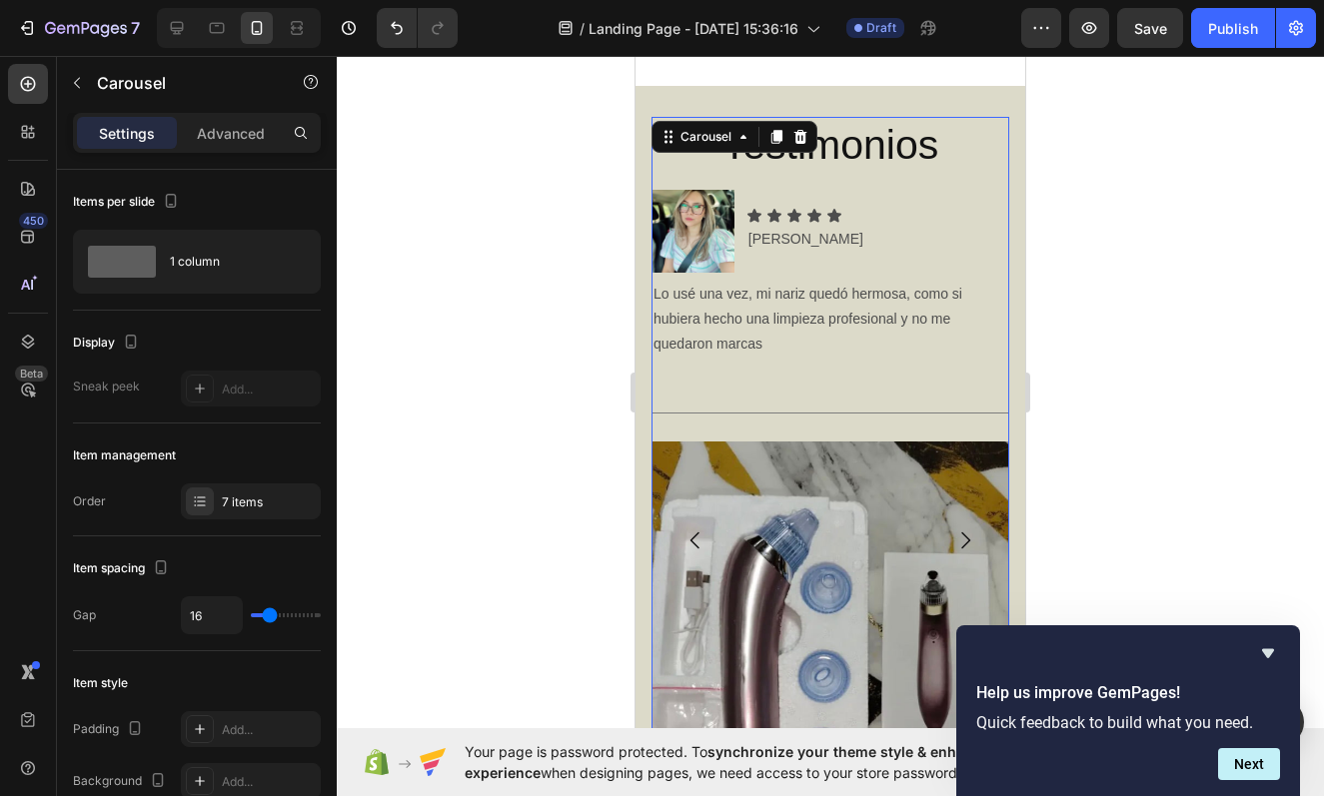
click at [967, 532] on icon "Carousel Next Arrow" at bounding box center [965, 541] width 24 height 24
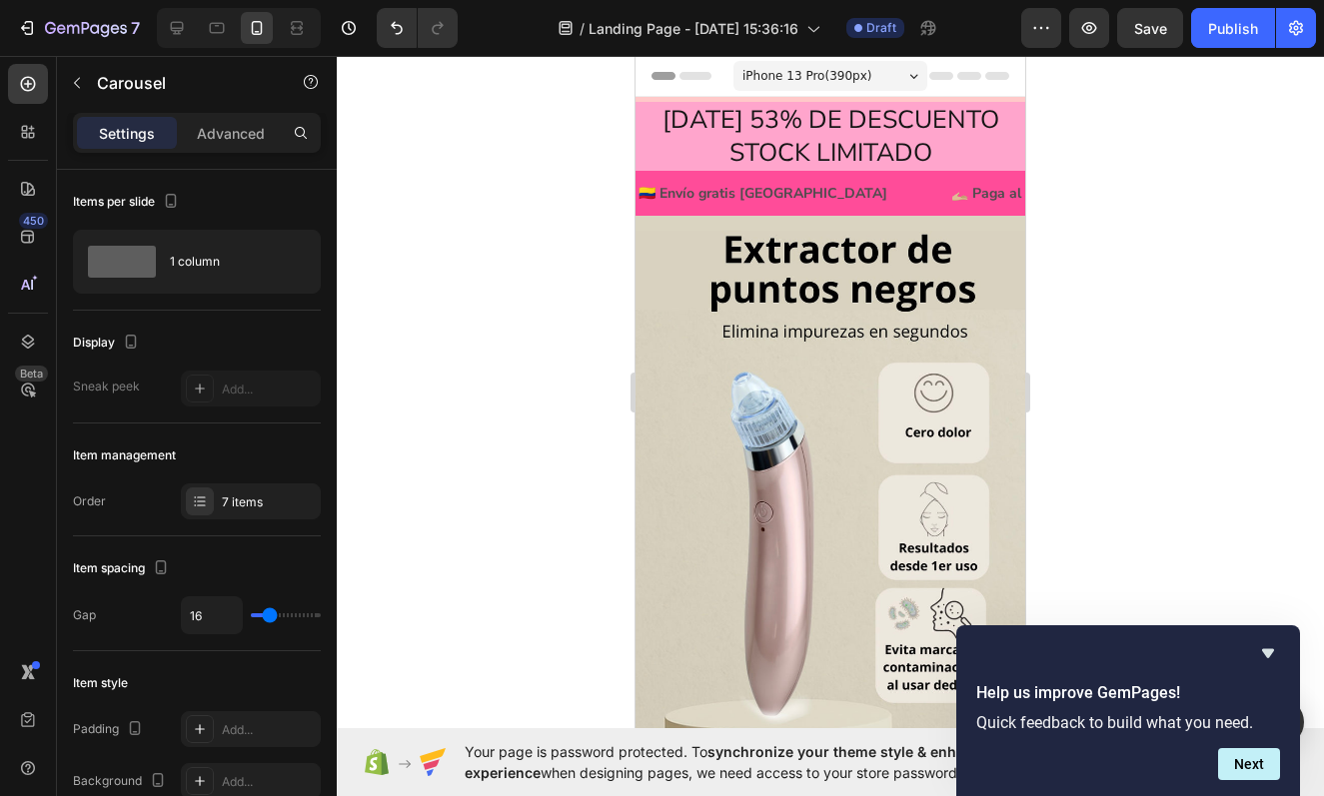
scroll to position [0, 0]
click at [1121, 395] on div at bounding box center [830, 426] width 987 height 740
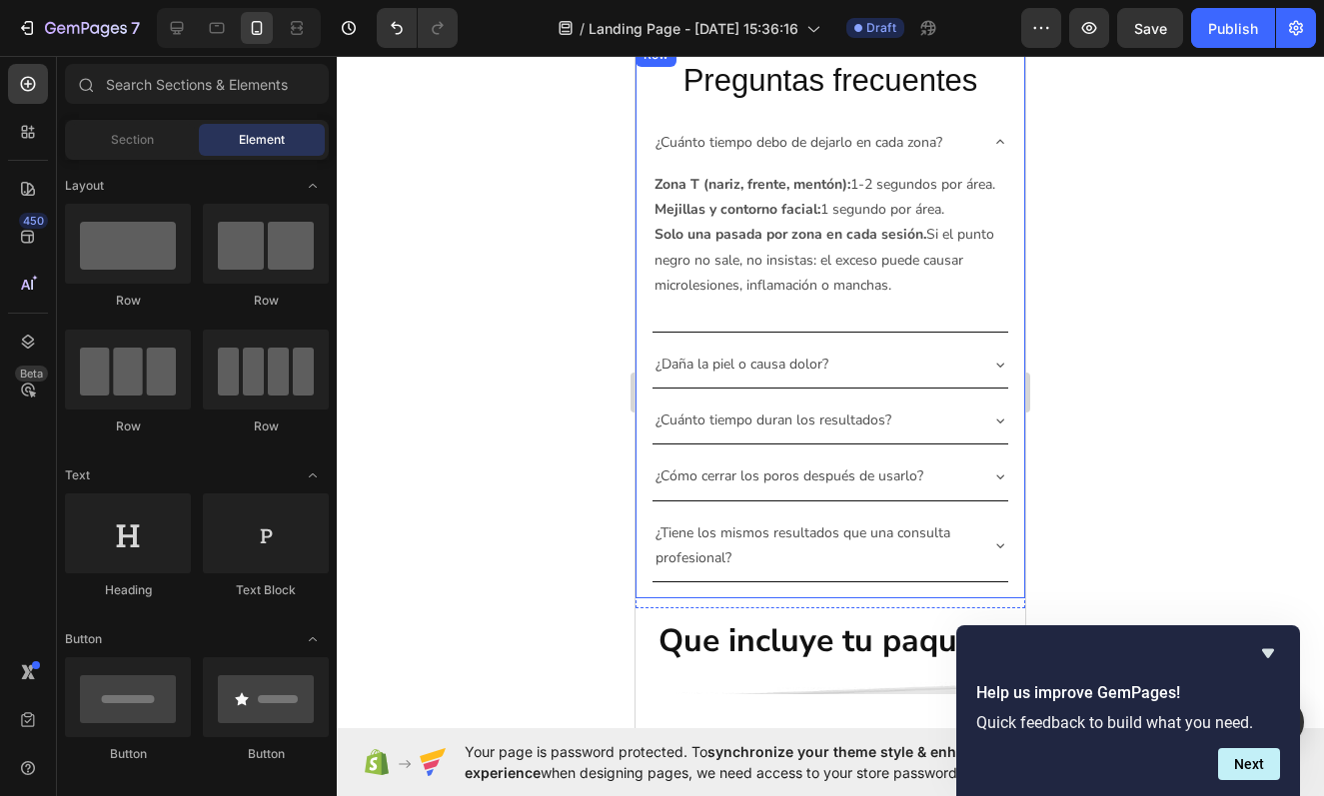
scroll to position [4704, 0]
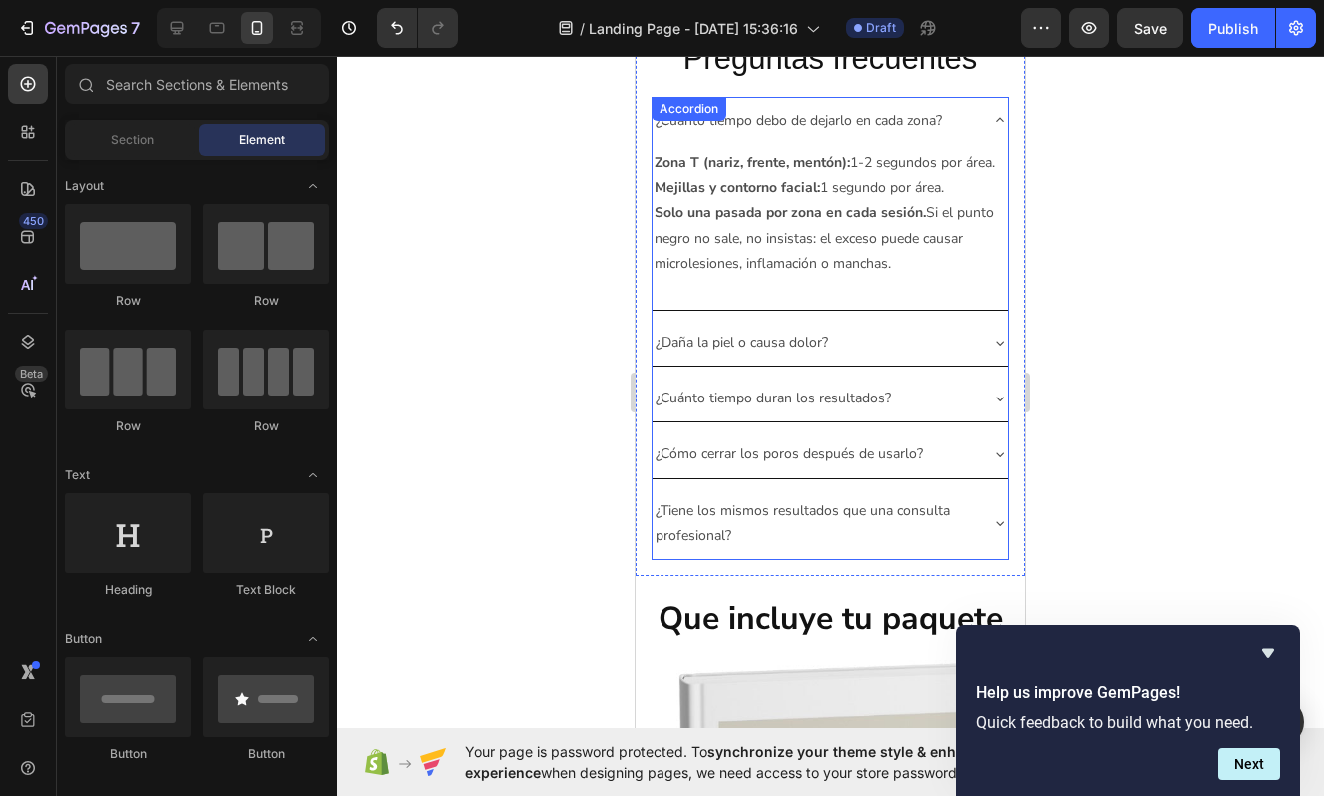
click at [997, 337] on icon at bounding box center [1000, 343] width 16 height 16
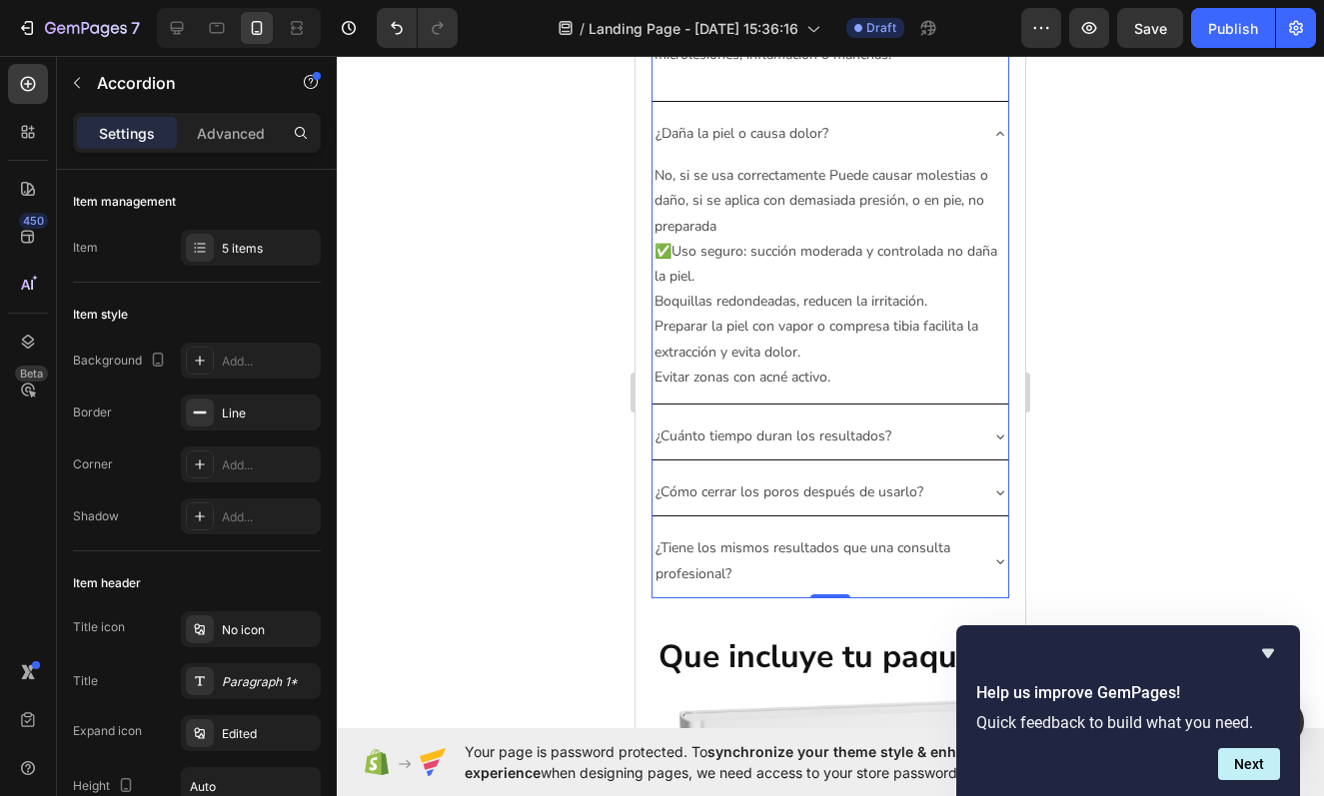
scroll to position [4914, 0]
click at [997, 438] on icon at bounding box center [1000, 436] width 16 height 16
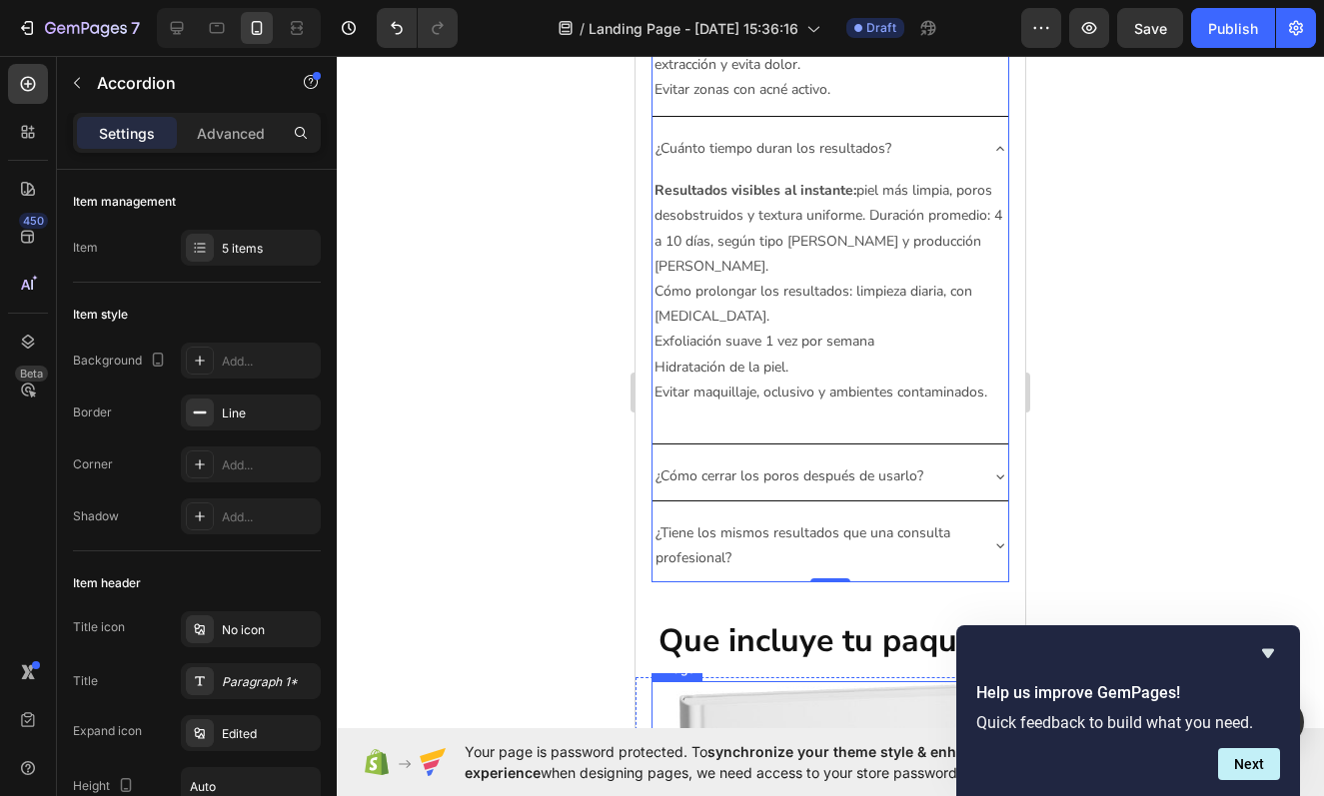
scroll to position [5208, 0]
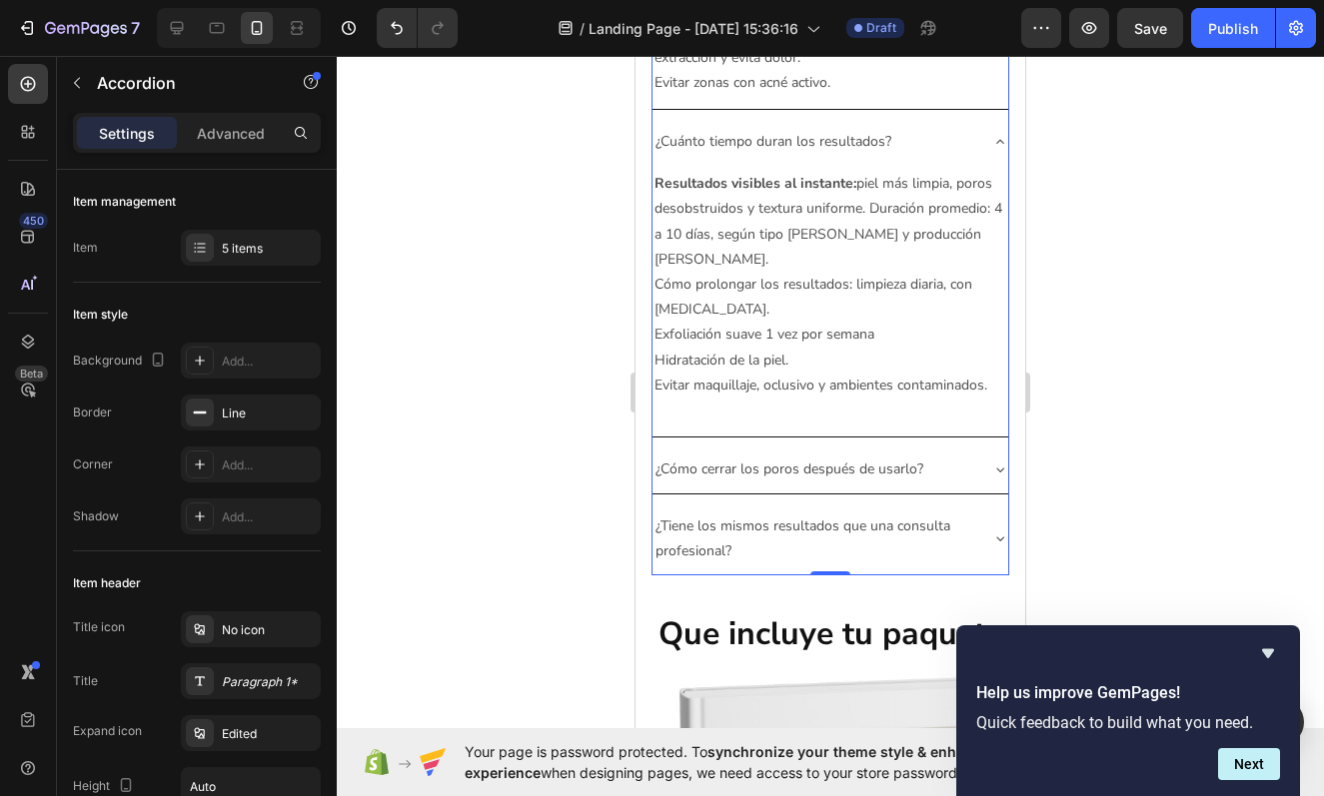
click at [990, 446] on div "¿Cómo cerrar los poros después de usarlo?" at bounding box center [830, 469] width 356 height 47
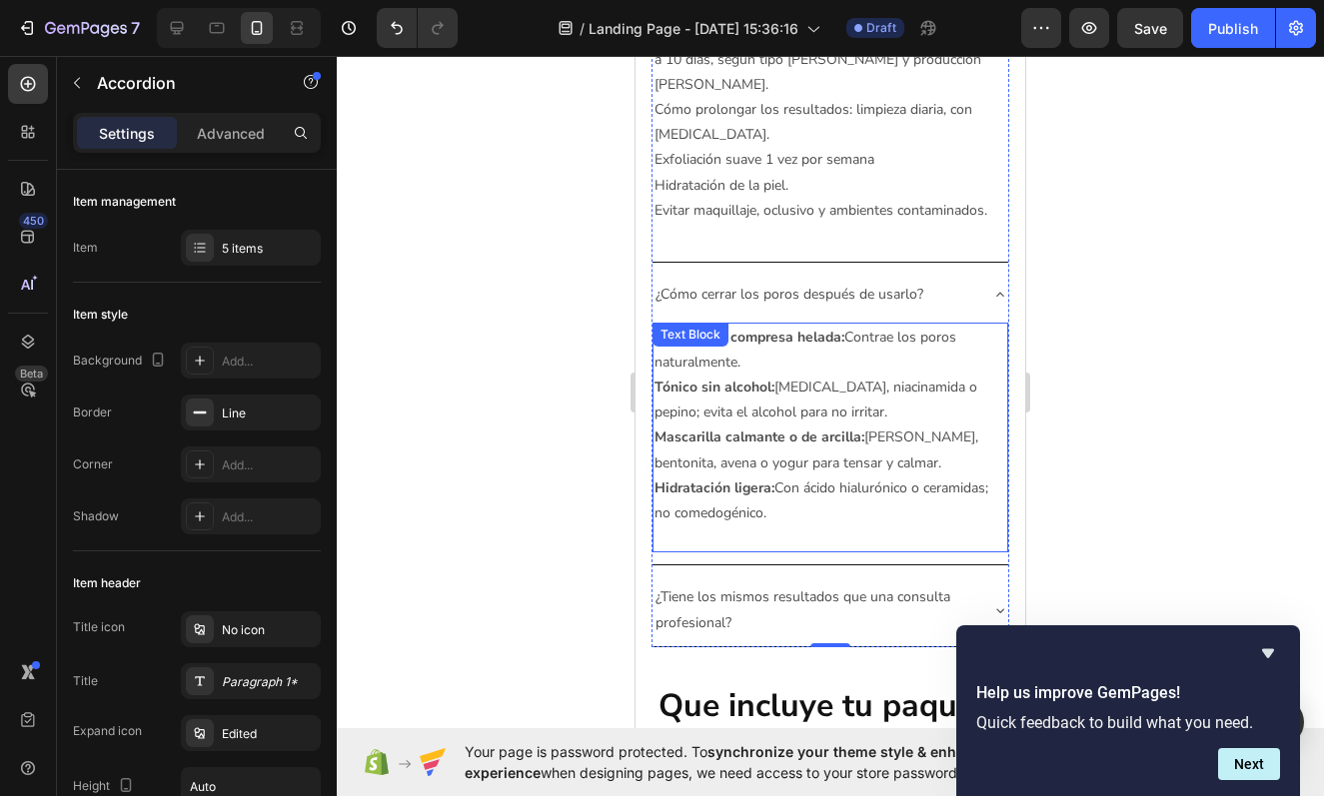
scroll to position [5387, 0]
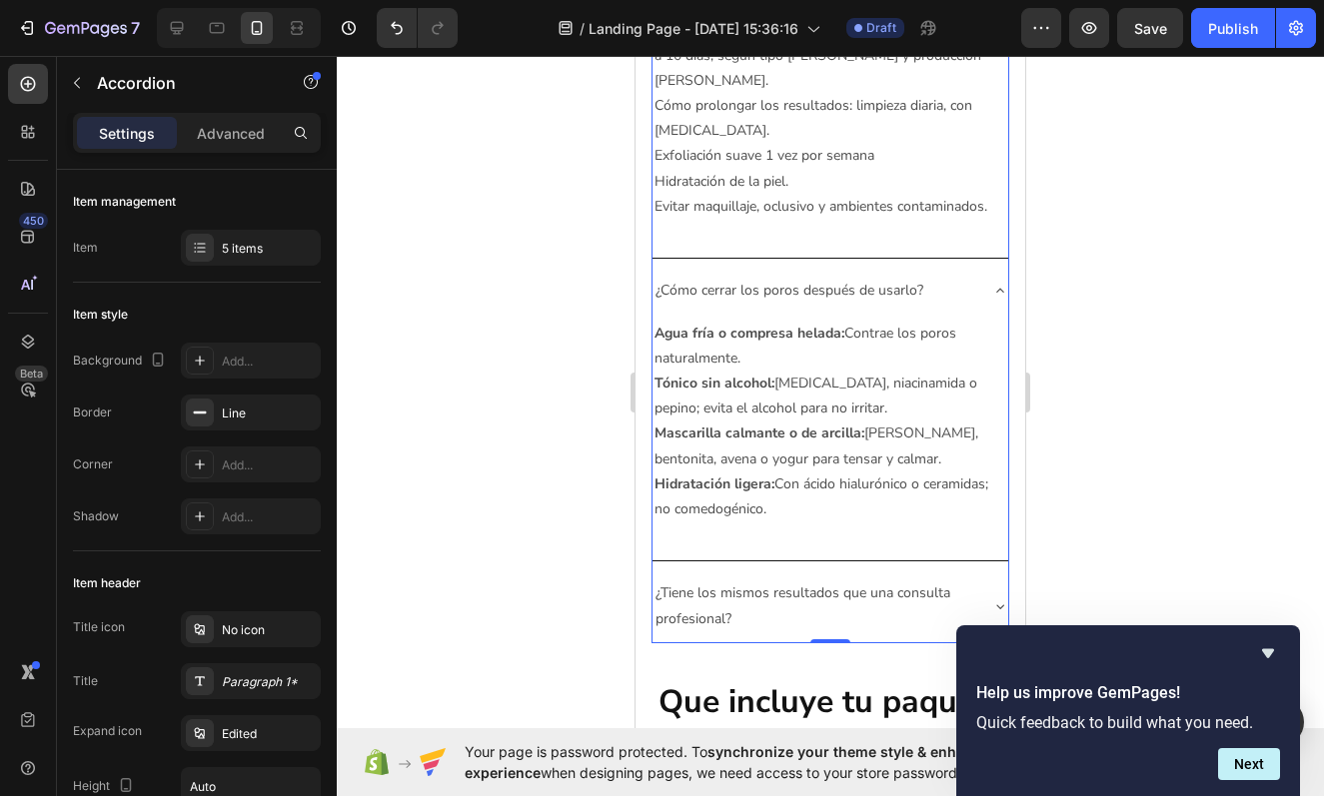
click at [990, 570] on div "¿Tiene los mismos resultados que una consulta profesional?" at bounding box center [830, 606] width 356 height 72
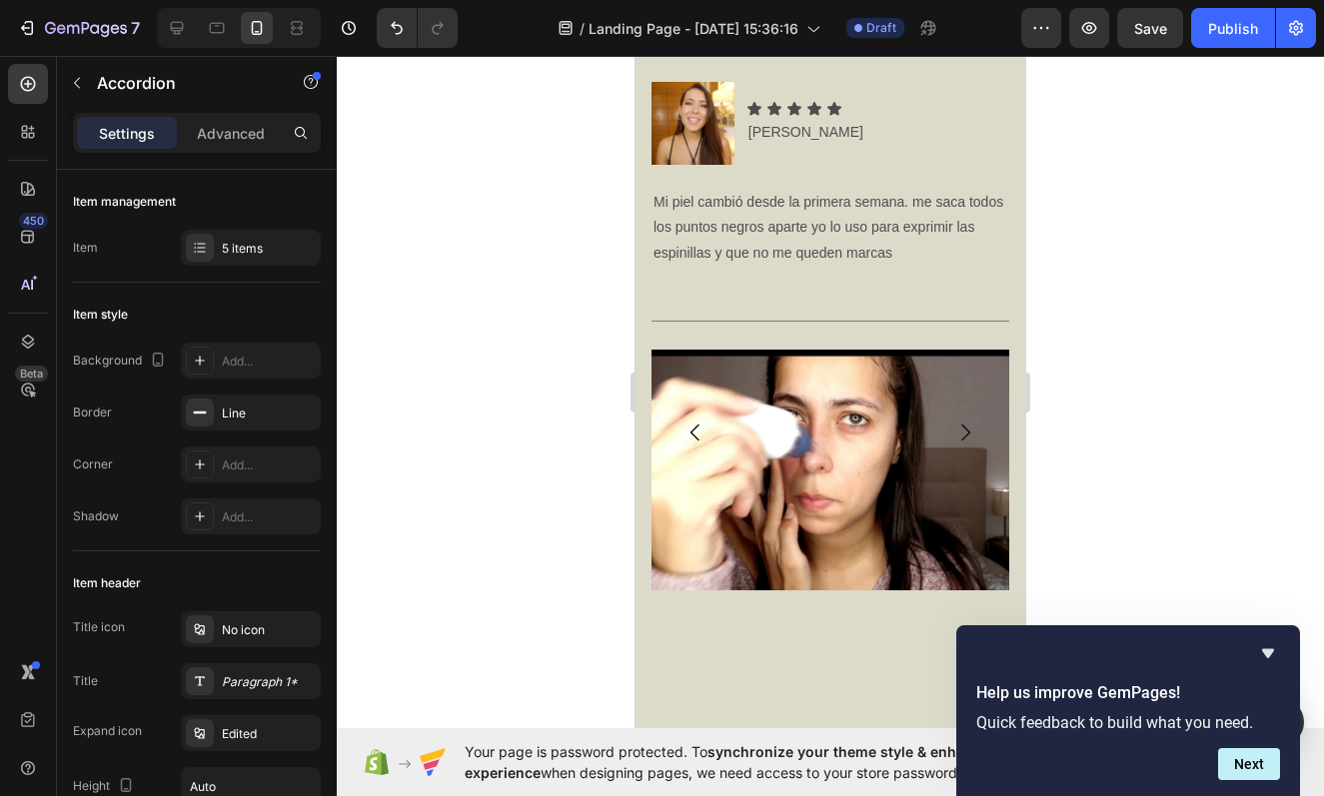
scroll to position [7870, 0]
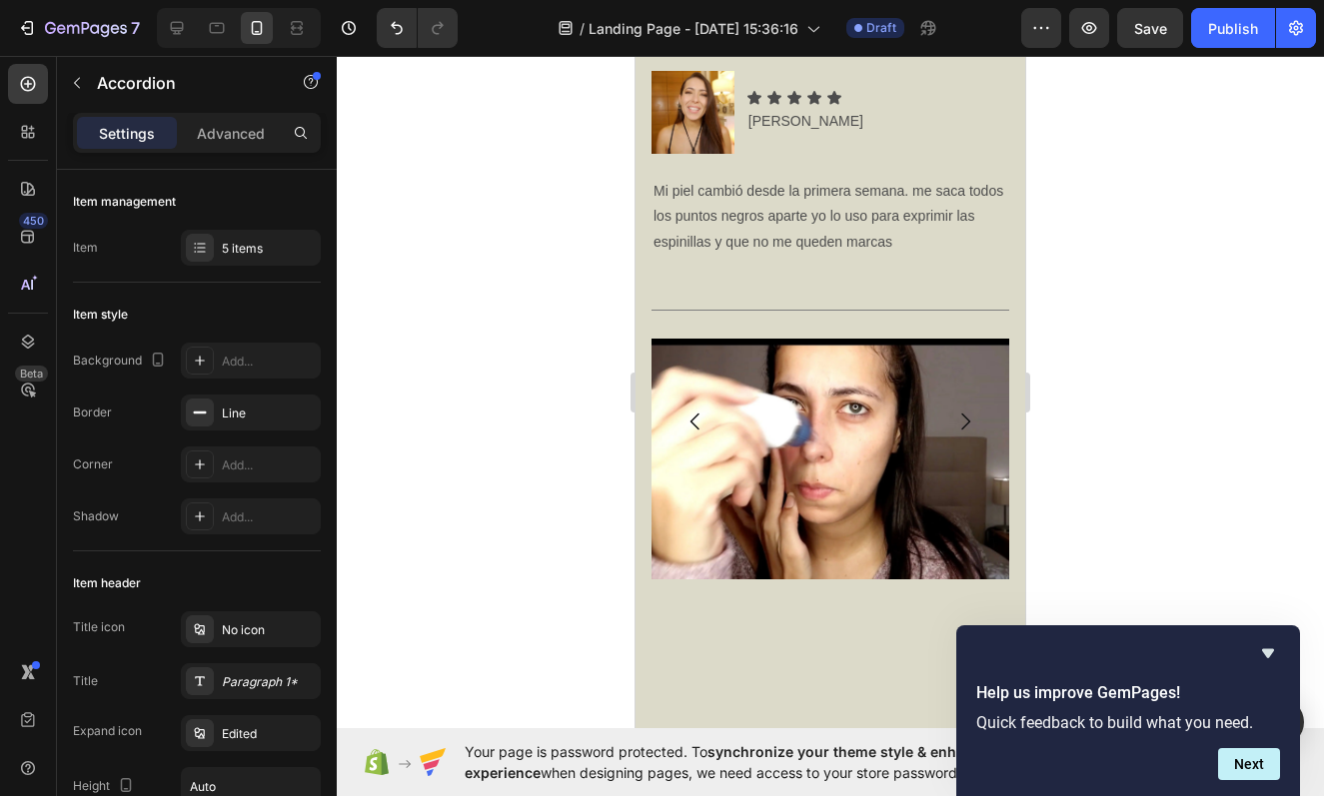
click at [1147, 419] on div at bounding box center [830, 426] width 987 height 740
